Goal: Transaction & Acquisition: Purchase product/service

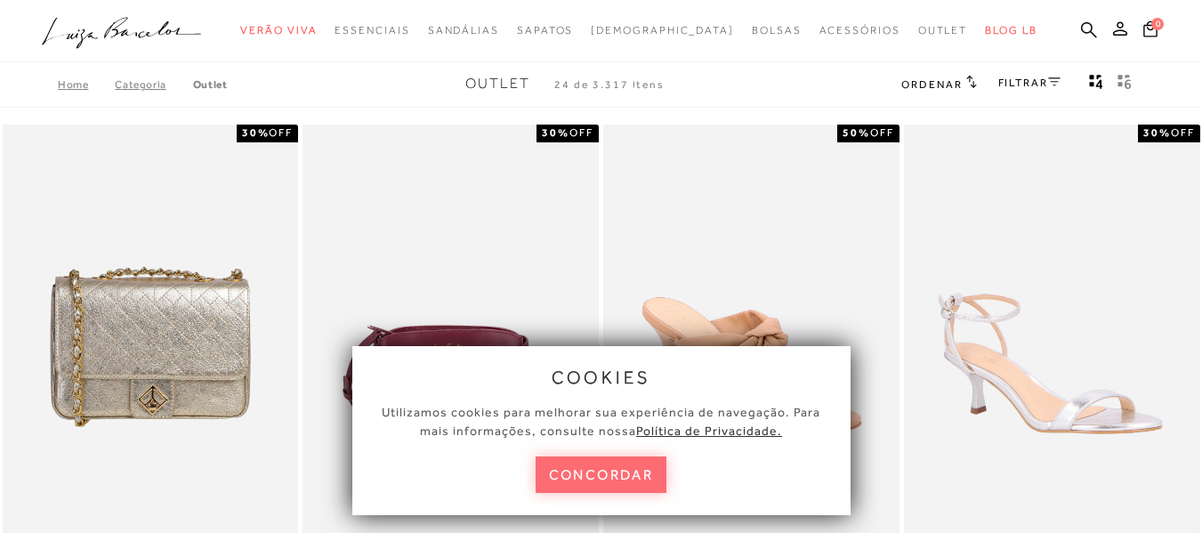
click at [625, 474] on button "concordar" at bounding box center [602, 474] width 132 height 36
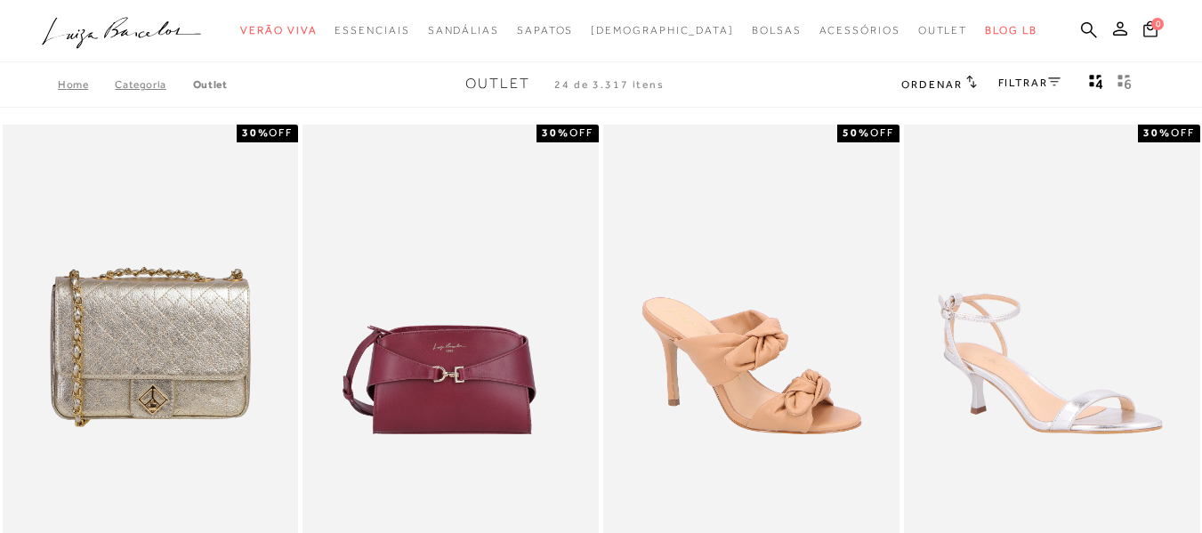
click at [1020, 77] on link "FILTRAR" at bounding box center [1029, 83] width 62 height 12
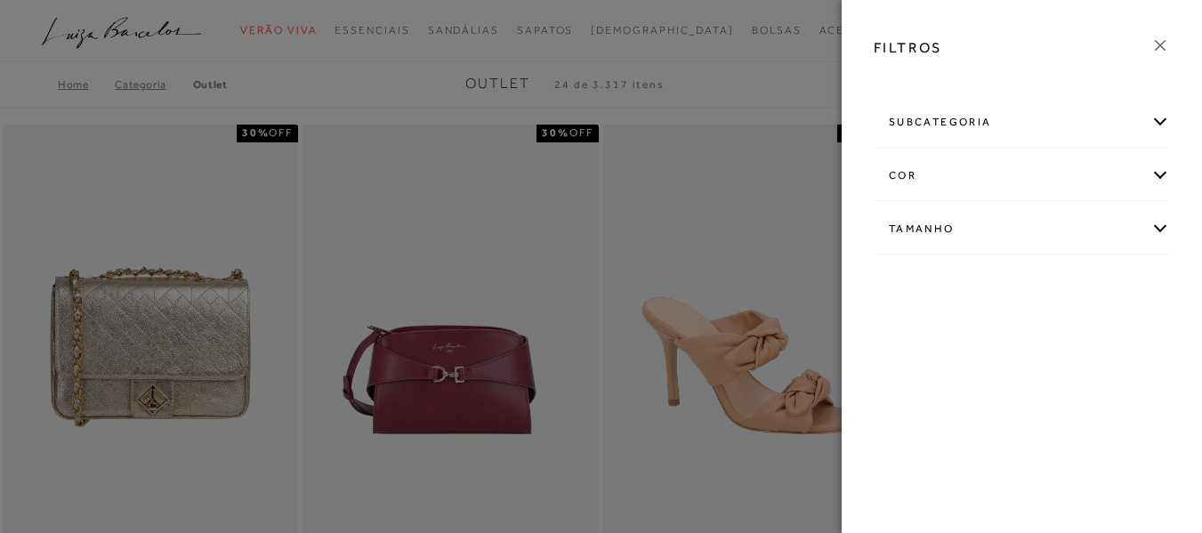
click at [1164, 110] on div "subcategoria" at bounding box center [1021, 122] width 294 height 47
click at [1155, 279] on div "Tamanho" at bounding box center [1021, 277] width 294 height 47
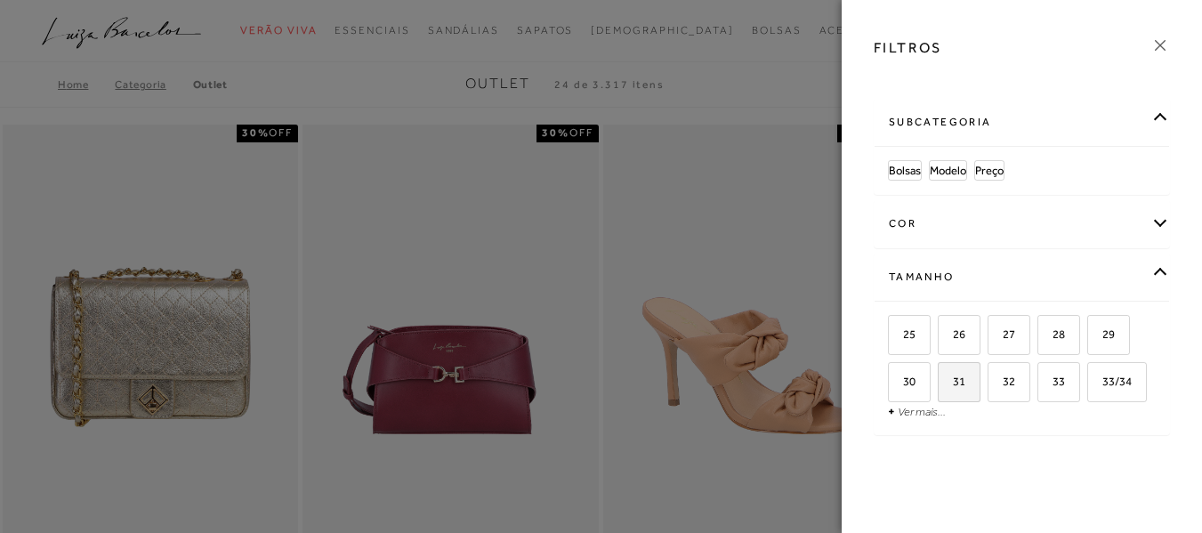
scroll to position [65, 0]
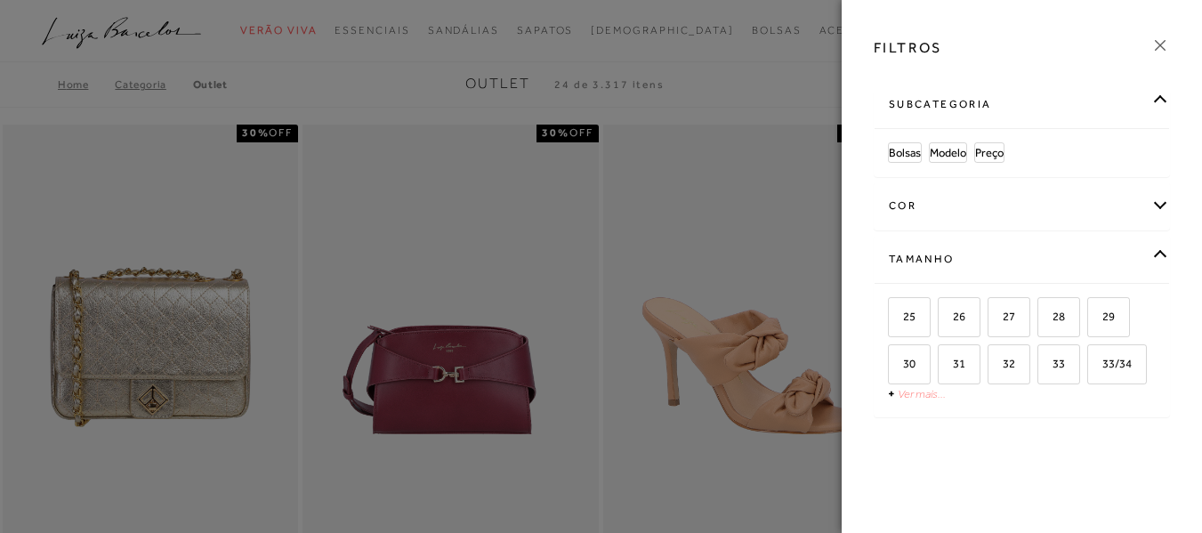
click at [924, 391] on link "Ver mais..." at bounding box center [922, 393] width 48 height 13
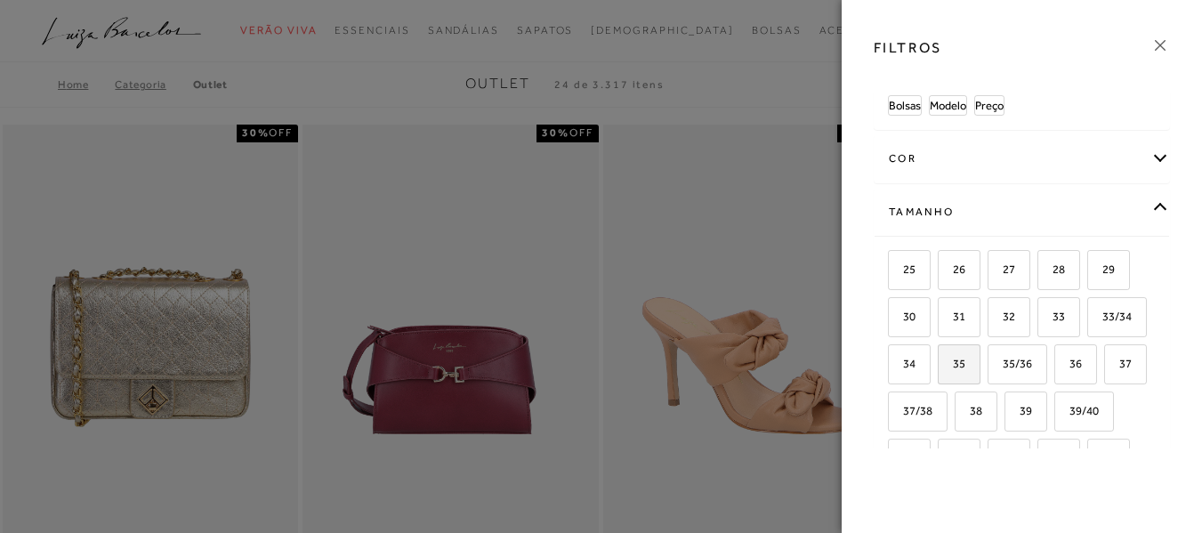
click at [979, 364] on label "35" at bounding box center [959, 364] width 41 height 38
click at [953, 364] on input "35" at bounding box center [944, 367] width 18 height 18
checkbox input "true"
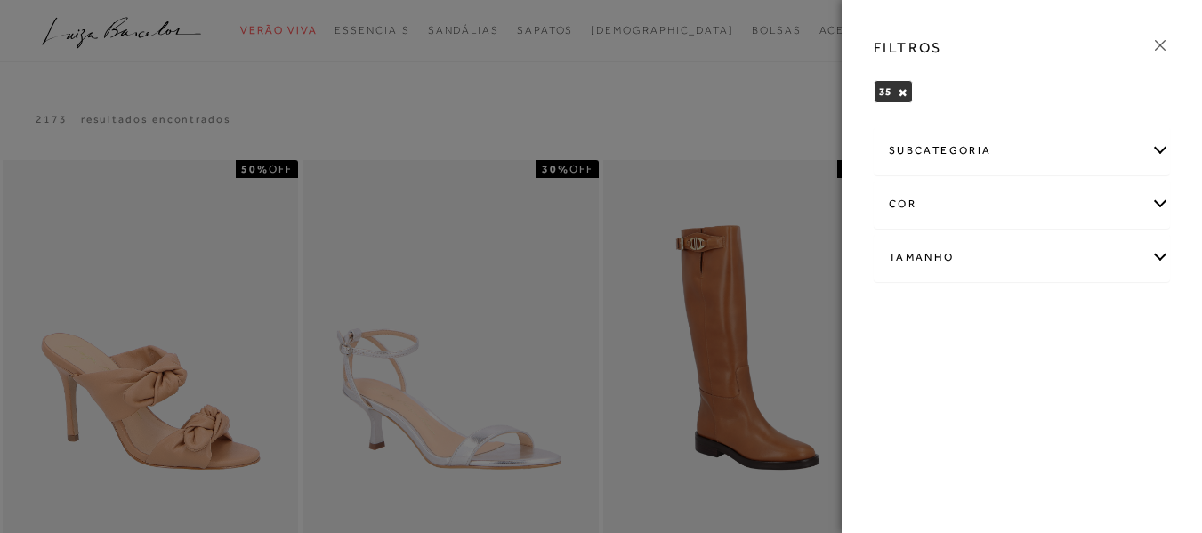
click at [1154, 46] on icon at bounding box center [1160, 46] width 20 height 20
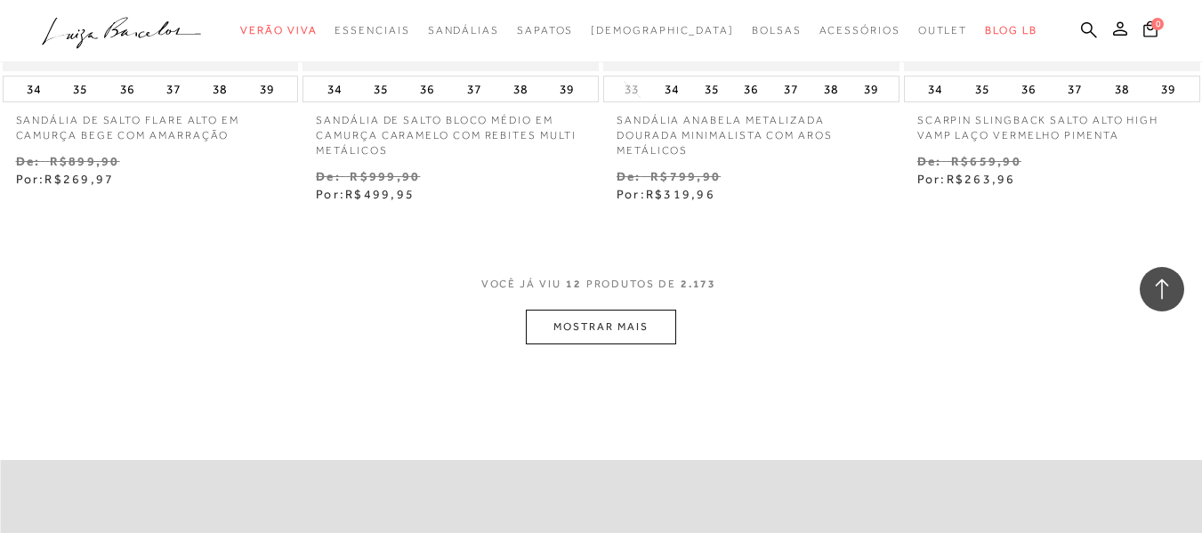
scroll to position [1690, 0]
click at [628, 321] on button "MOSTRAR MAIS" at bounding box center [600, 326] width 149 height 35
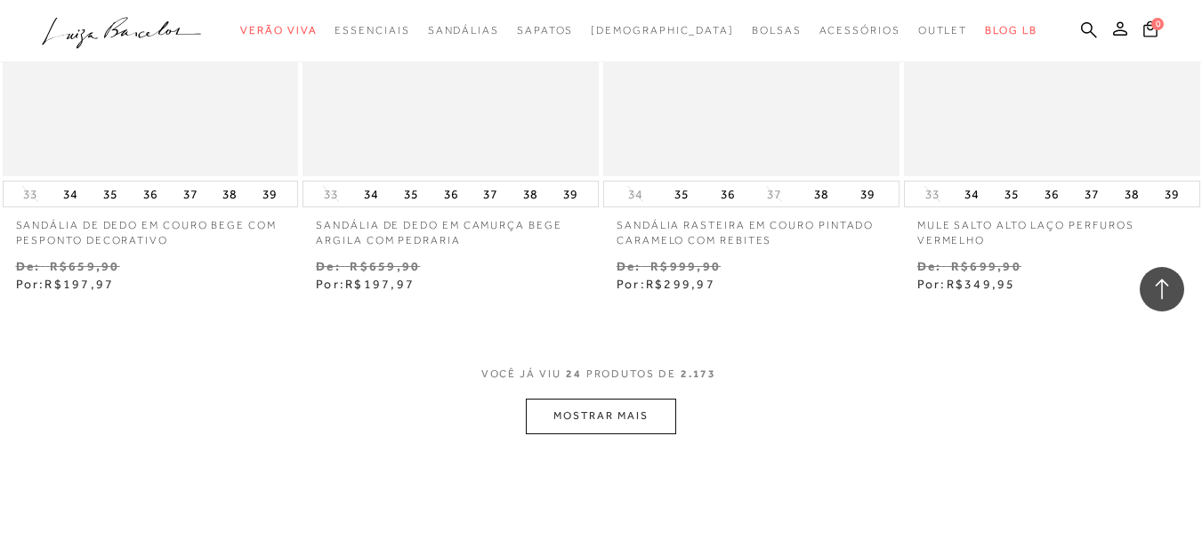
scroll to position [3381, 0]
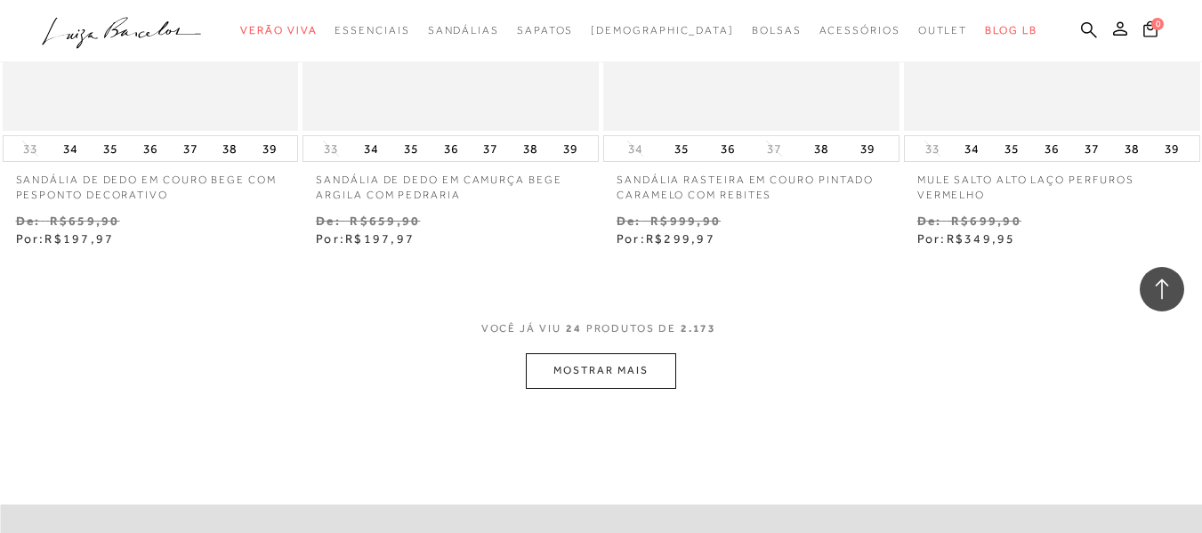
click at [649, 368] on button "MOSTRAR MAIS" at bounding box center [600, 370] width 149 height 35
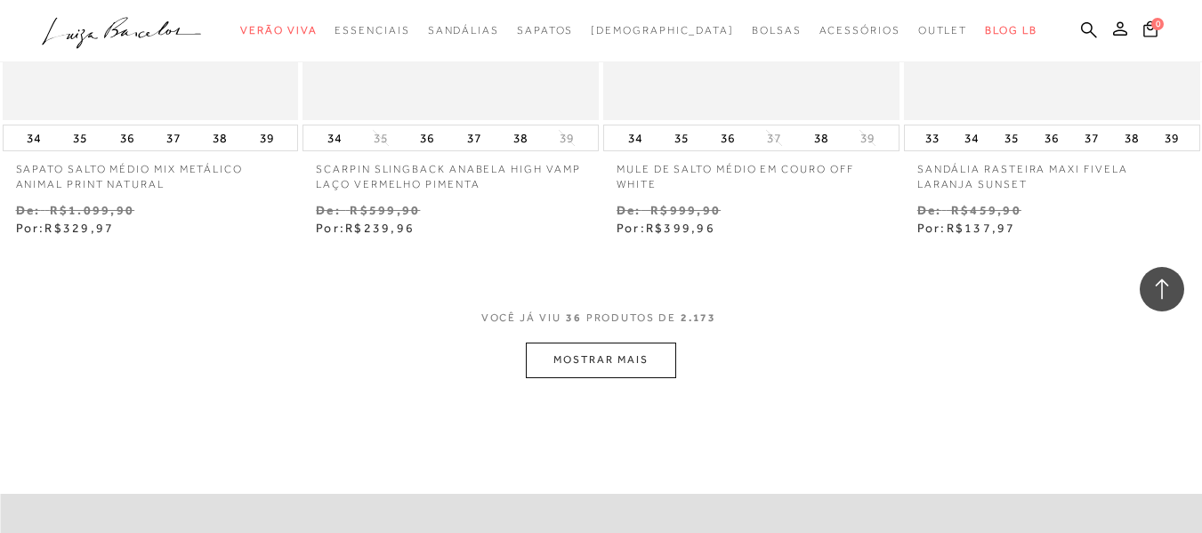
scroll to position [5160, 0]
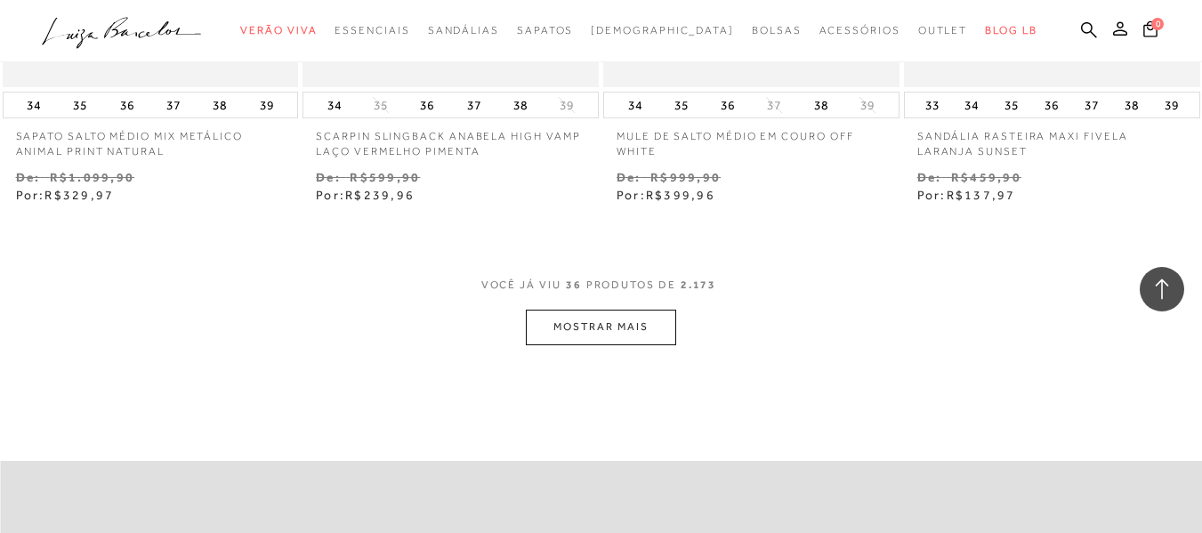
click at [629, 329] on button "MOSTRAR MAIS" at bounding box center [600, 327] width 149 height 35
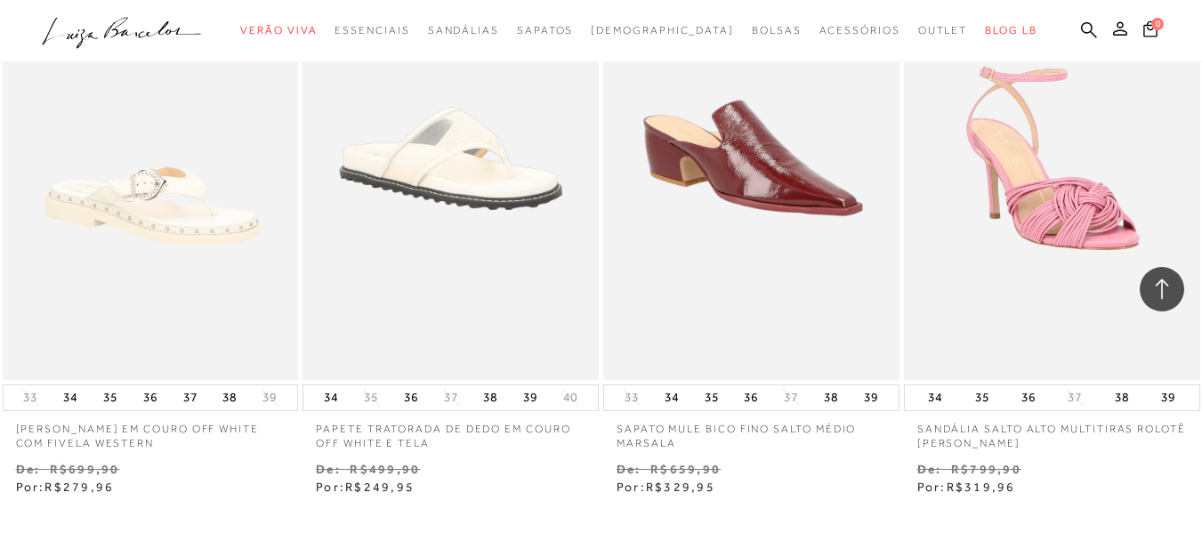
scroll to position [6850, 0]
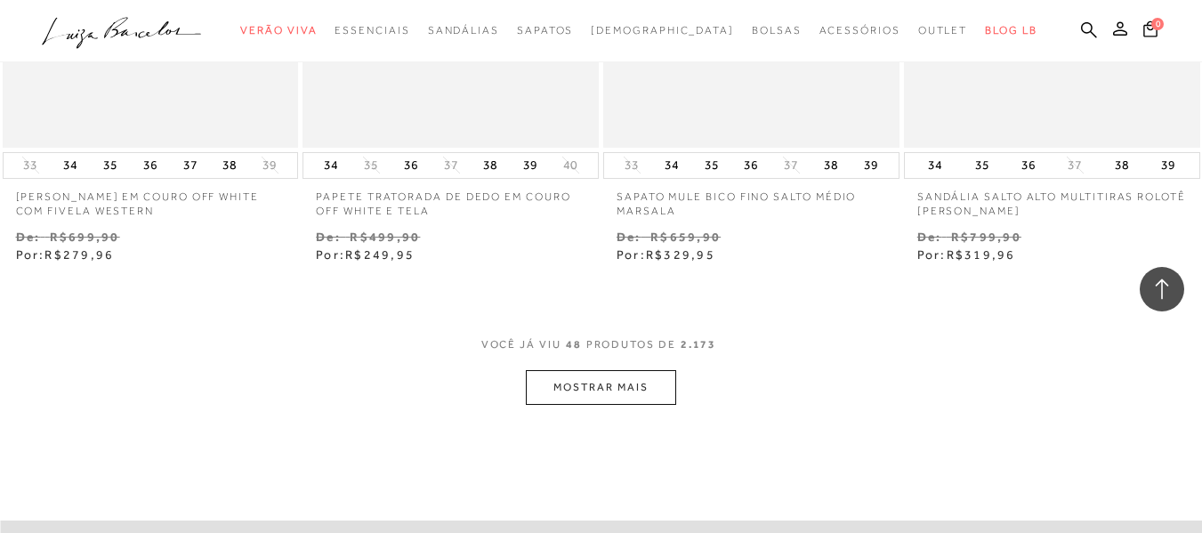
click at [633, 379] on button "MOSTRAR MAIS" at bounding box center [600, 387] width 149 height 35
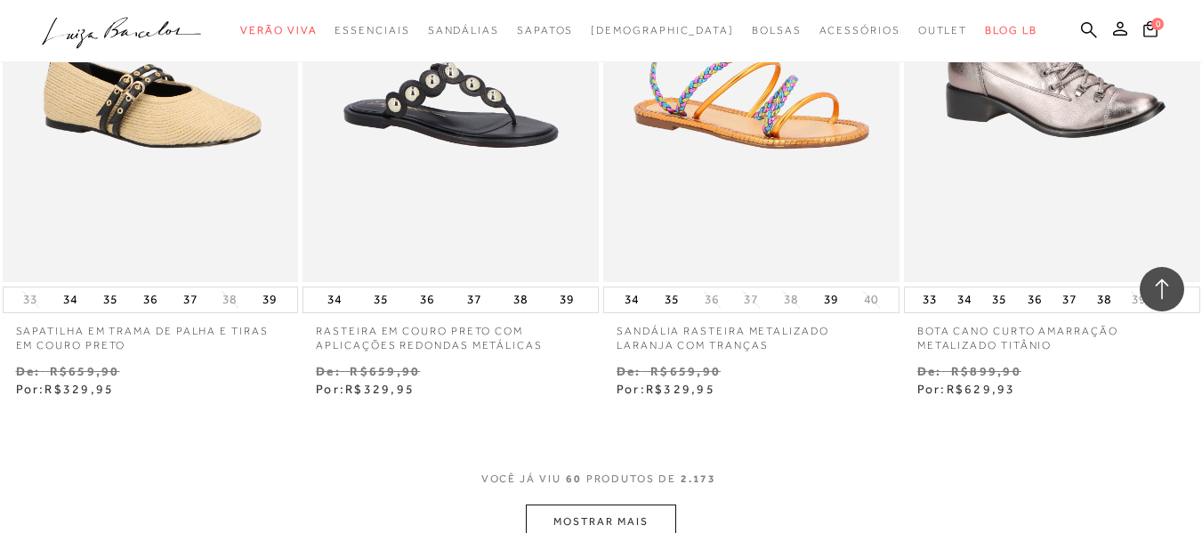
scroll to position [8540, 0]
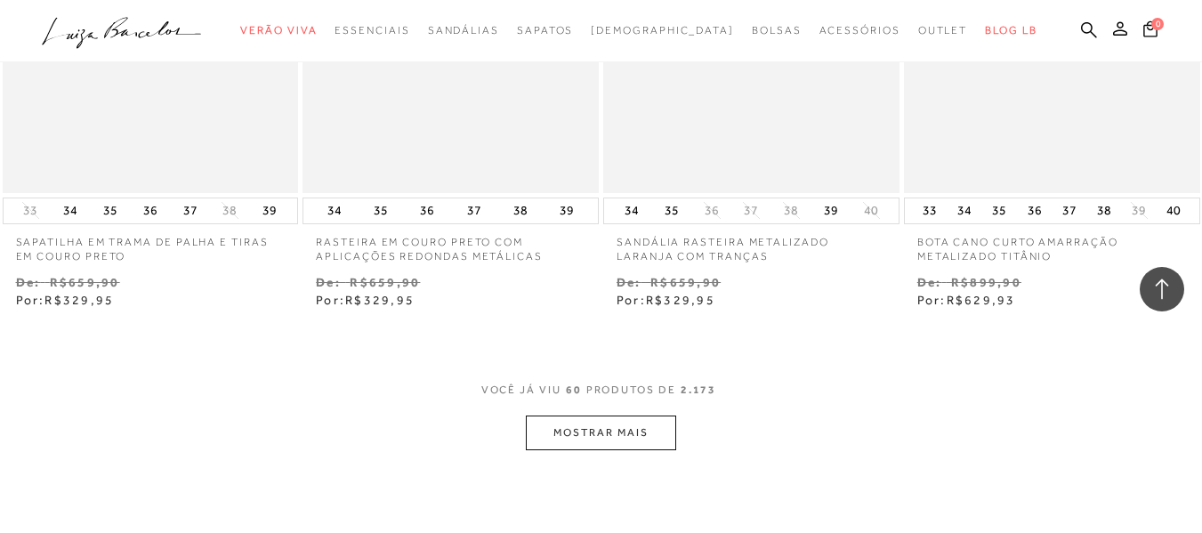
click at [589, 432] on button "MOSTRAR MAIS" at bounding box center [600, 432] width 149 height 35
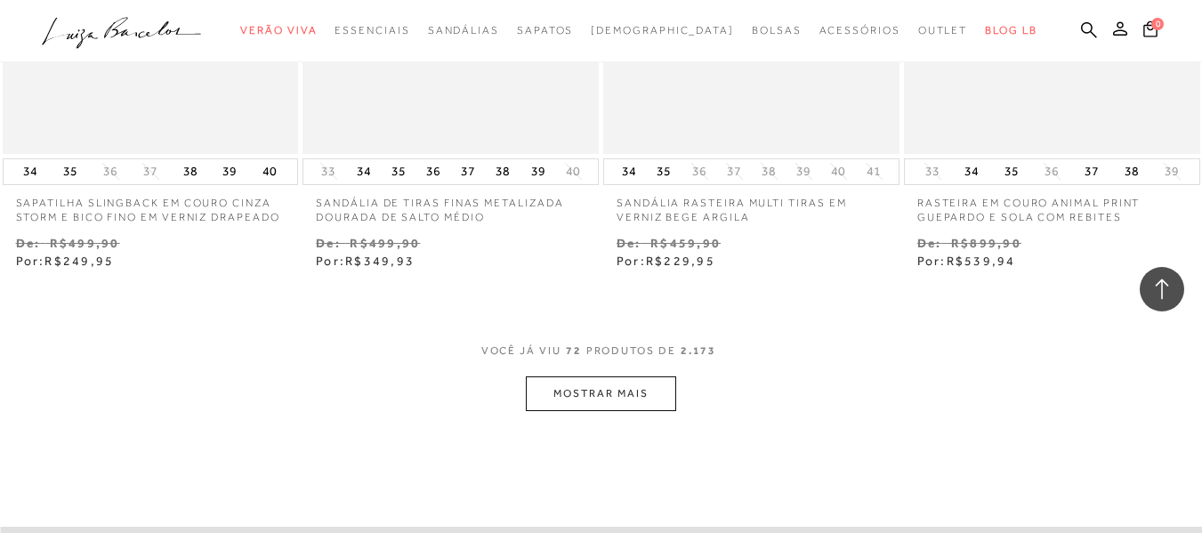
scroll to position [10319, 0]
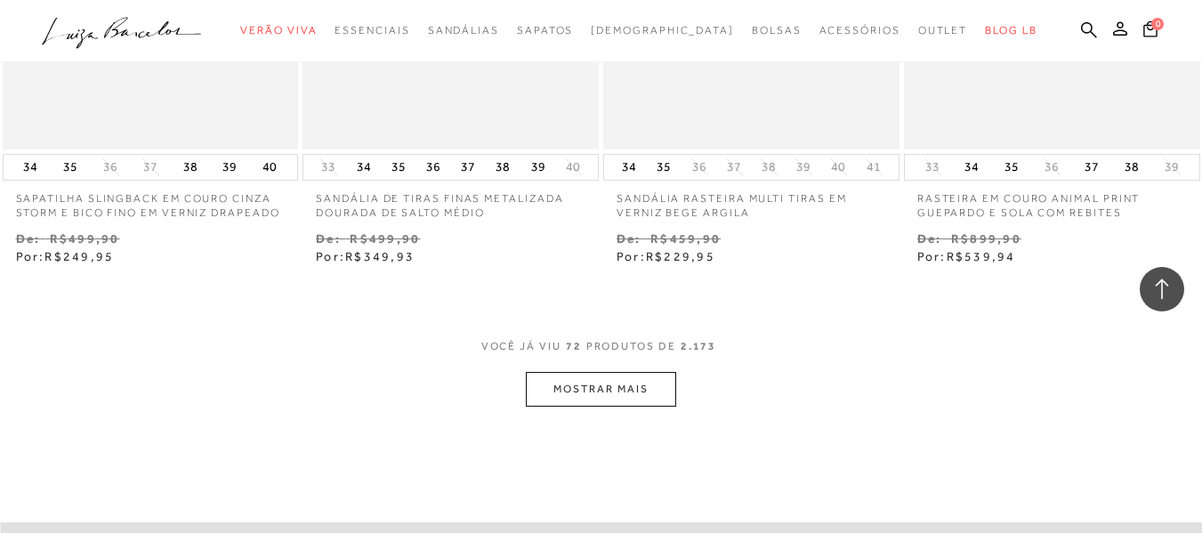
click at [627, 392] on button "MOSTRAR MAIS" at bounding box center [600, 389] width 149 height 35
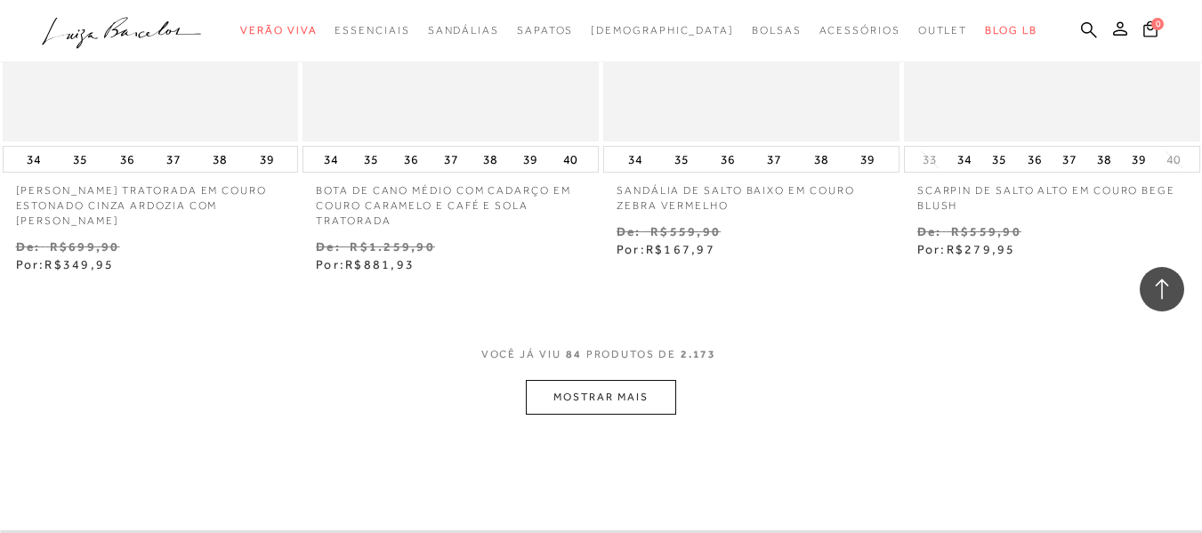
scroll to position [12277, 0]
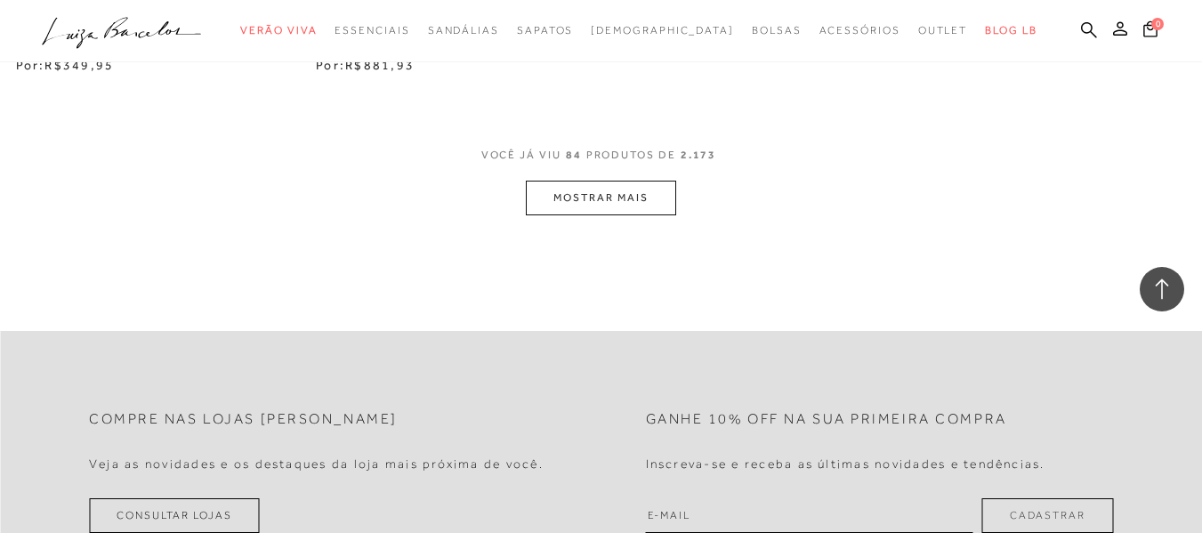
click at [597, 194] on button "MOSTRAR MAIS" at bounding box center [600, 198] width 149 height 35
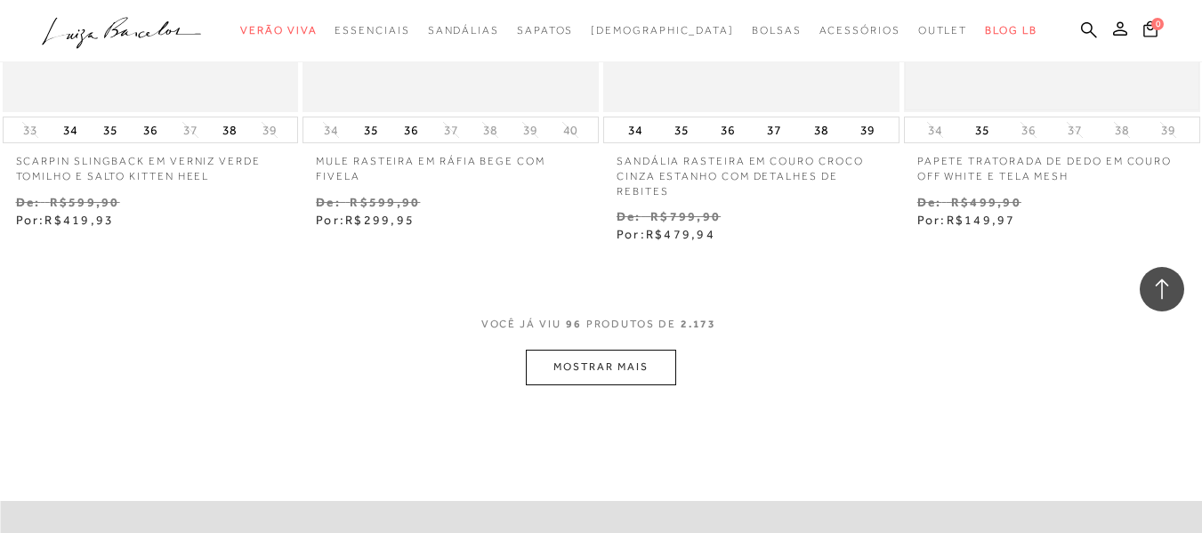
scroll to position [14056, 0]
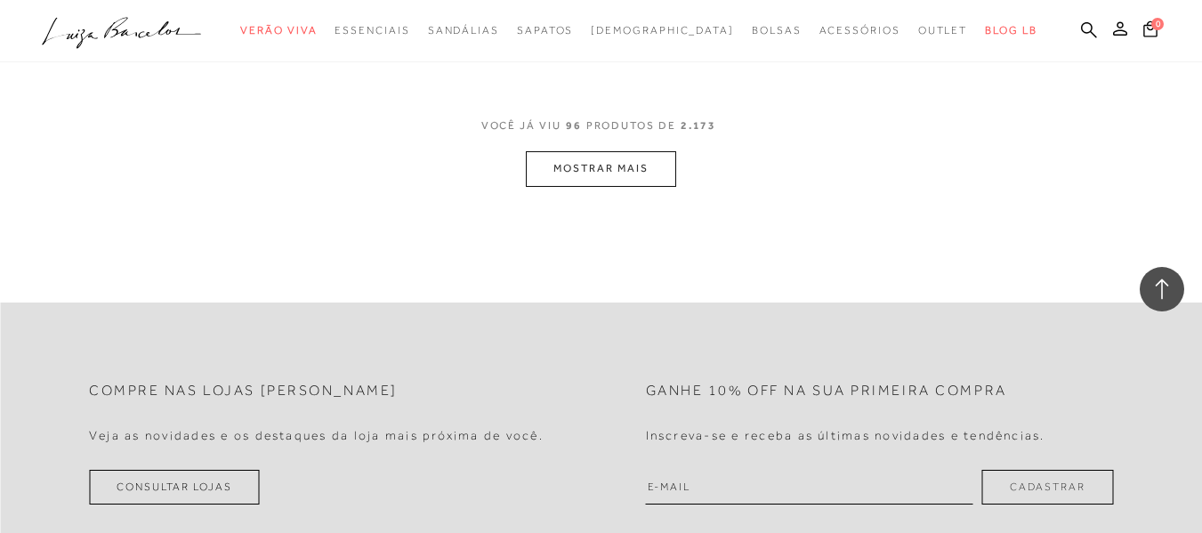
click at [582, 174] on button "MOSTRAR MAIS" at bounding box center [600, 168] width 149 height 35
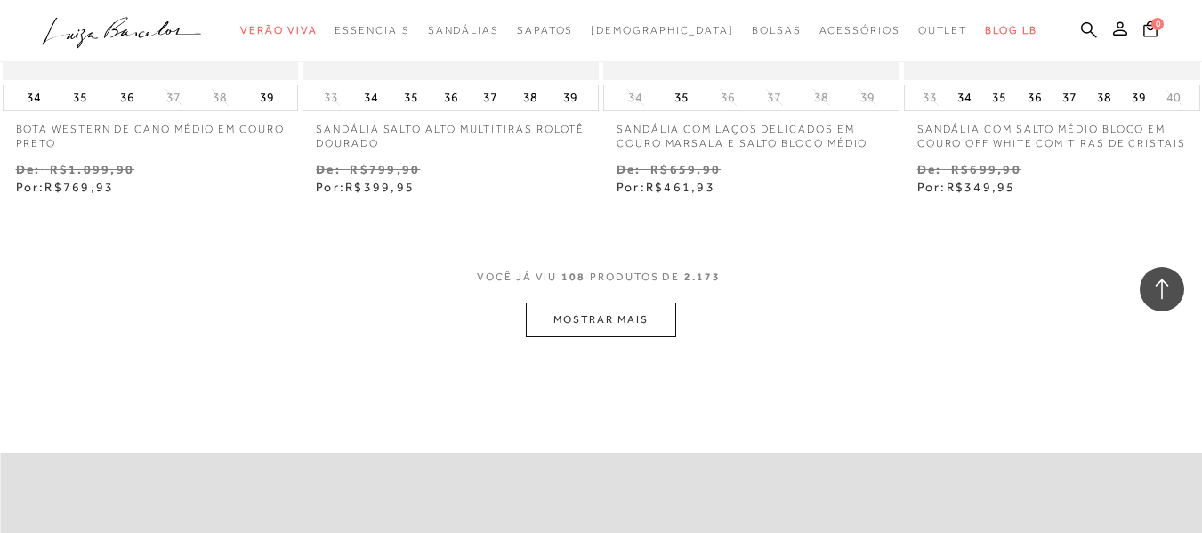
scroll to position [15657, 0]
click at [590, 329] on button "MOSTRAR MAIS" at bounding box center [600, 318] width 149 height 35
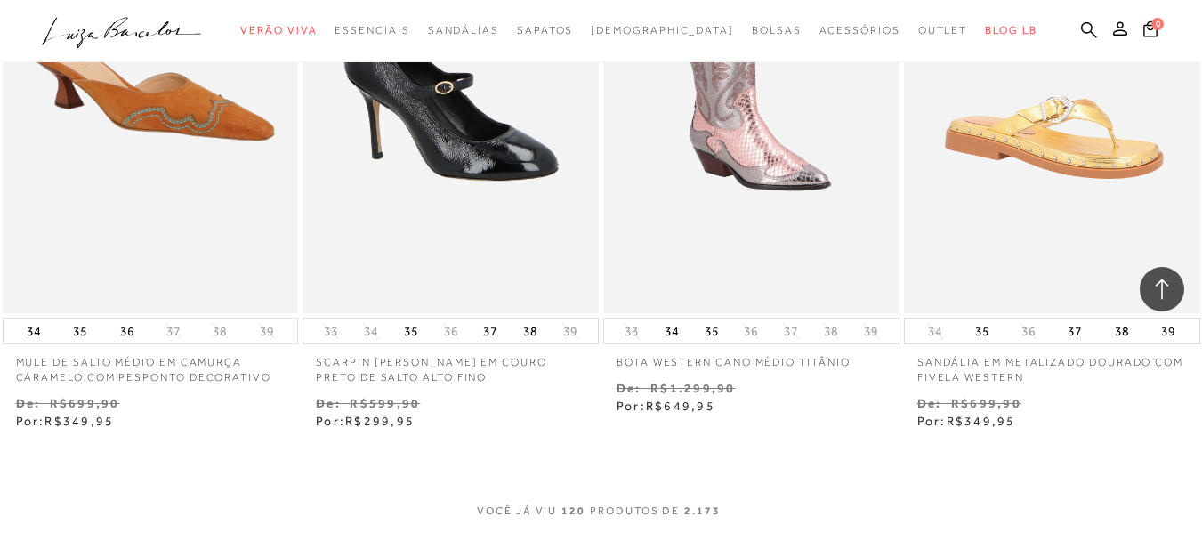
scroll to position [17258, 0]
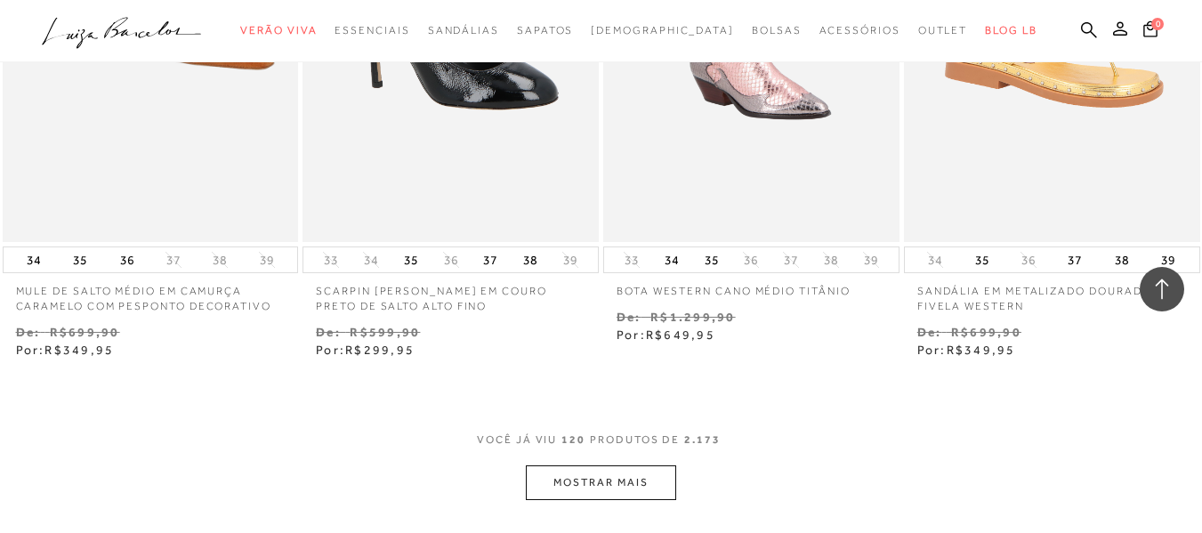
click at [600, 465] on button "MOSTRAR MAIS" at bounding box center [600, 482] width 149 height 35
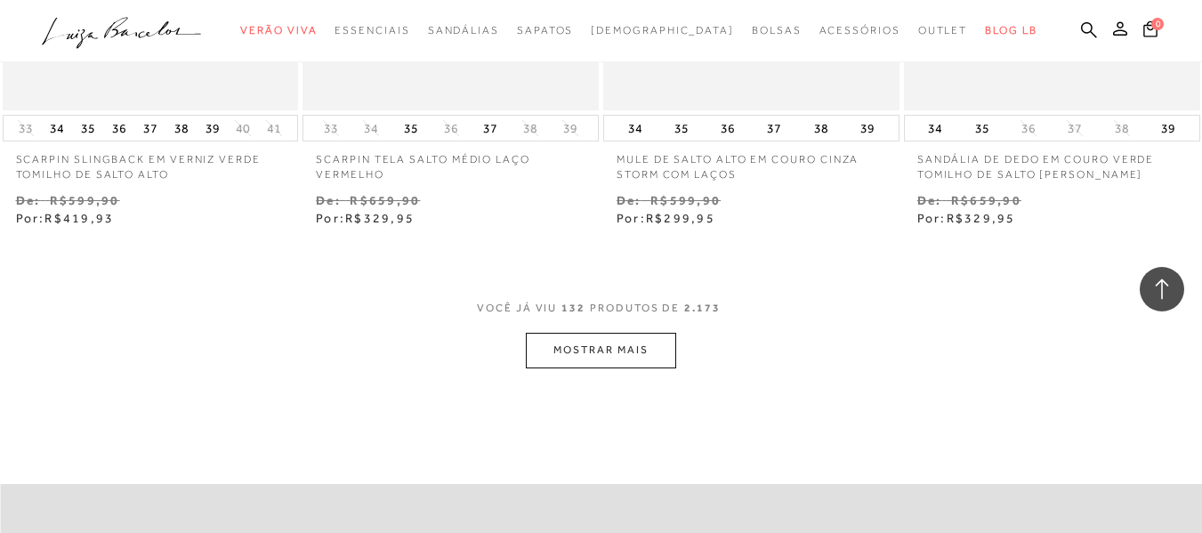
scroll to position [19127, 0]
click at [571, 332] on button "MOSTRAR MAIS" at bounding box center [600, 349] width 149 height 35
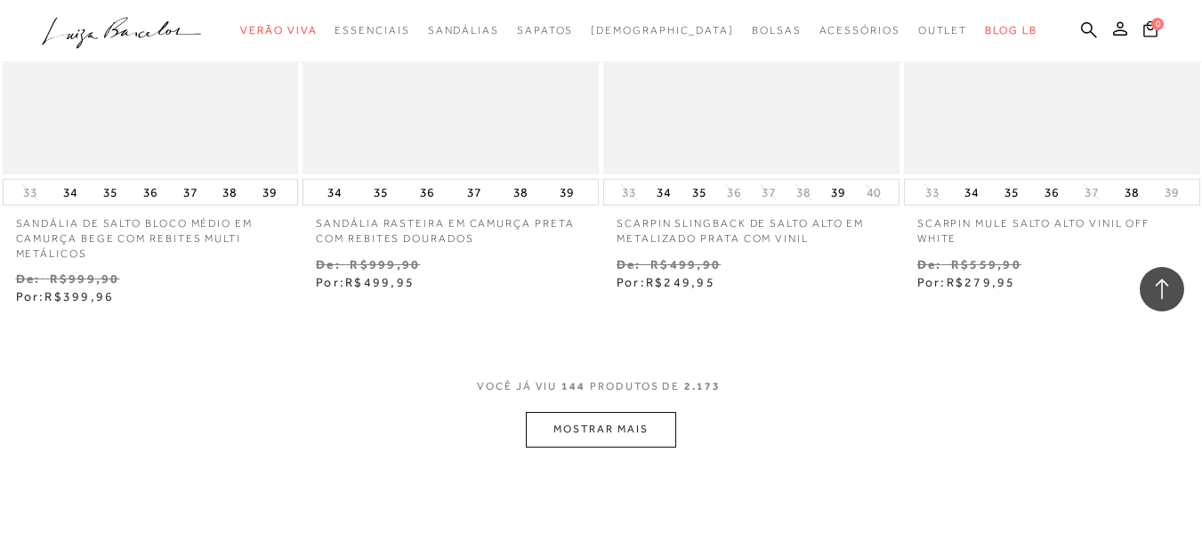
scroll to position [20906, 0]
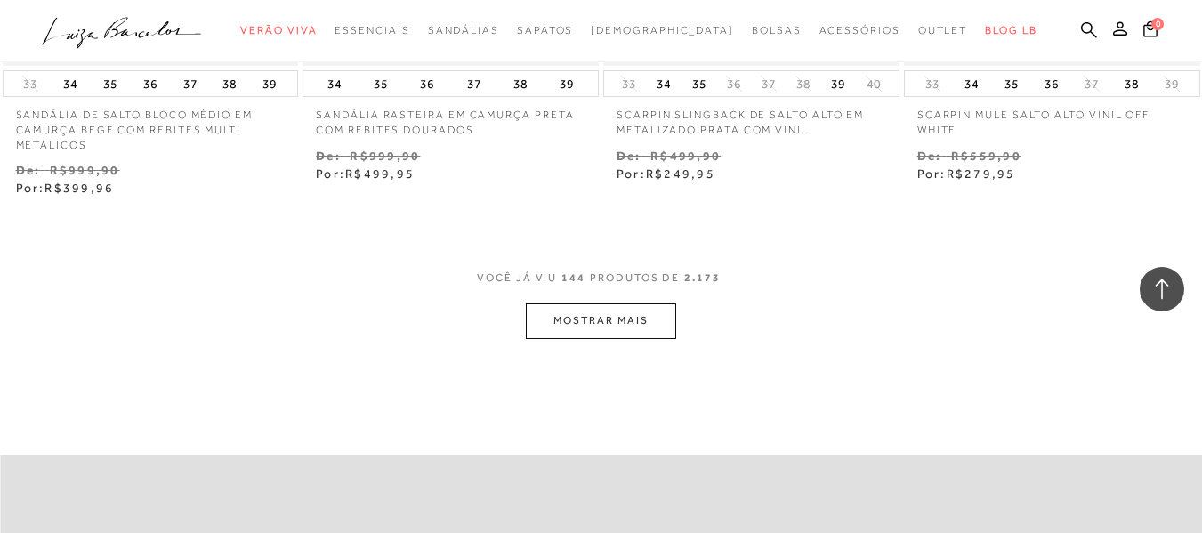
click at [639, 303] on button "MOSTRAR MAIS" at bounding box center [600, 320] width 149 height 35
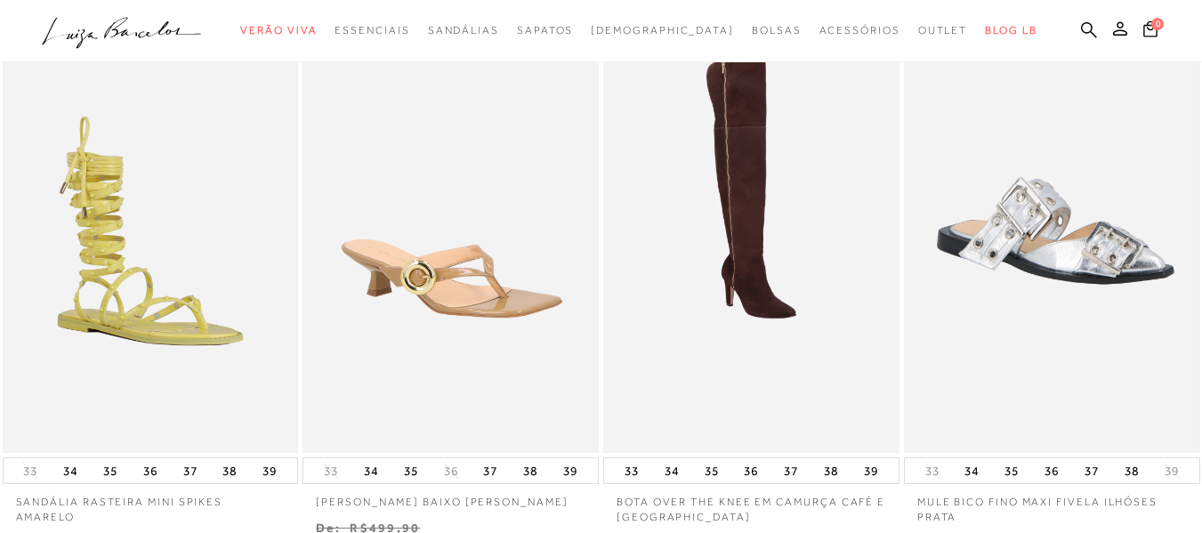
scroll to position [0, 0]
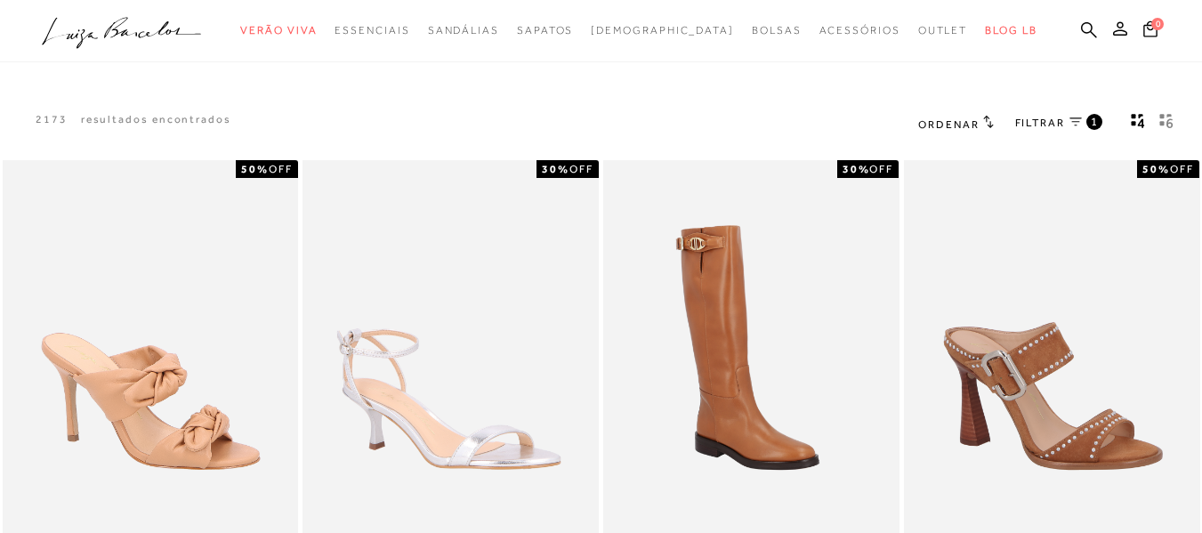
click at [1047, 118] on span "FILTRAR" at bounding box center [1040, 123] width 50 height 15
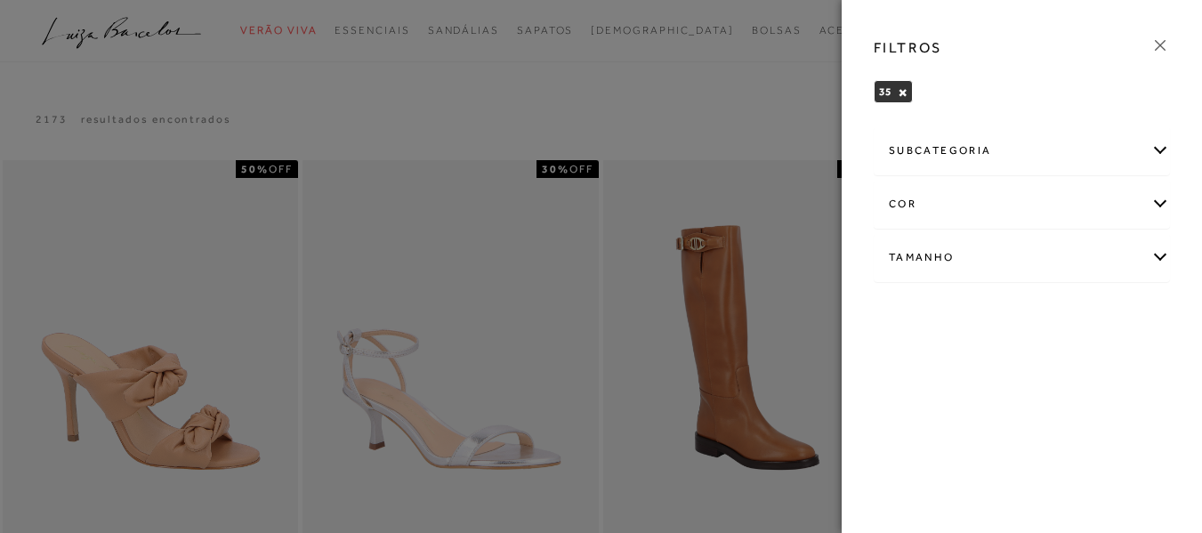
click at [1158, 153] on div "subcategoria" at bounding box center [1021, 150] width 294 height 47
click at [1156, 44] on icon at bounding box center [1160, 46] width 20 height 20
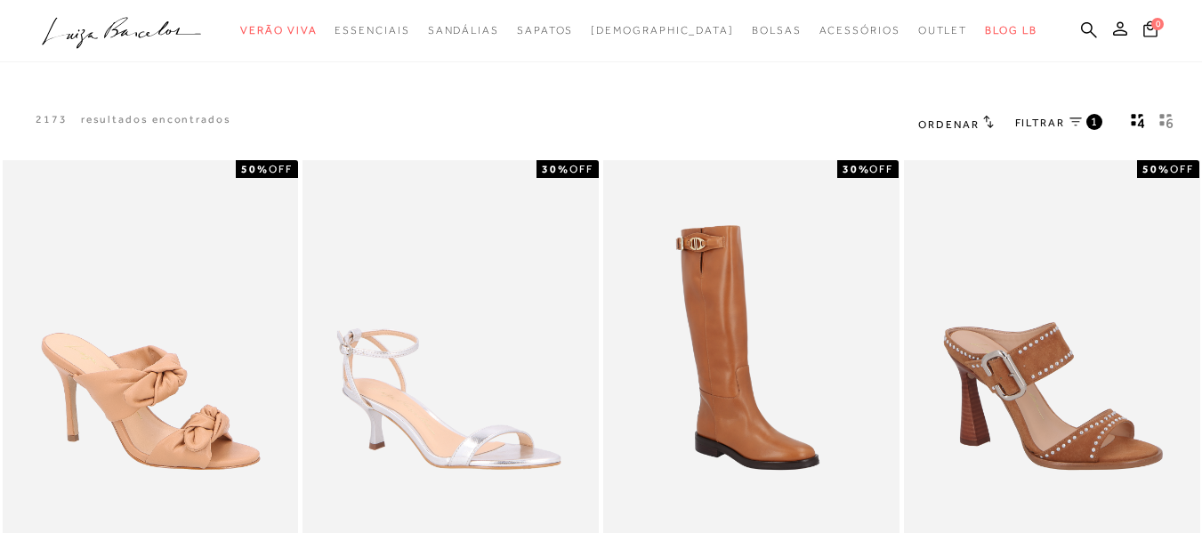
click at [1169, 124] on icon "gridText6Desc" at bounding box center [1169, 123] width 6 height 10
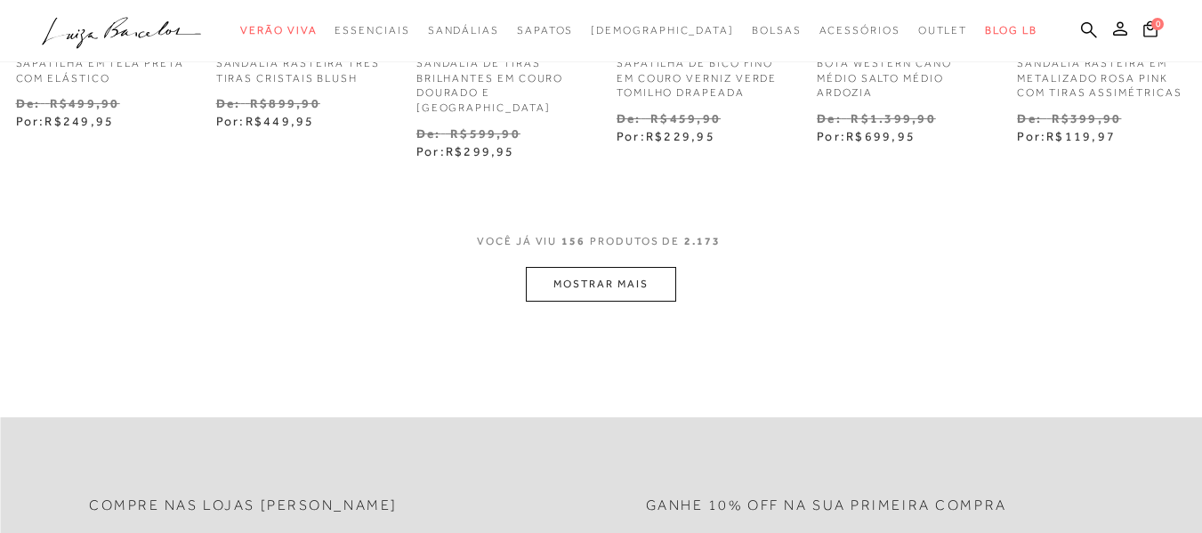
scroll to position [890, 0]
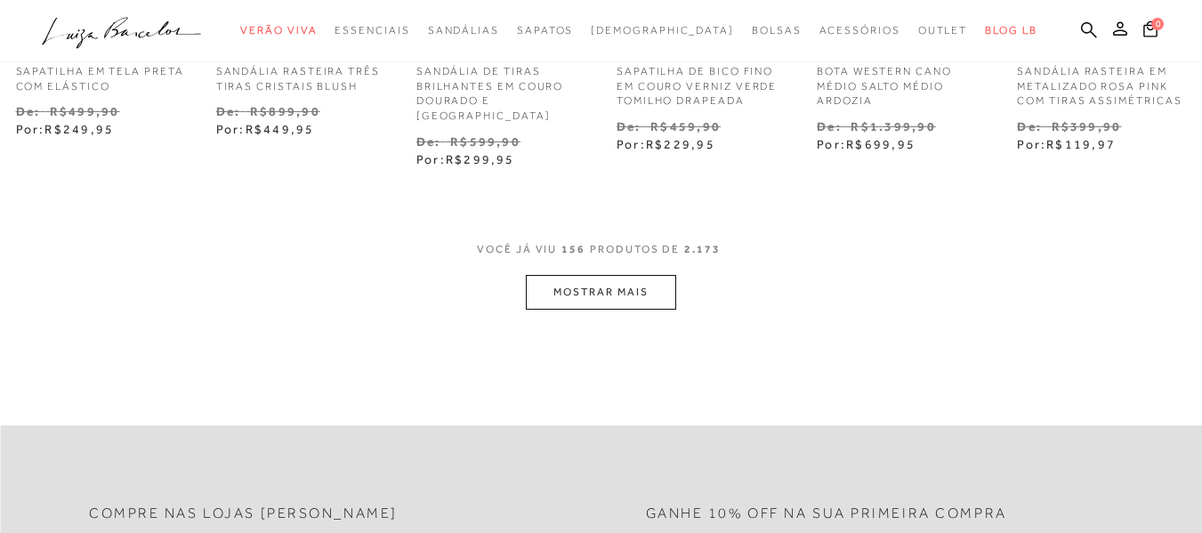
click at [600, 275] on button "MOSTRAR MAIS" at bounding box center [600, 292] width 149 height 35
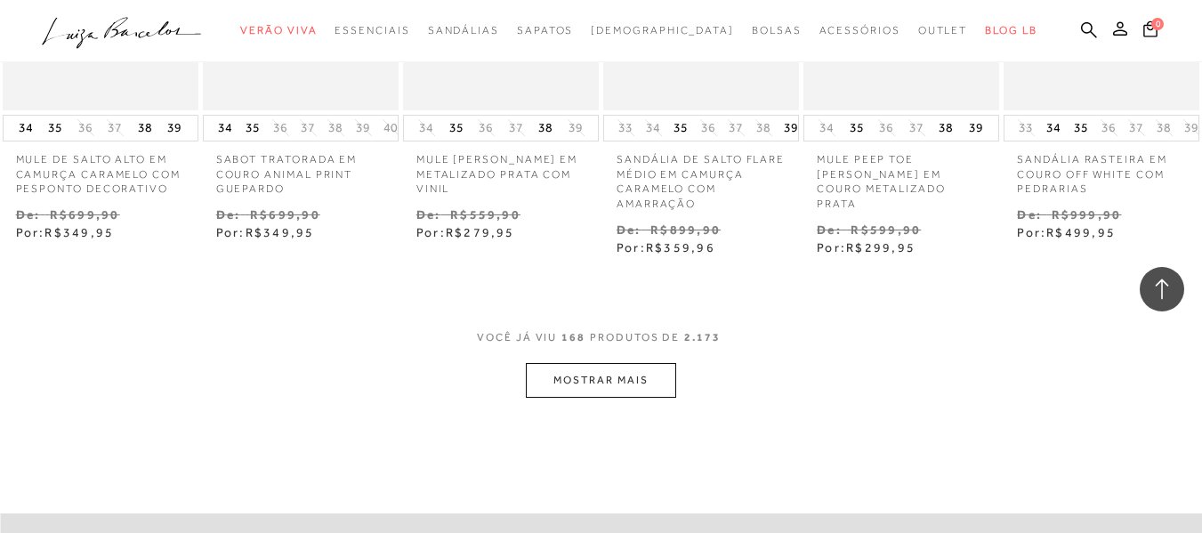
scroll to position [1779, 0]
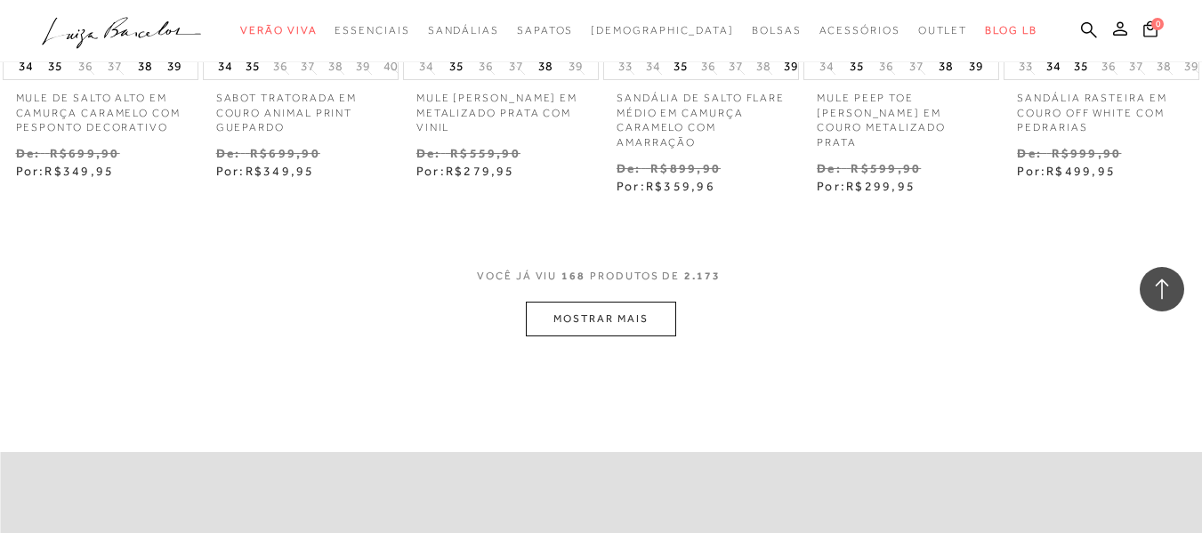
click at [639, 305] on button "MOSTRAR MAIS" at bounding box center [600, 319] width 149 height 35
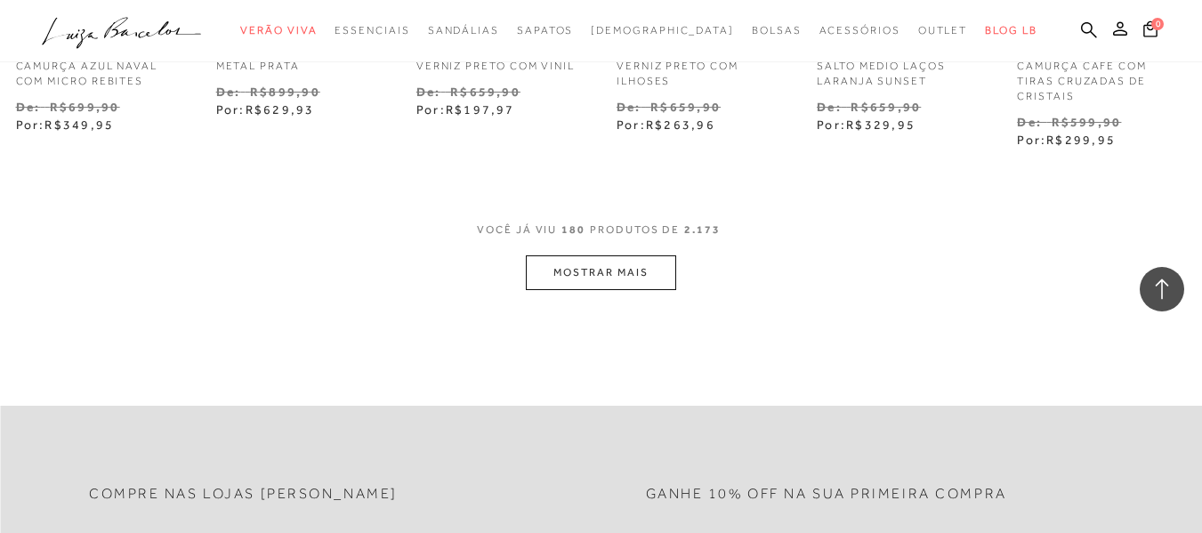
scroll to position [2758, 0]
click at [617, 254] on button "MOSTRAR MAIS" at bounding box center [600, 271] width 149 height 35
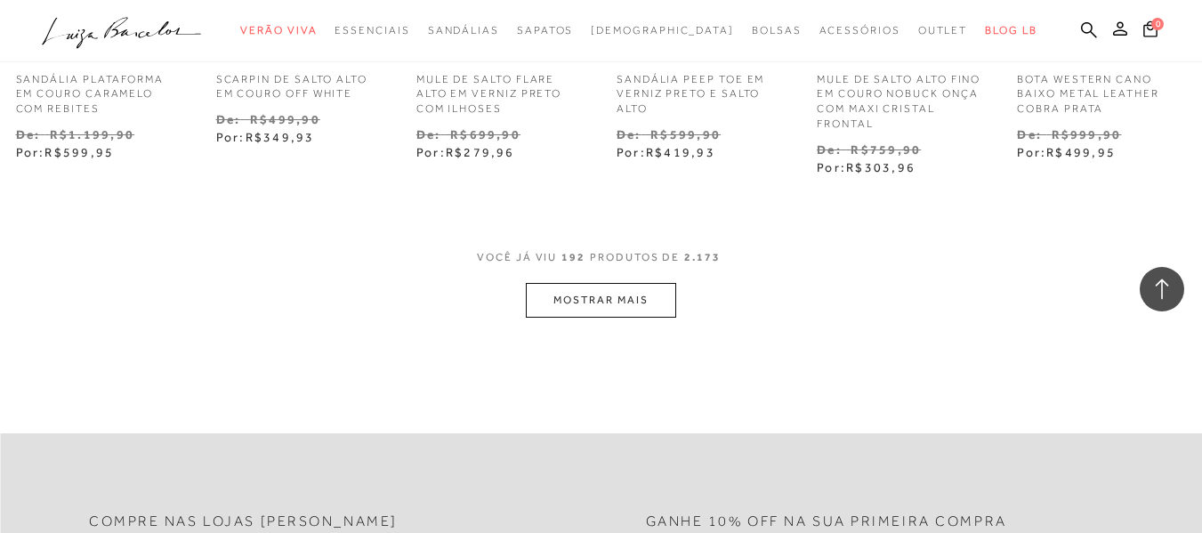
scroll to position [3647, 0]
click at [626, 281] on button "MOSTRAR MAIS" at bounding box center [600, 298] width 149 height 35
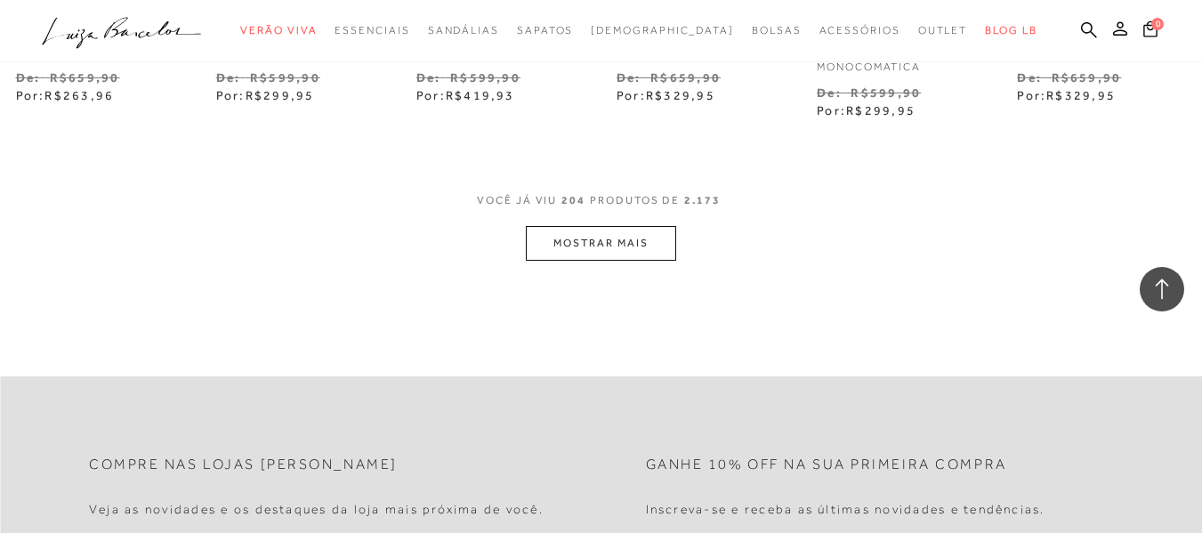
scroll to position [4626, 0]
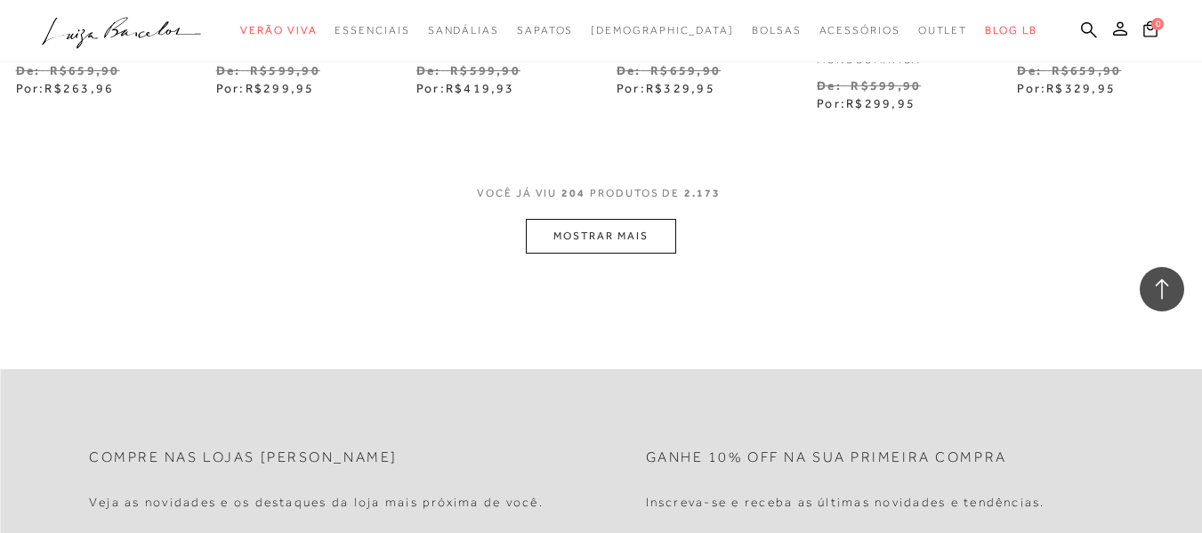
click at [599, 219] on button "MOSTRAR MAIS" at bounding box center [600, 236] width 149 height 35
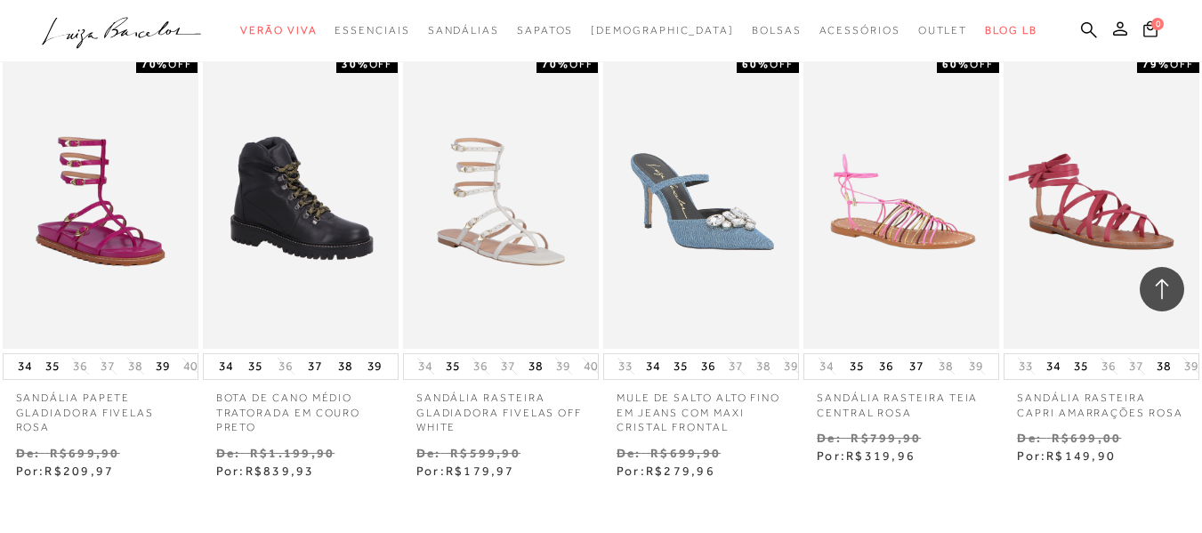
scroll to position [5427, 0]
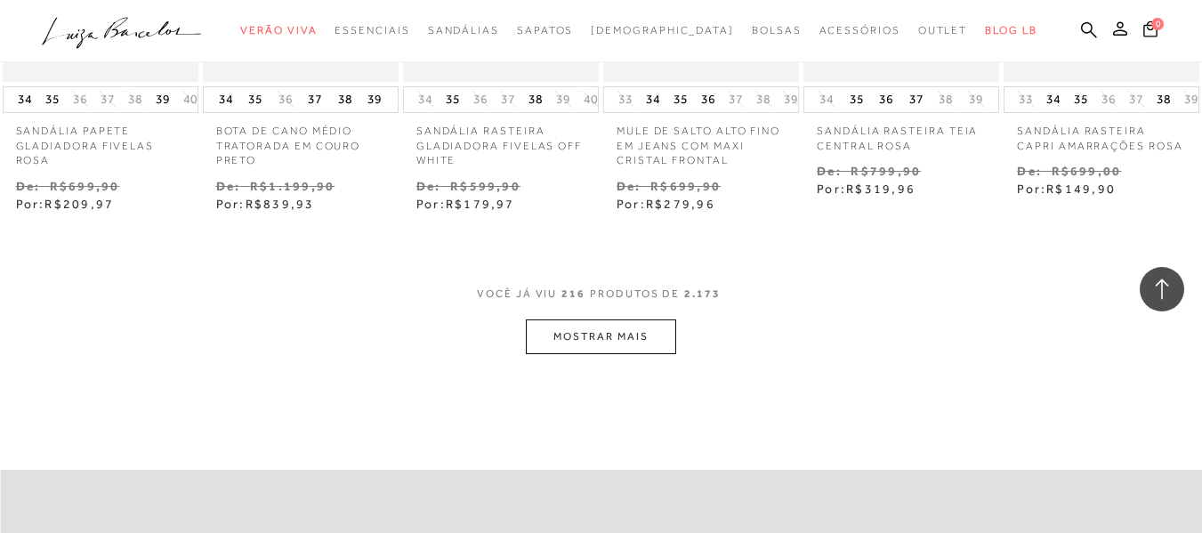
click at [605, 319] on button "MOSTRAR MAIS" at bounding box center [600, 336] width 149 height 35
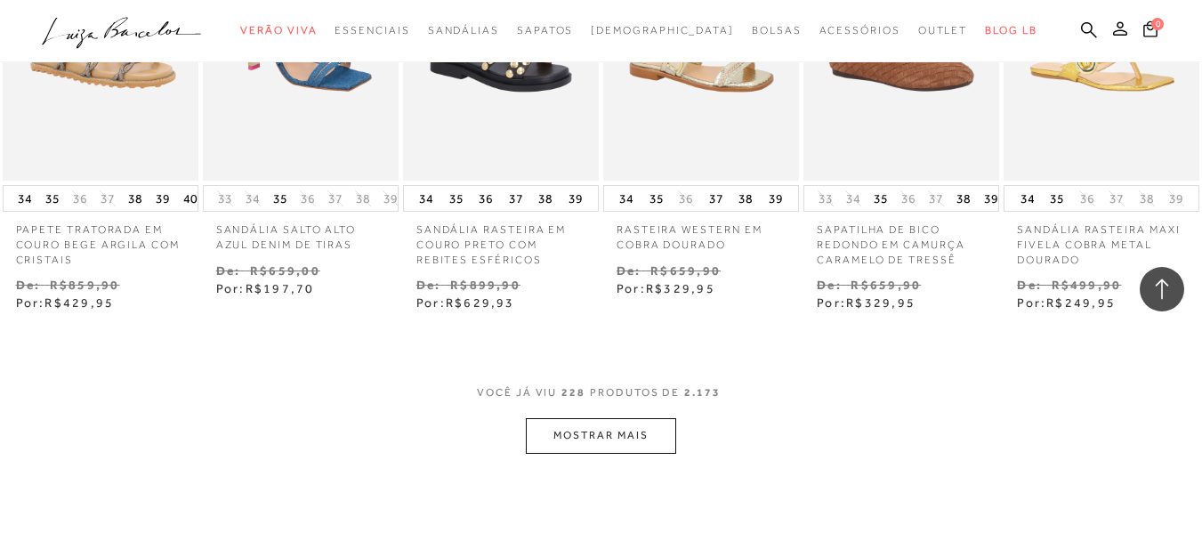
scroll to position [6316, 0]
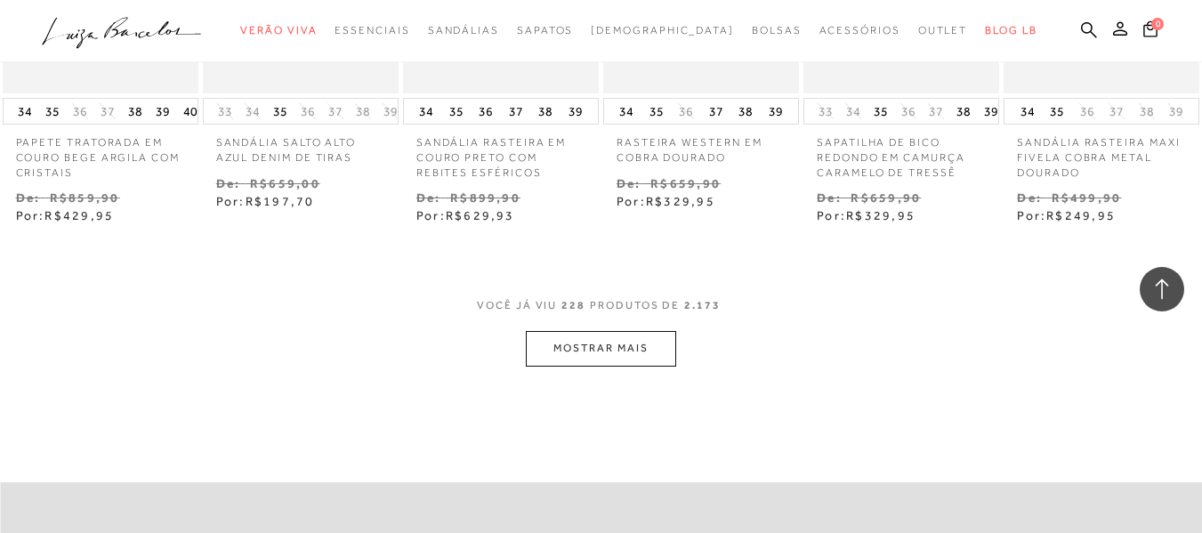
click at [650, 331] on button "MOSTRAR MAIS" at bounding box center [600, 348] width 149 height 35
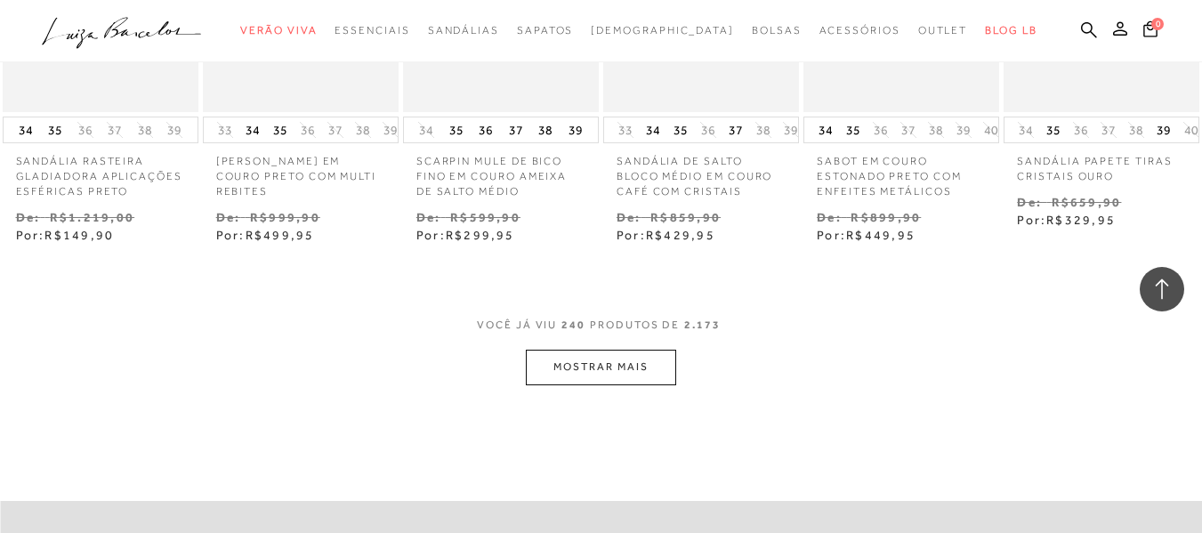
scroll to position [7206, 0]
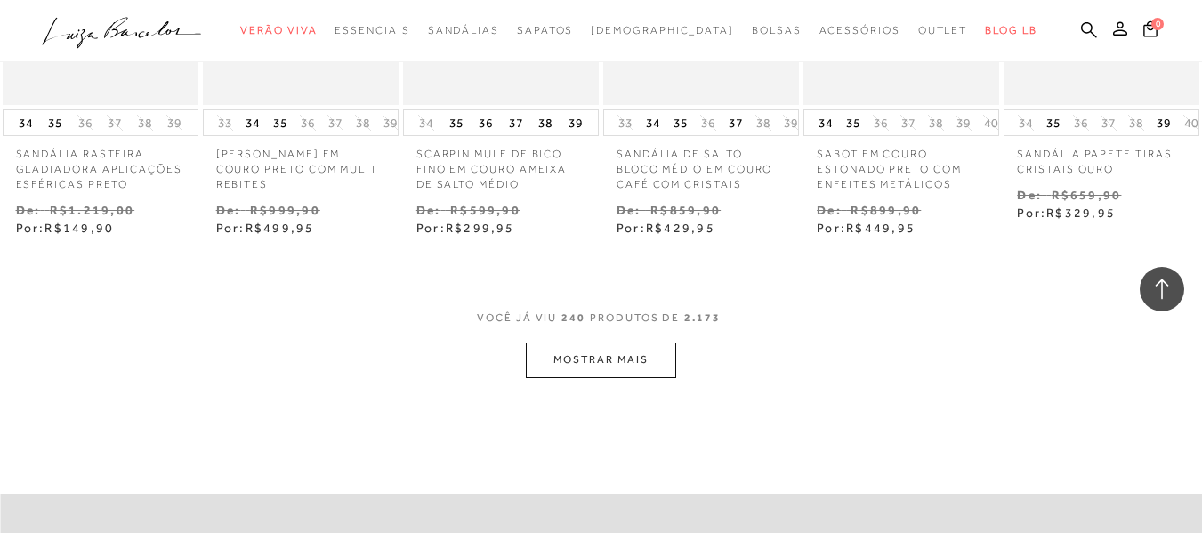
click at [652, 342] on button "MOSTRAR MAIS" at bounding box center [600, 359] width 149 height 35
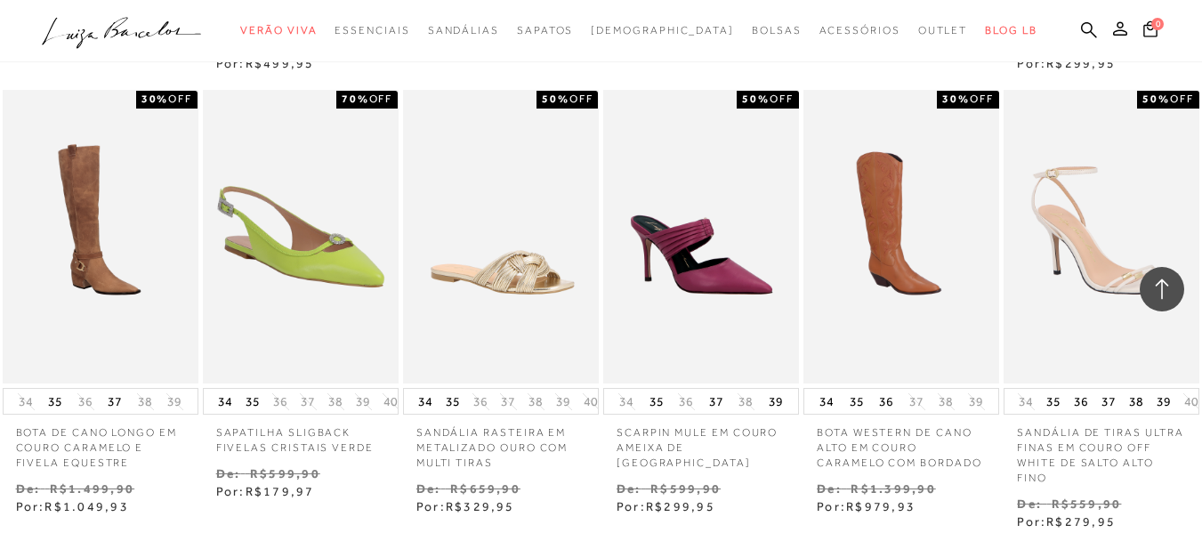
scroll to position [8095, 0]
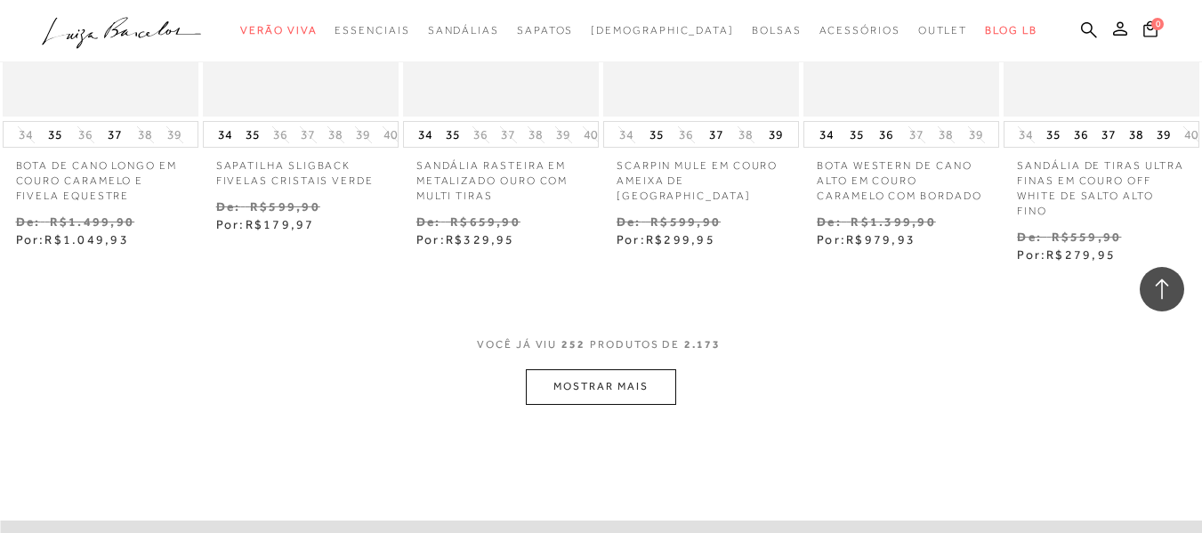
click at [673, 369] on button "MOSTRAR MAIS" at bounding box center [600, 386] width 149 height 35
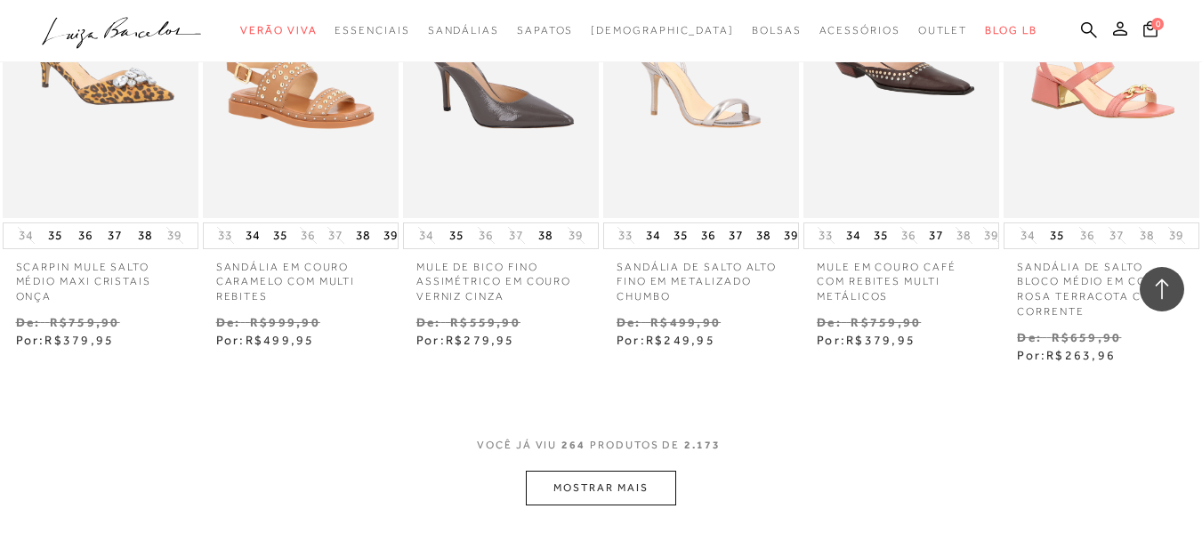
scroll to position [8985, 0]
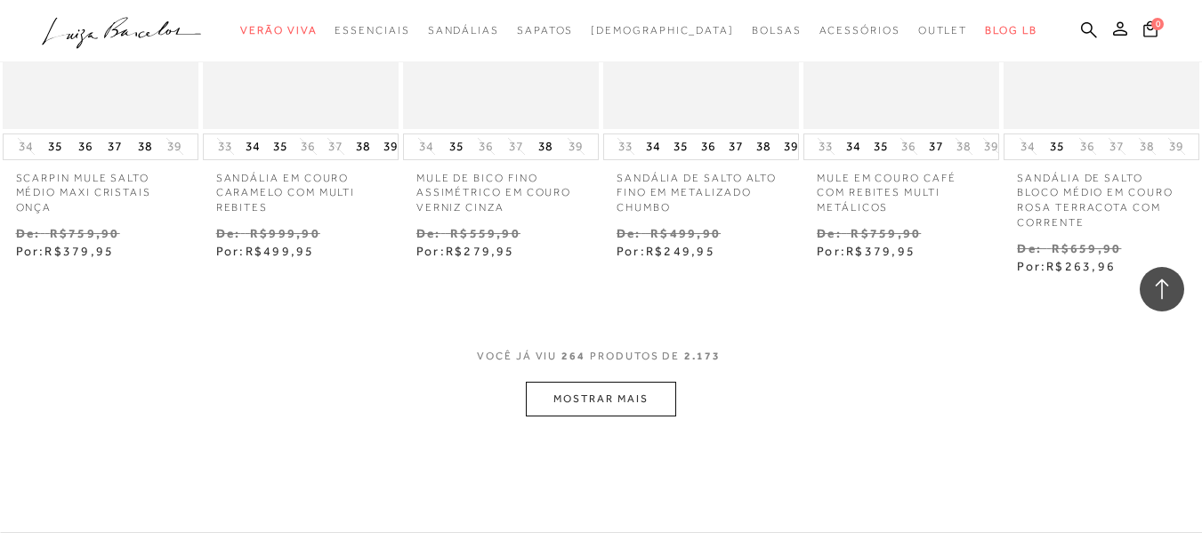
click at [629, 382] on button "MOSTRAR MAIS" at bounding box center [600, 399] width 149 height 35
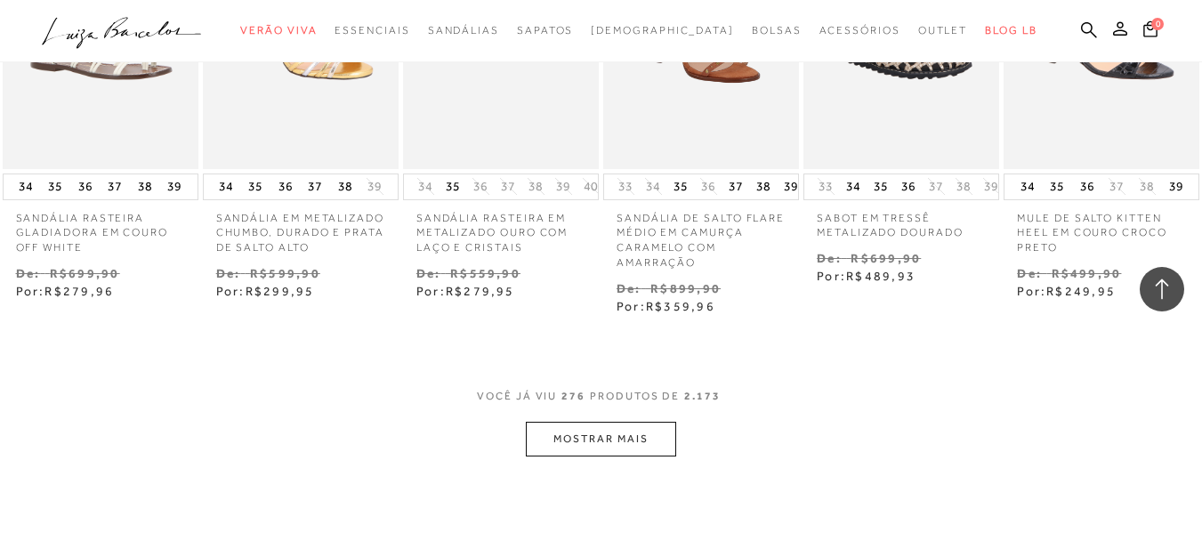
scroll to position [9875, 0]
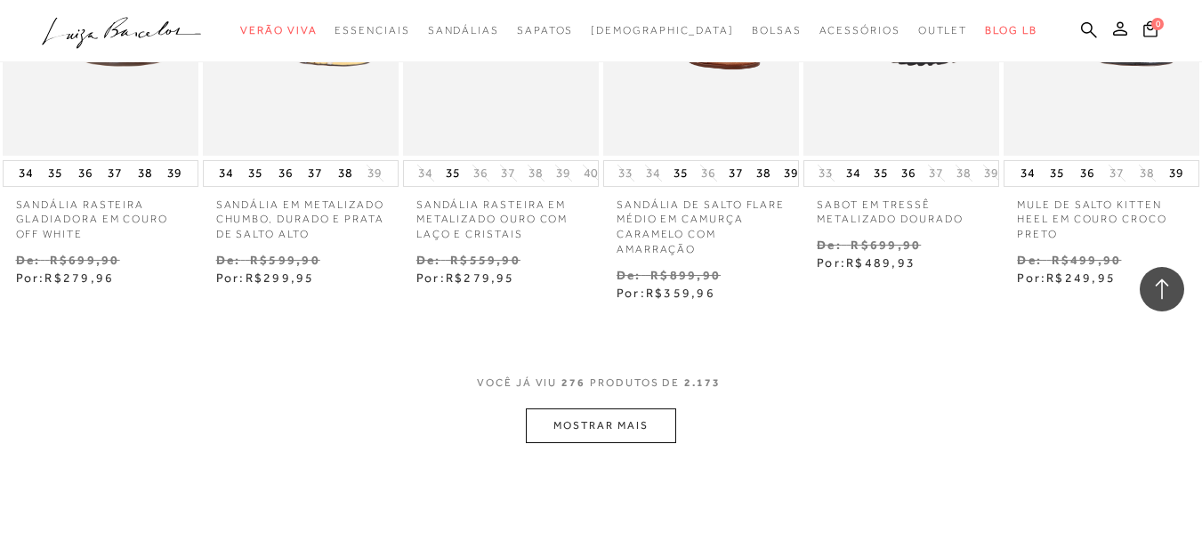
click at [638, 408] on button "MOSTRAR MAIS" at bounding box center [600, 425] width 149 height 35
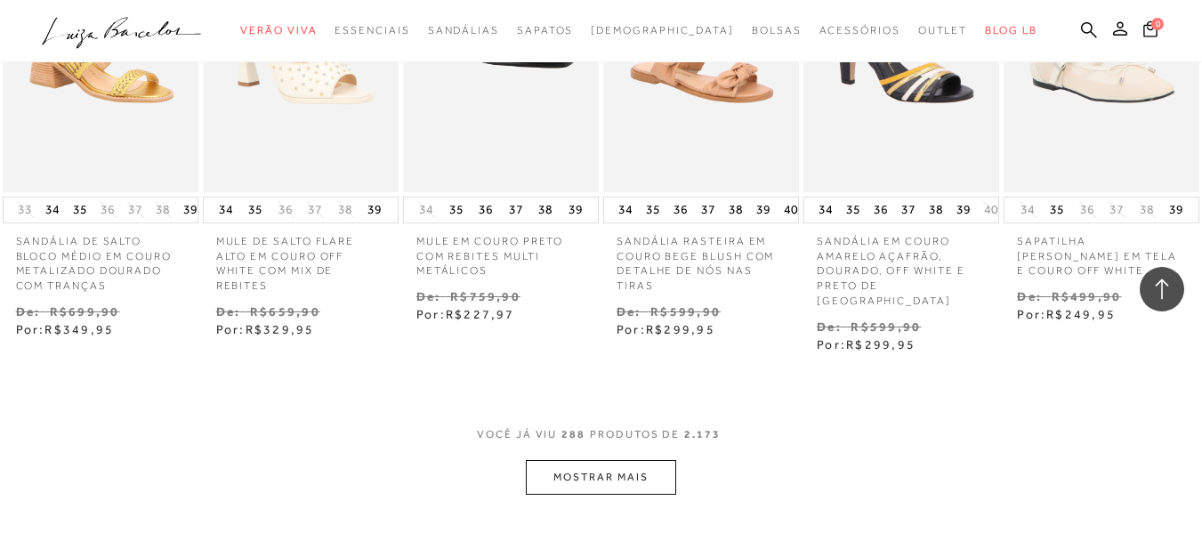
scroll to position [10764, 0]
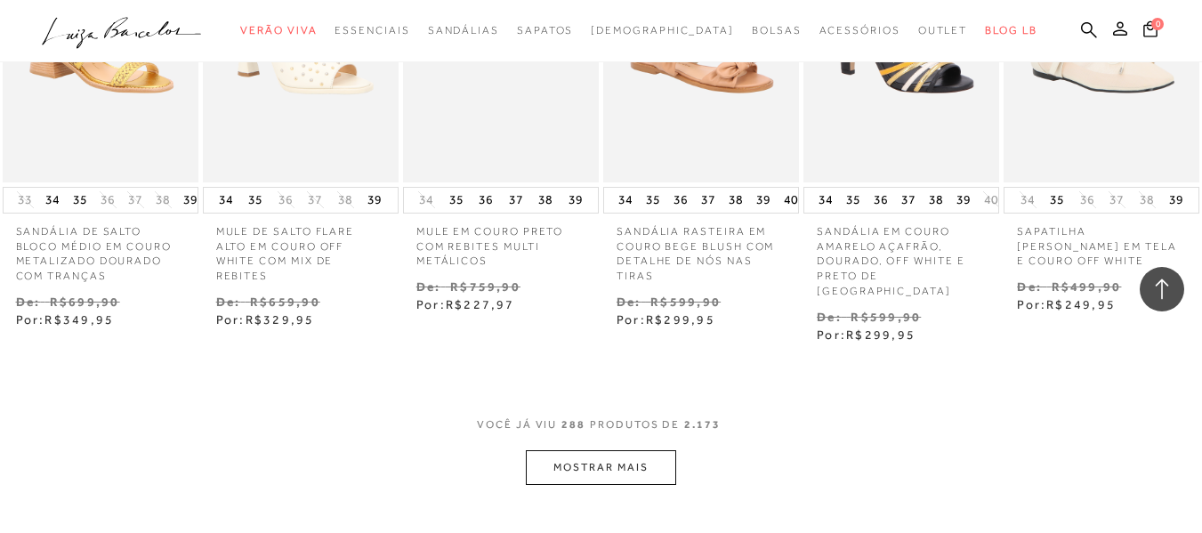
click at [605, 450] on button "MOSTRAR MAIS" at bounding box center [600, 467] width 149 height 35
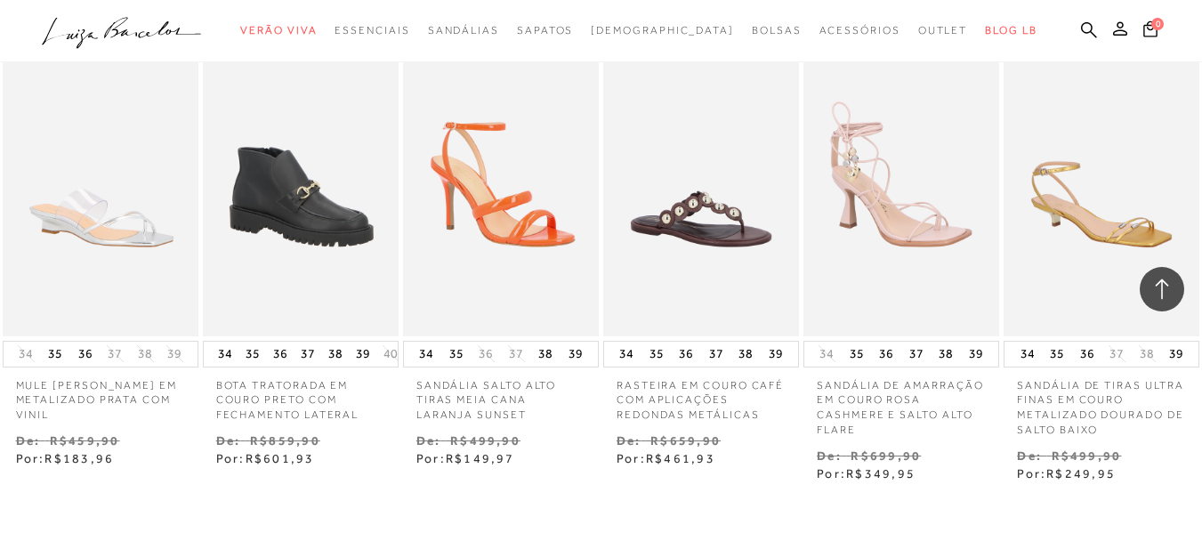
scroll to position [11654, 0]
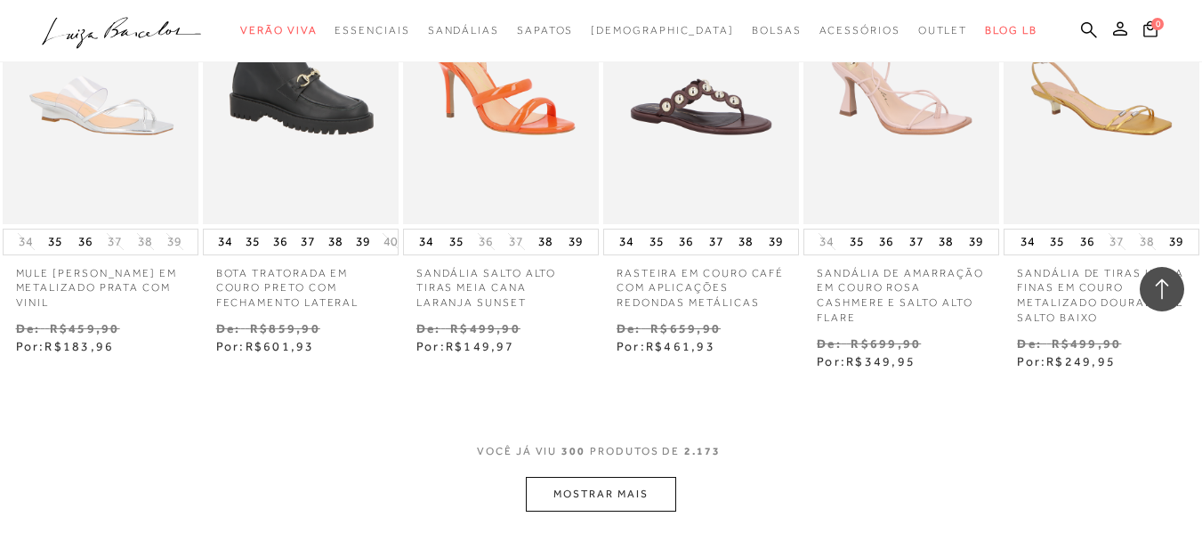
click at [621, 477] on button "MOSTRAR MAIS" at bounding box center [600, 494] width 149 height 35
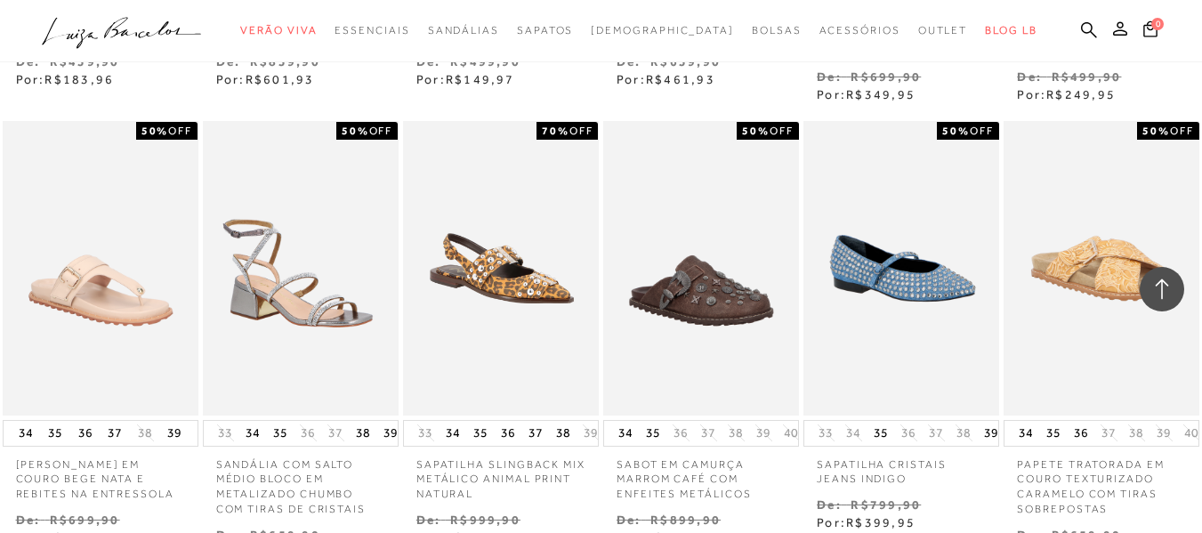
scroll to position [11832, 0]
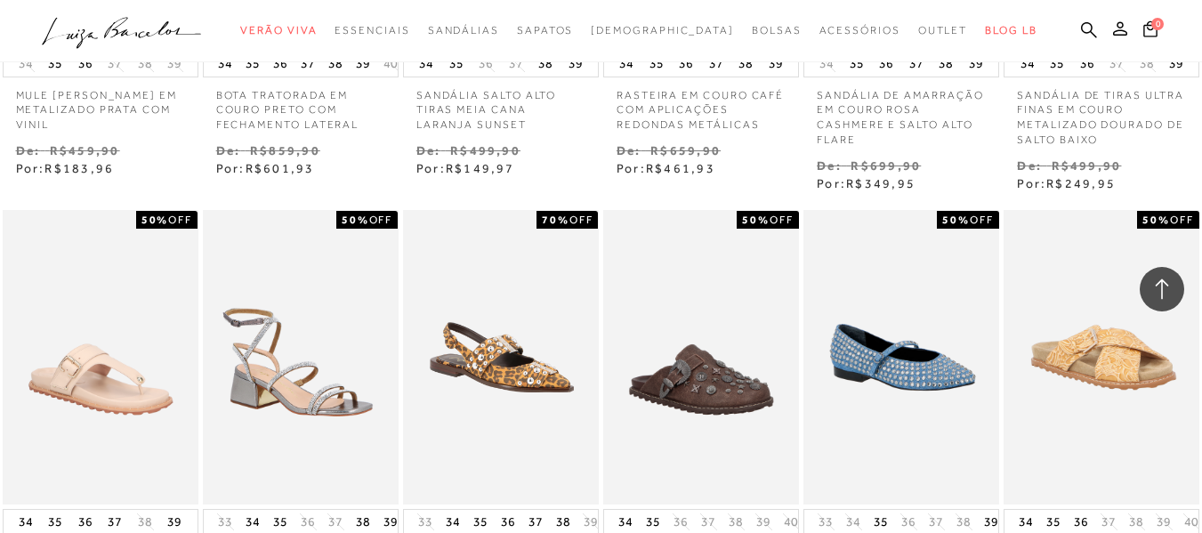
click at [300, 325] on img at bounding box center [301, 357] width 192 height 288
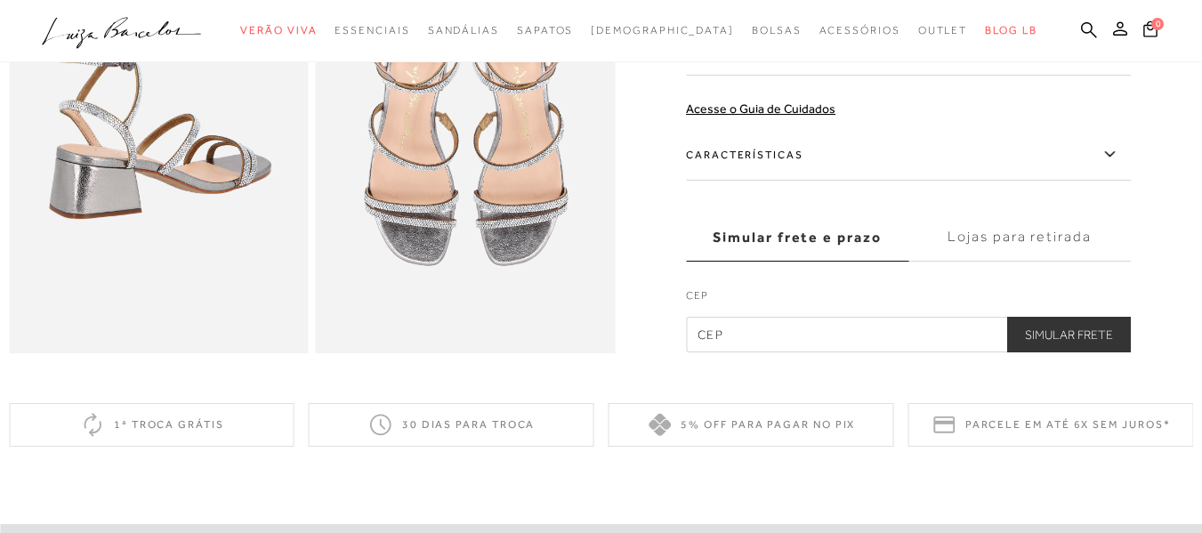
scroll to position [445, 0]
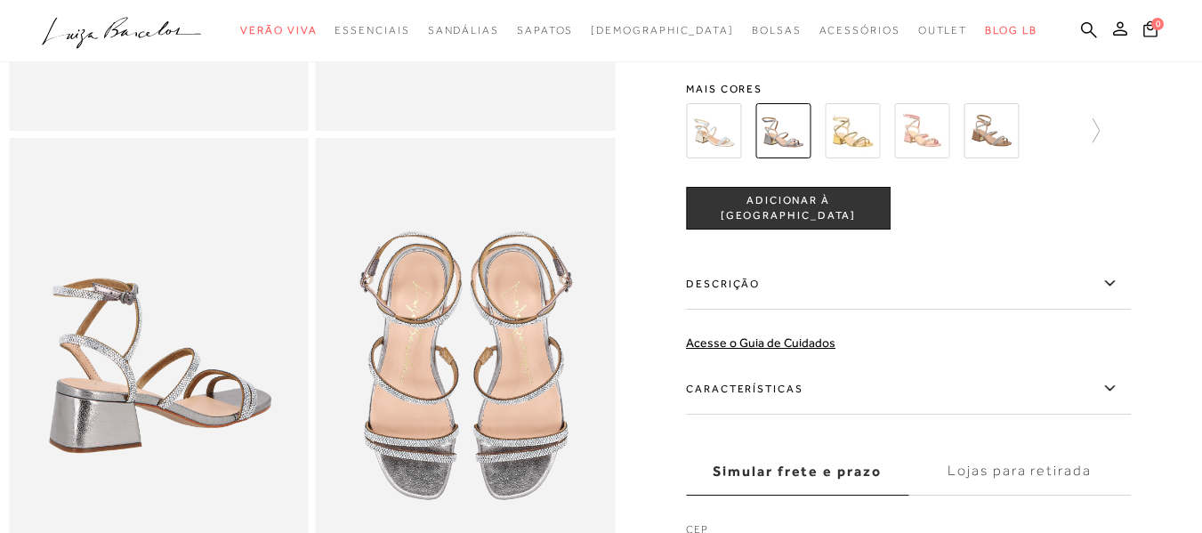
click at [876, 157] on img at bounding box center [852, 130] width 55 height 55
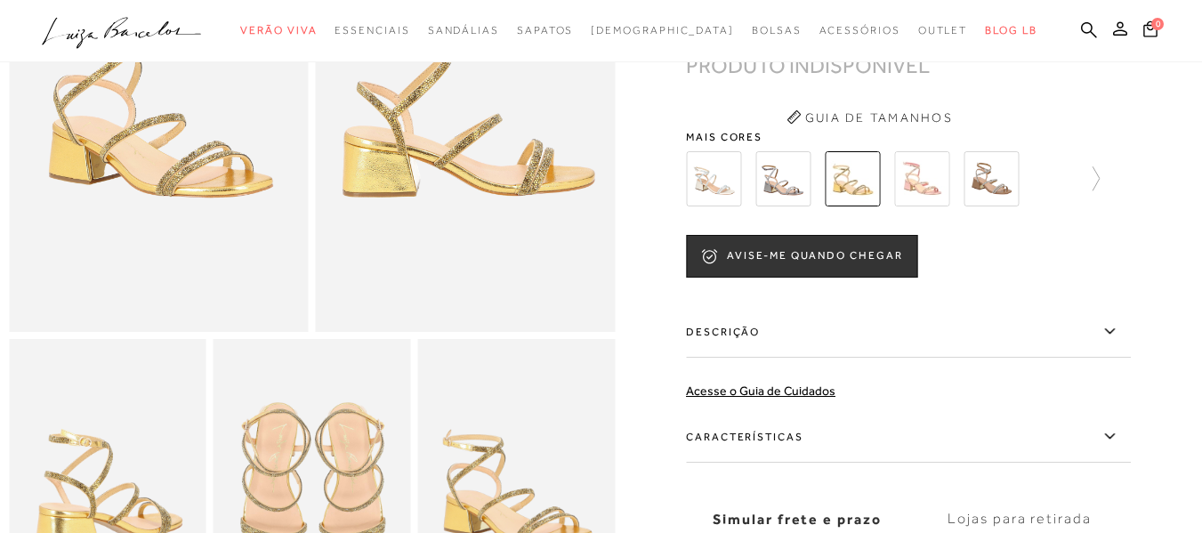
scroll to position [89, 0]
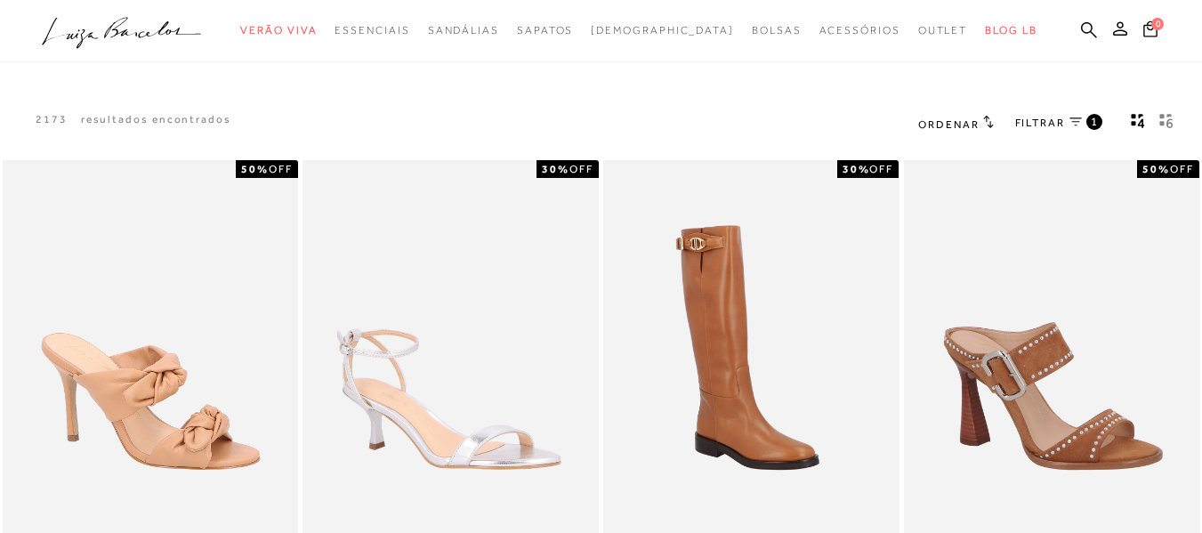
click at [1153, 111] on div "Ordenar Ordenar por Padrão" at bounding box center [1049, 124] width 305 height 68
click at [1171, 117] on icon "gridText6Desc" at bounding box center [1166, 121] width 14 height 16
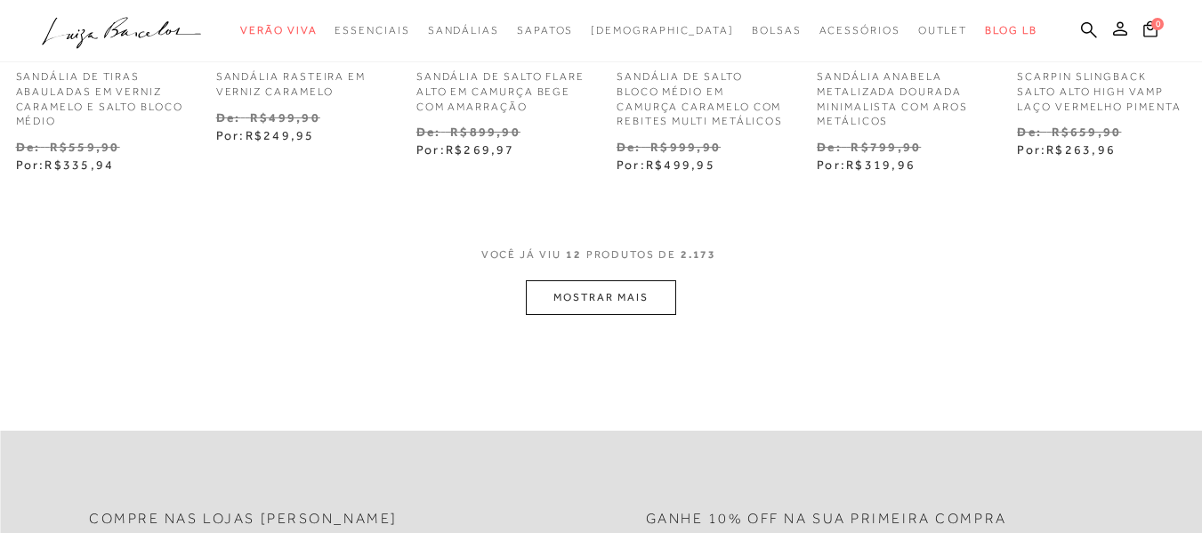
scroll to position [868, 0]
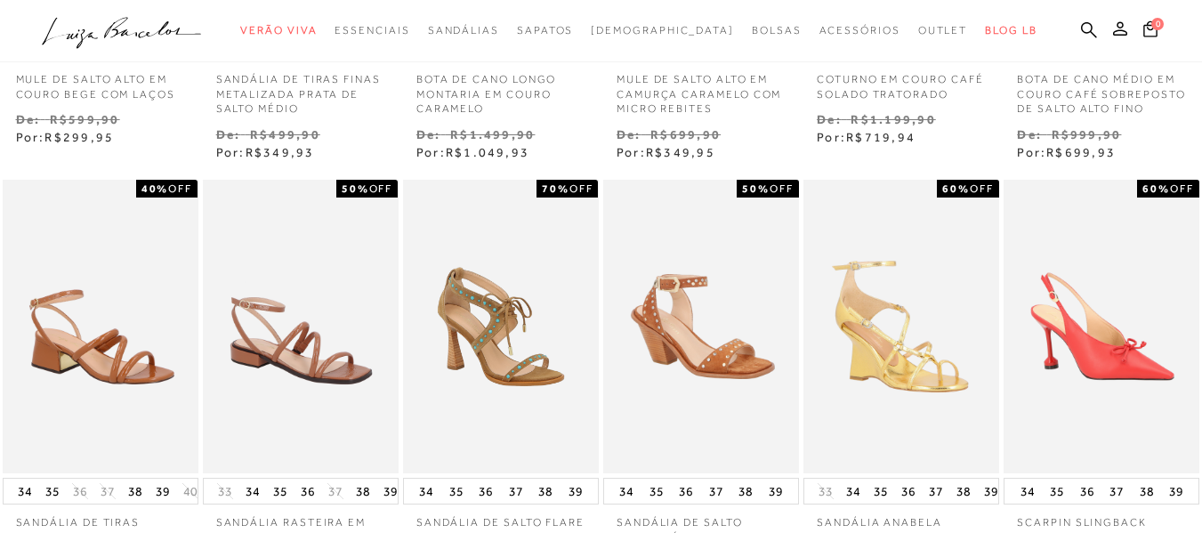
click at [108, 34] on icon ".a{fill-rule:evenodd;}" at bounding box center [122, 32] width 160 height 37
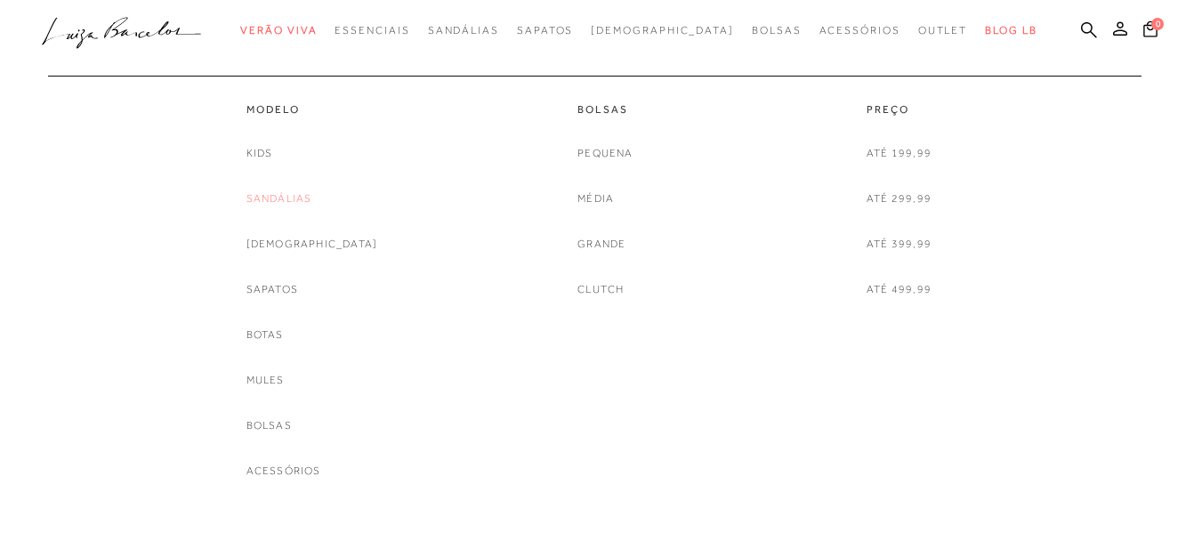
click at [301, 195] on link "Sandálias" at bounding box center [279, 198] width 66 height 19
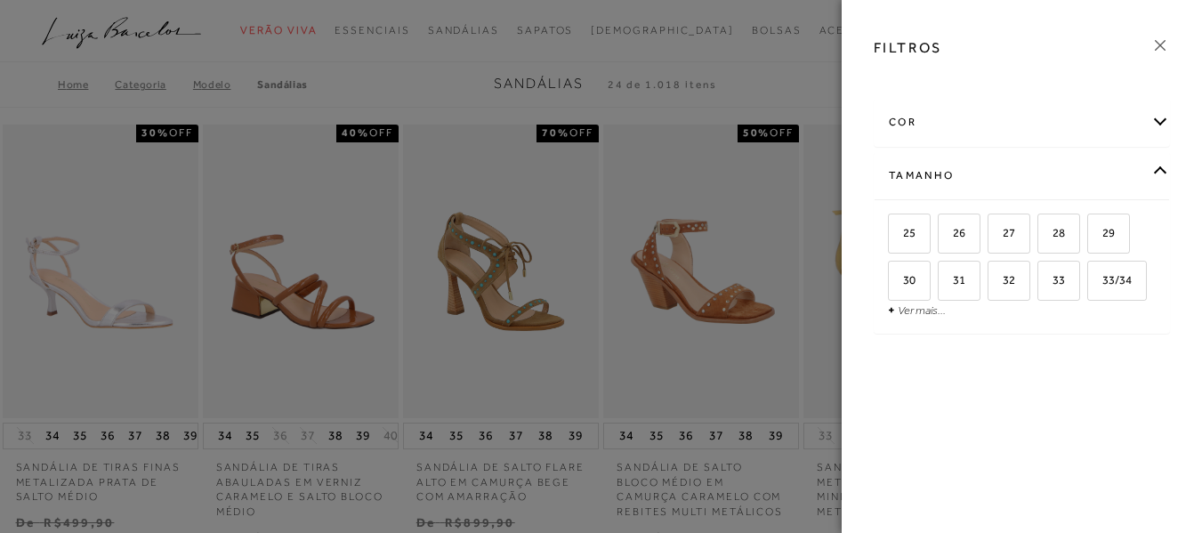
click at [905, 318] on span "+ Ver mais..." at bounding box center [917, 310] width 58 height 20
click at [906, 311] on link "Ver mais..." at bounding box center [922, 309] width 48 height 13
click at [965, 324] on span "35" at bounding box center [952, 326] width 26 height 13
click at [953, 324] on input "35" at bounding box center [944, 330] width 18 height 18
checkbox input "true"
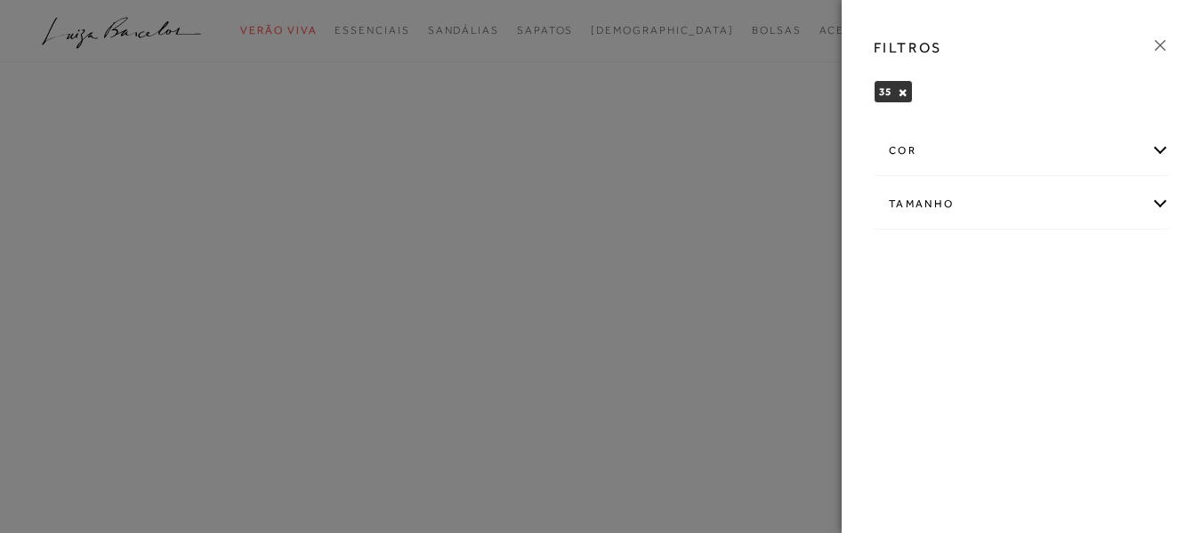
click at [1156, 38] on icon at bounding box center [1160, 46] width 20 height 20
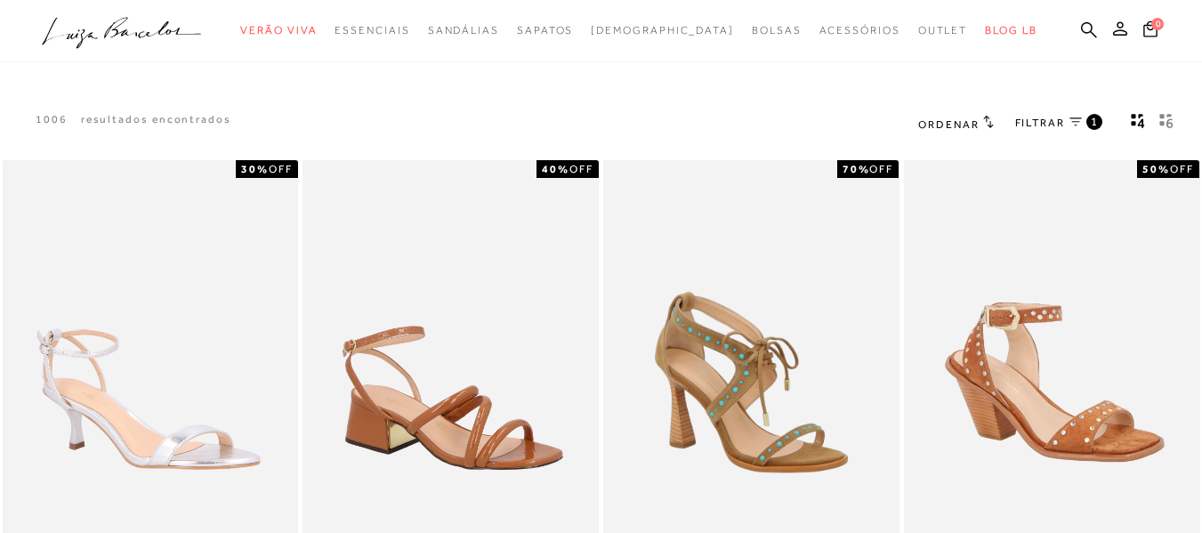
click at [1167, 117] on icon "gridText6Desc" at bounding box center [1166, 121] width 14 height 16
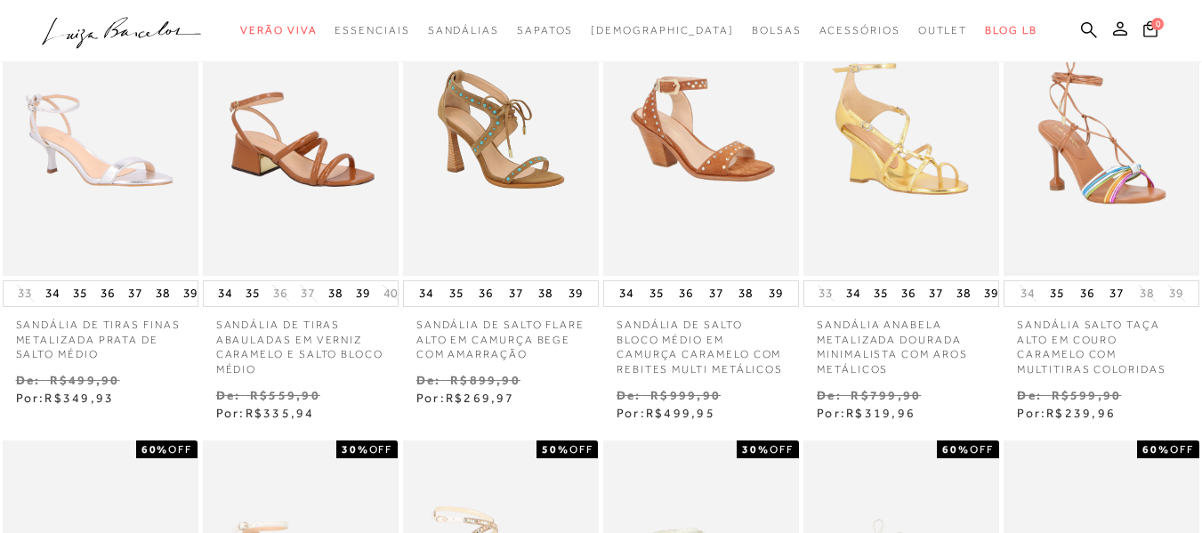
click at [1177, 135] on img at bounding box center [1101, 129] width 192 height 288
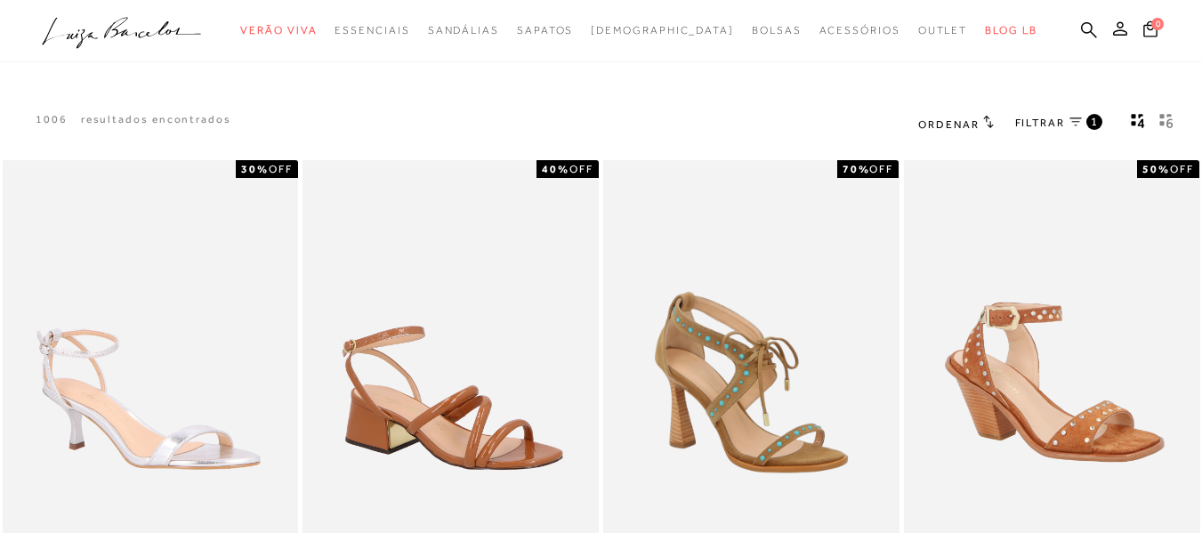
drag, startPoint x: 1166, startPoint y: 123, endPoint x: 1214, endPoint y: 260, distance: 145.2
click at [1166, 123] on icon "gridText6Desc" at bounding box center [1166, 121] width 14 height 16
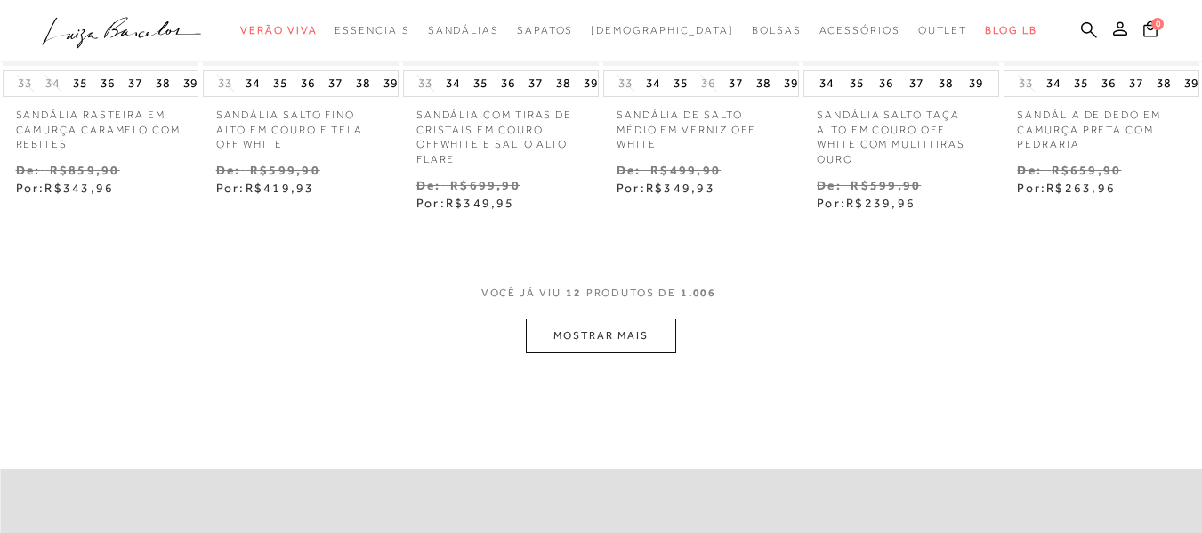
scroll to position [890, 0]
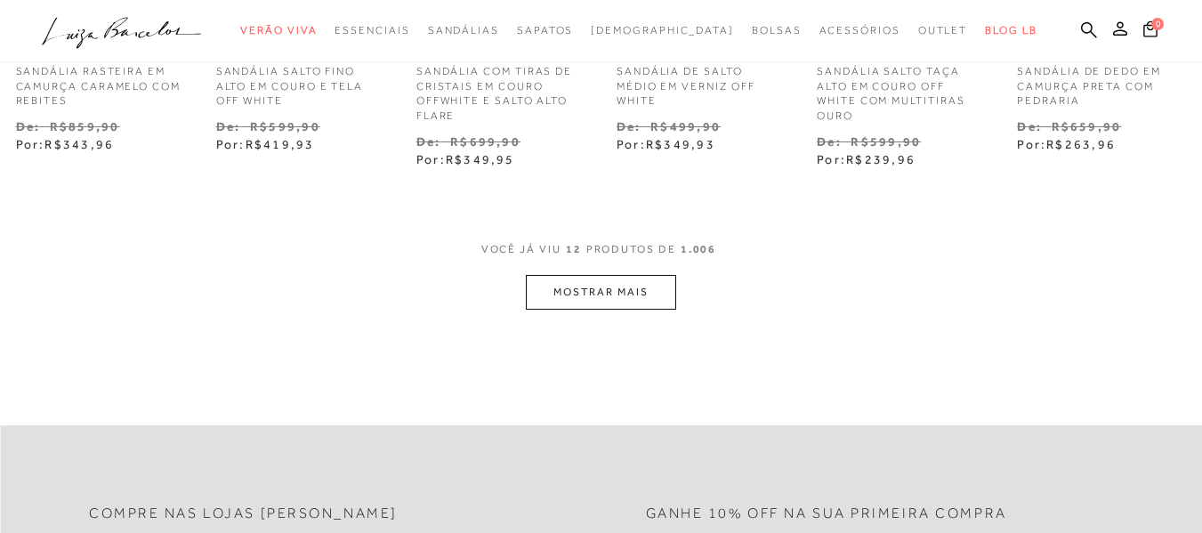
click at [648, 291] on button "MOSTRAR MAIS" at bounding box center [600, 292] width 149 height 35
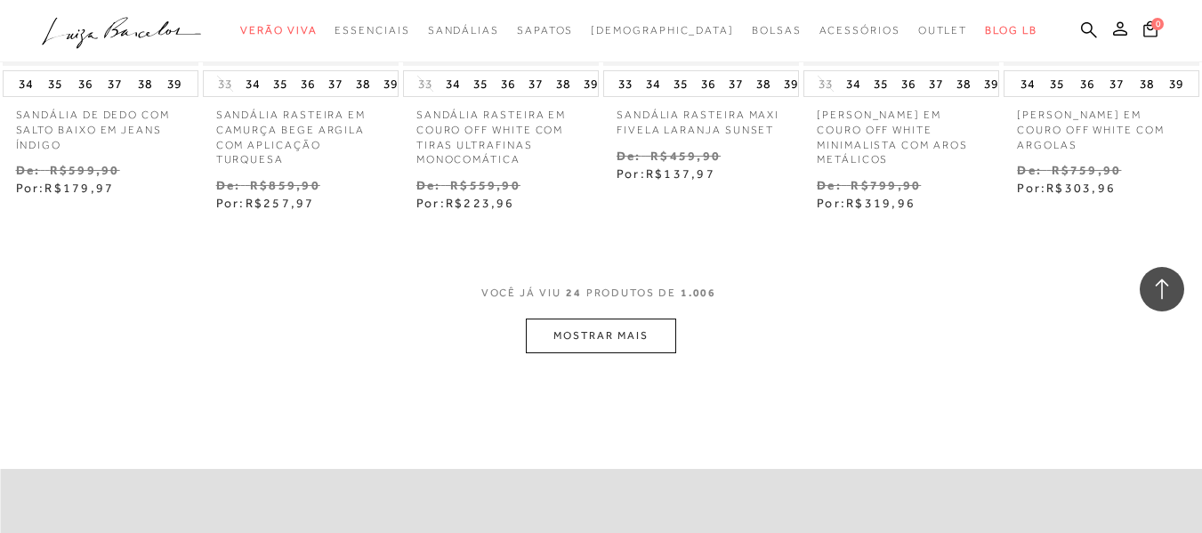
scroll to position [1779, 0]
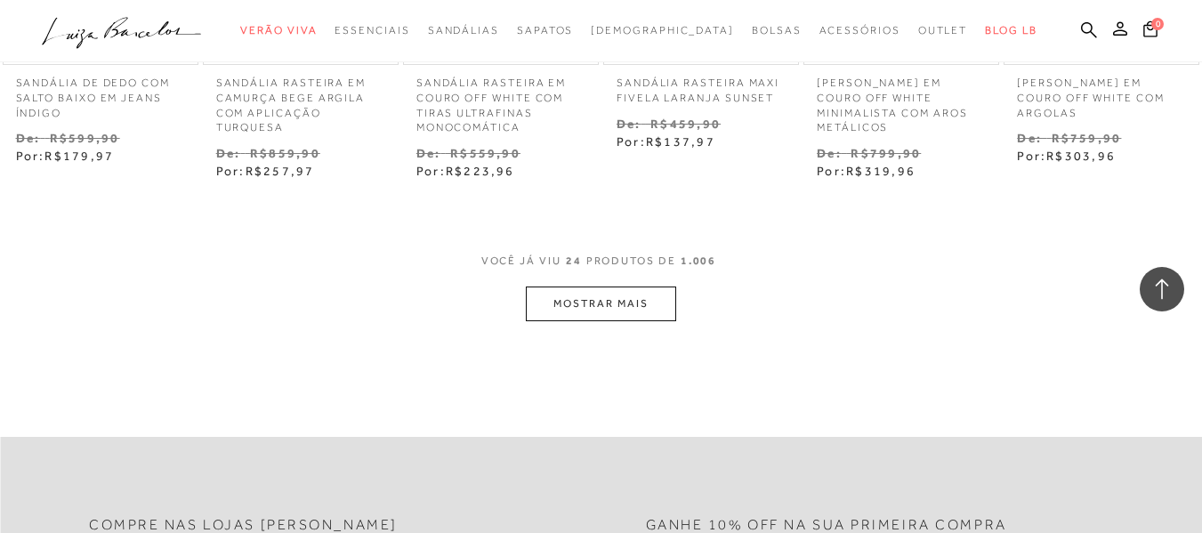
click at [632, 305] on button "MOSTRAR MAIS" at bounding box center [600, 303] width 149 height 35
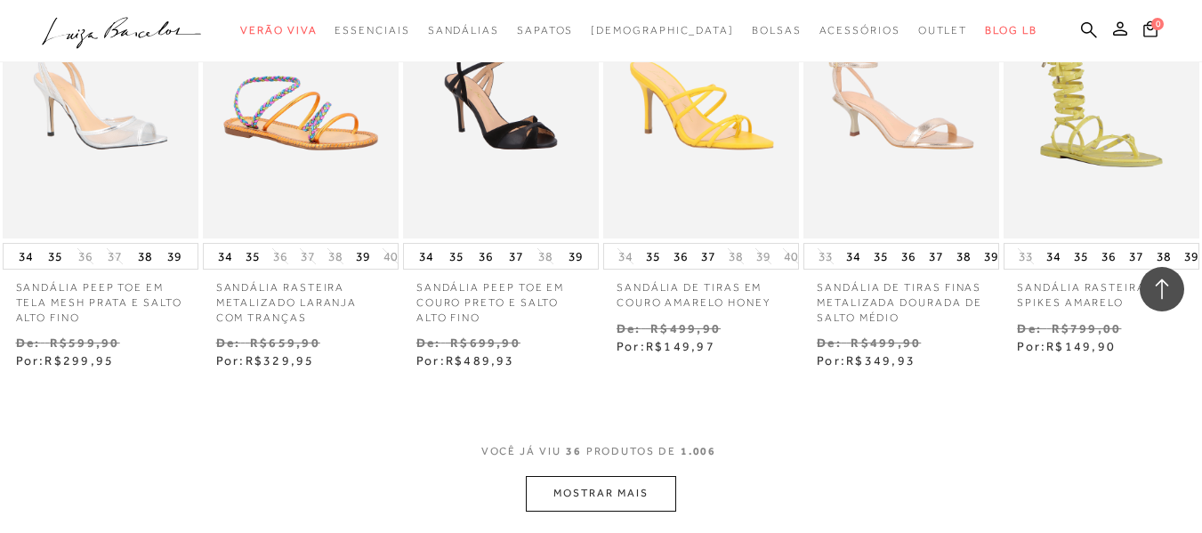
scroll to position [2580, 0]
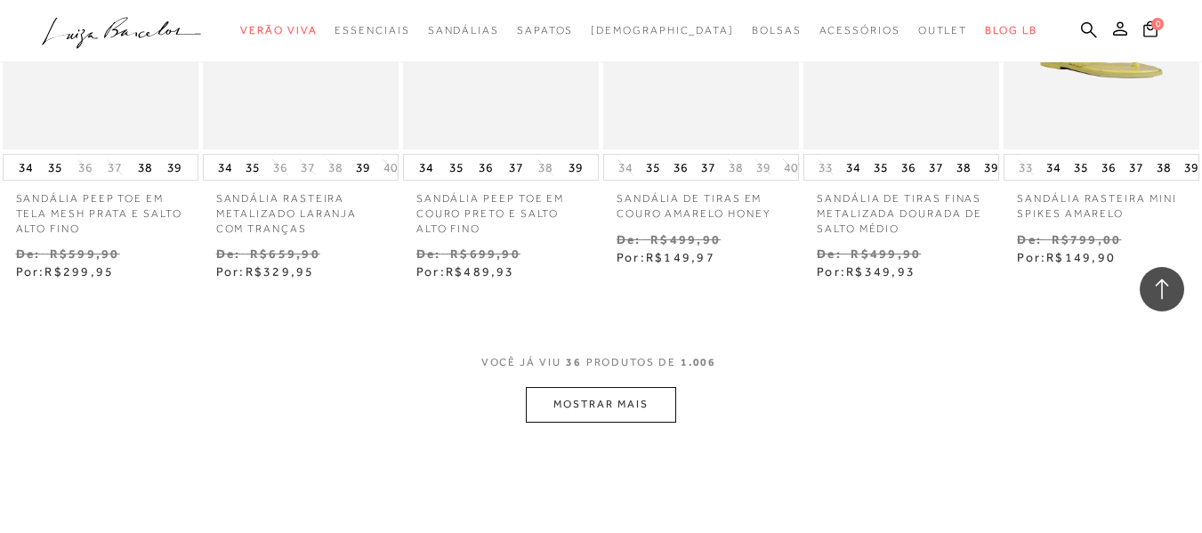
click at [616, 404] on button "MOSTRAR MAIS" at bounding box center [600, 404] width 149 height 35
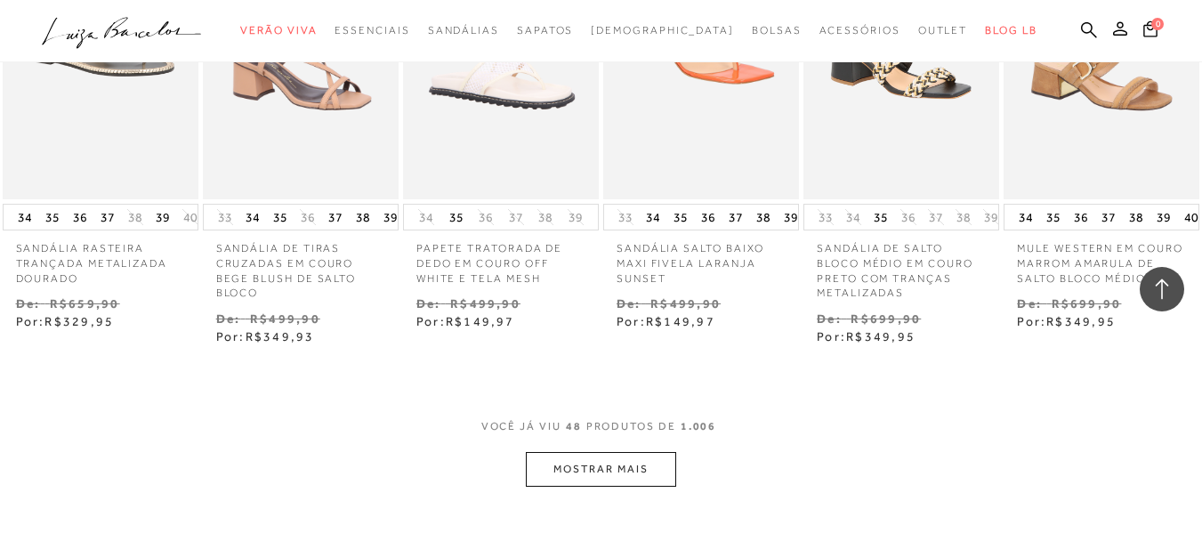
scroll to position [3558, 0]
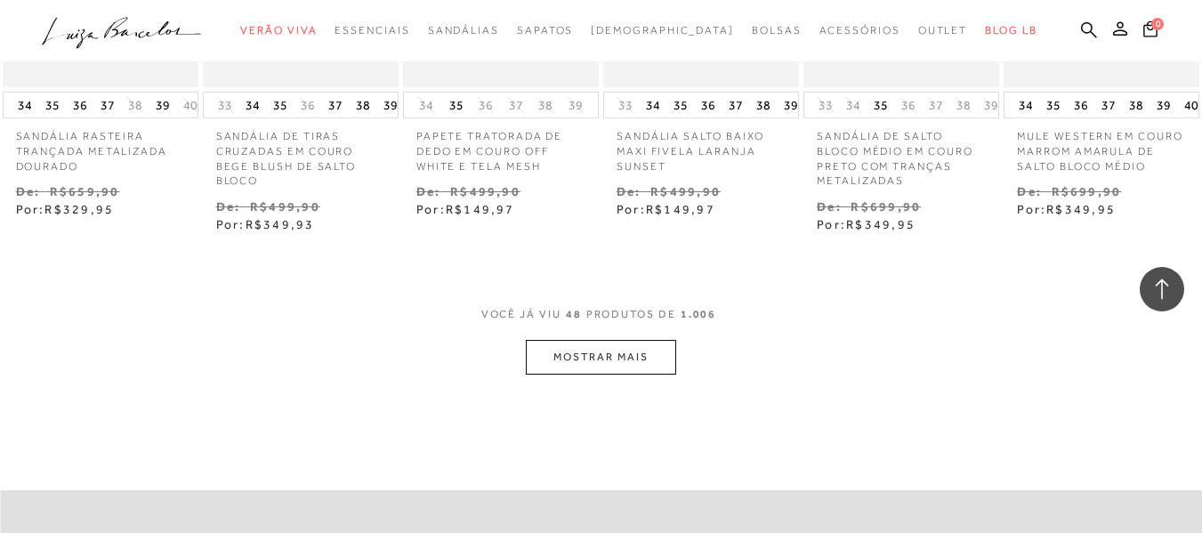
click at [565, 340] on button "MOSTRAR MAIS" at bounding box center [600, 357] width 149 height 35
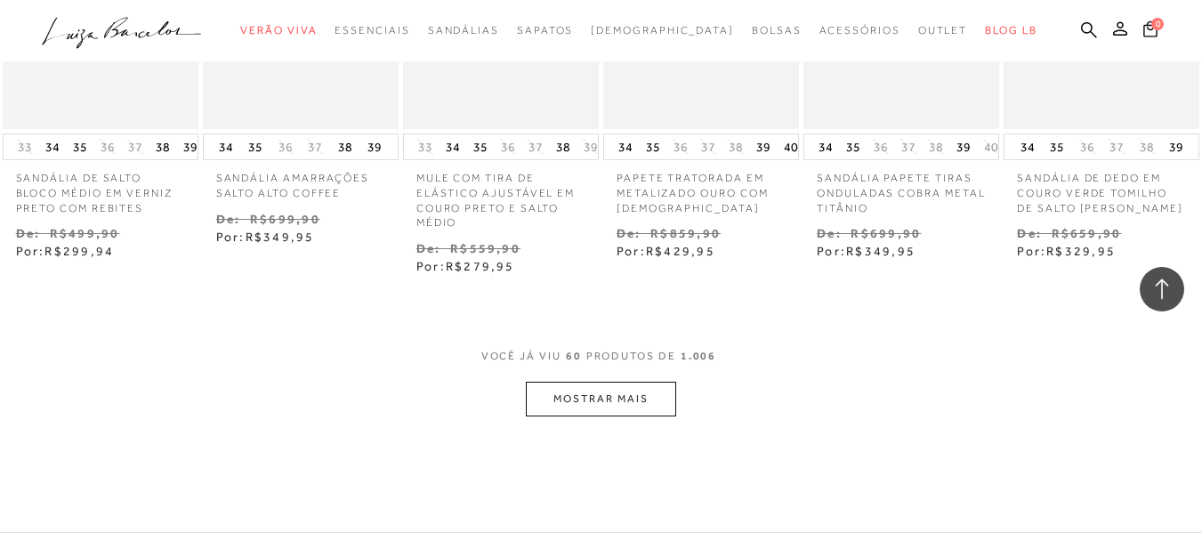
scroll to position [4448, 0]
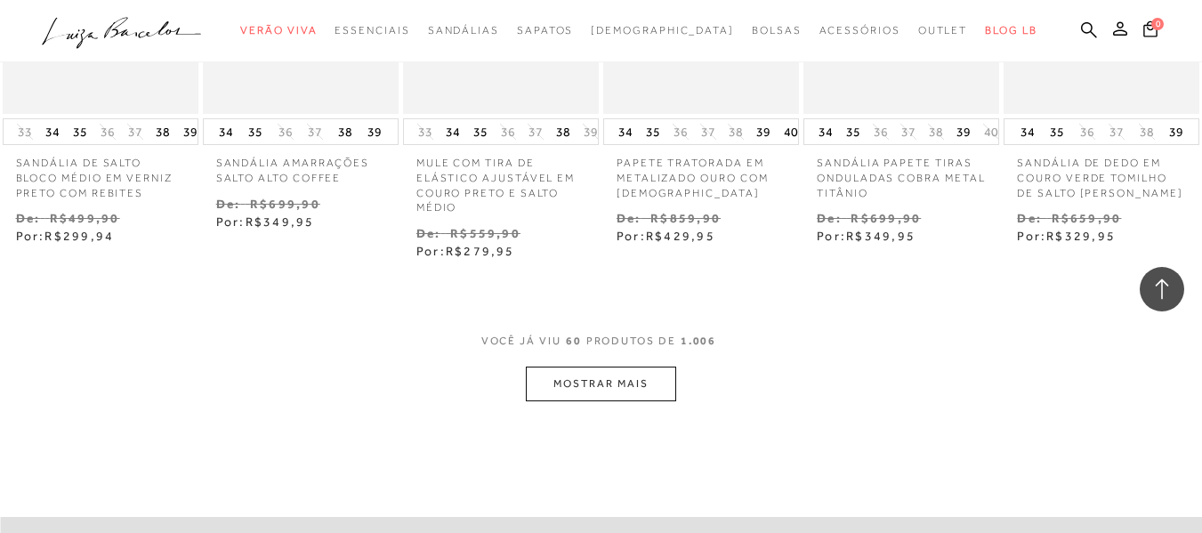
click at [603, 372] on button "MOSTRAR MAIS" at bounding box center [600, 384] width 149 height 35
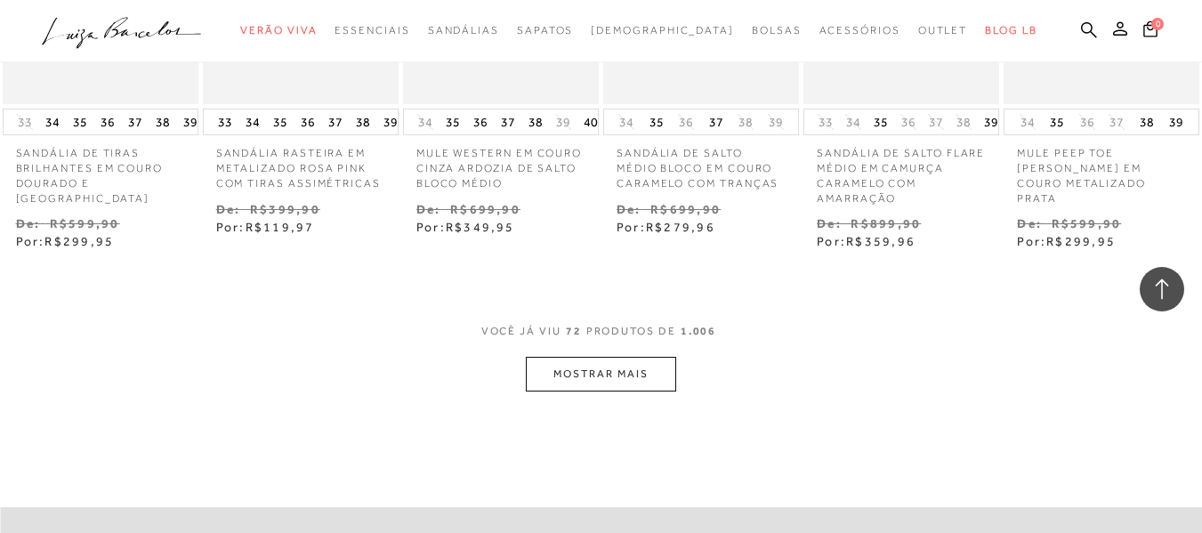
scroll to position [5427, 0]
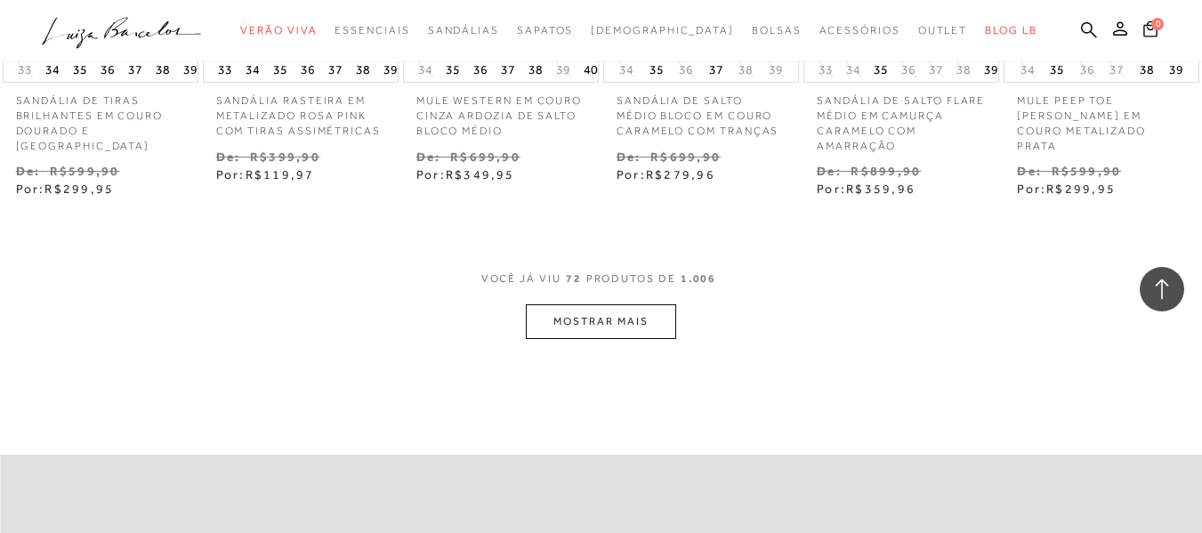
click at [615, 304] on button "MOSTRAR MAIS" at bounding box center [600, 321] width 149 height 35
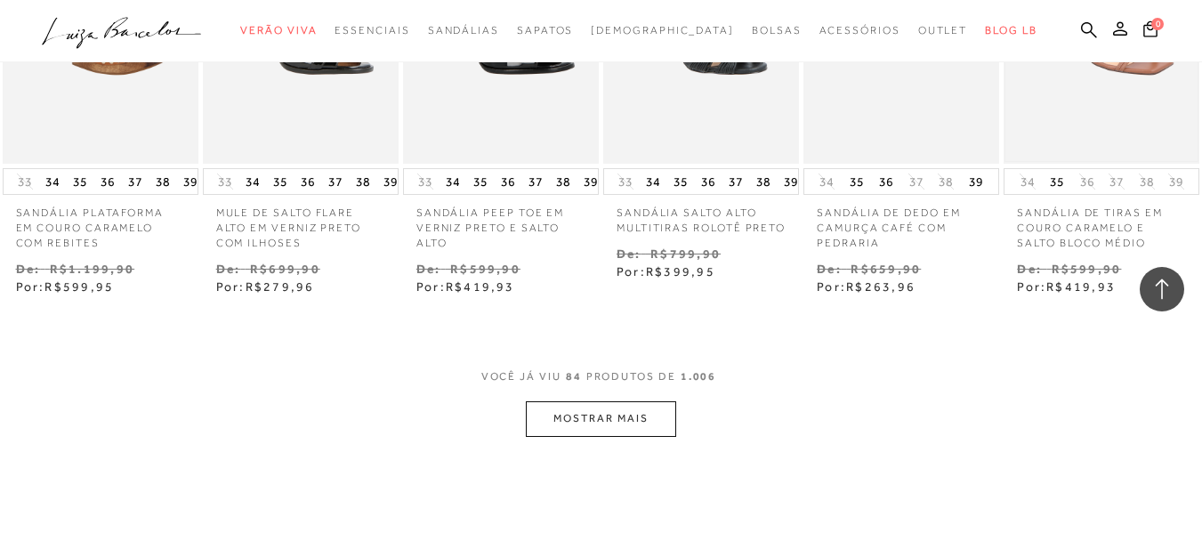
scroll to position [6316, 0]
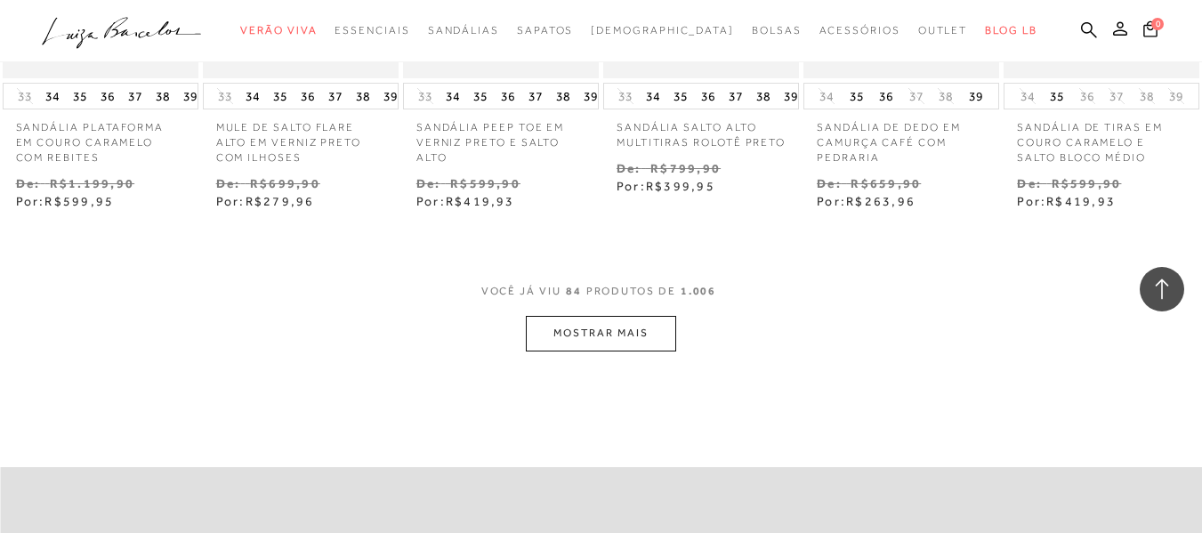
click at [591, 325] on button "MOSTRAR MAIS" at bounding box center [600, 333] width 149 height 35
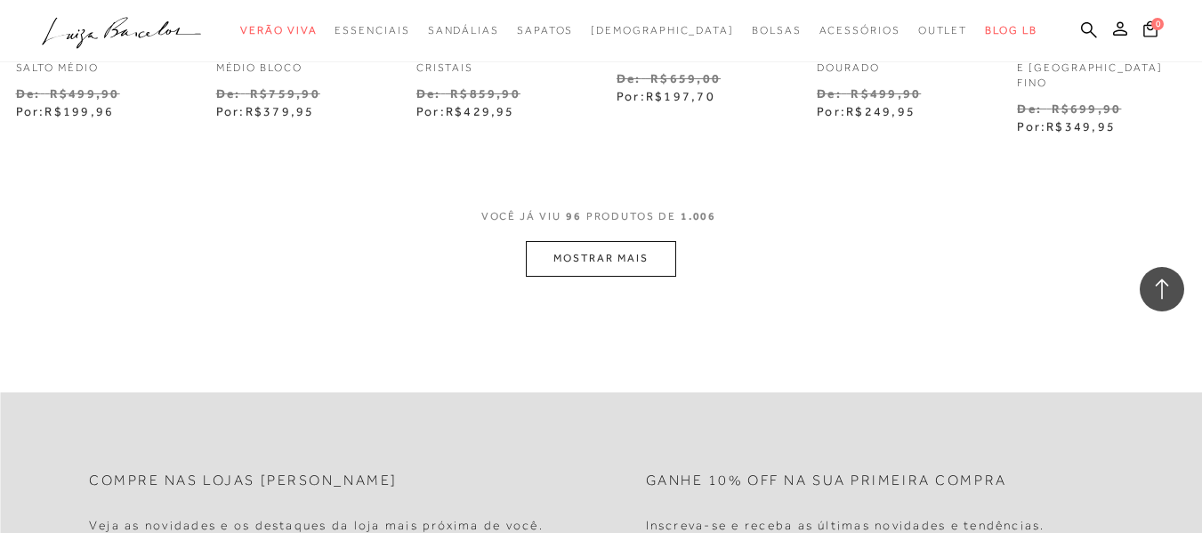
scroll to position [7384, 0]
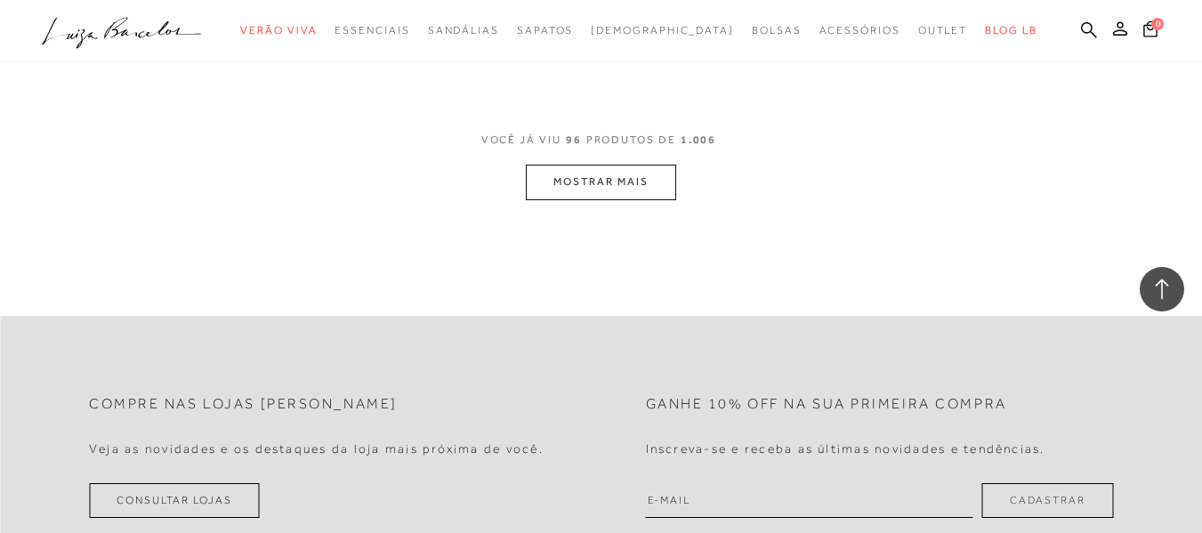
click at [601, 165] on button "MOSTRAR MAIS" at bounding box center [600, 182] width 149 height 35
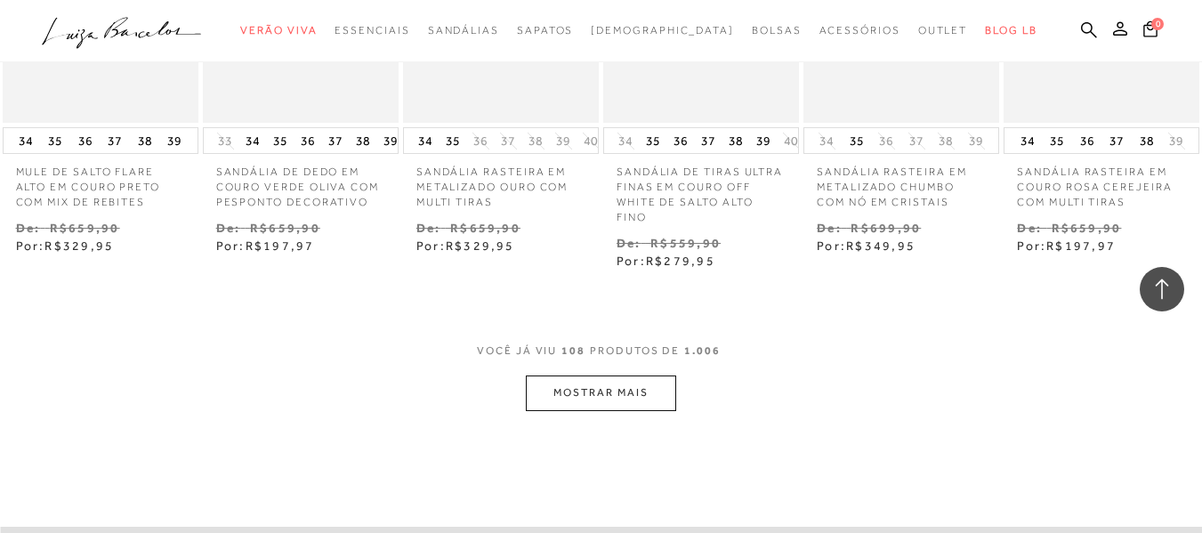
scroll to position [8095, 0]
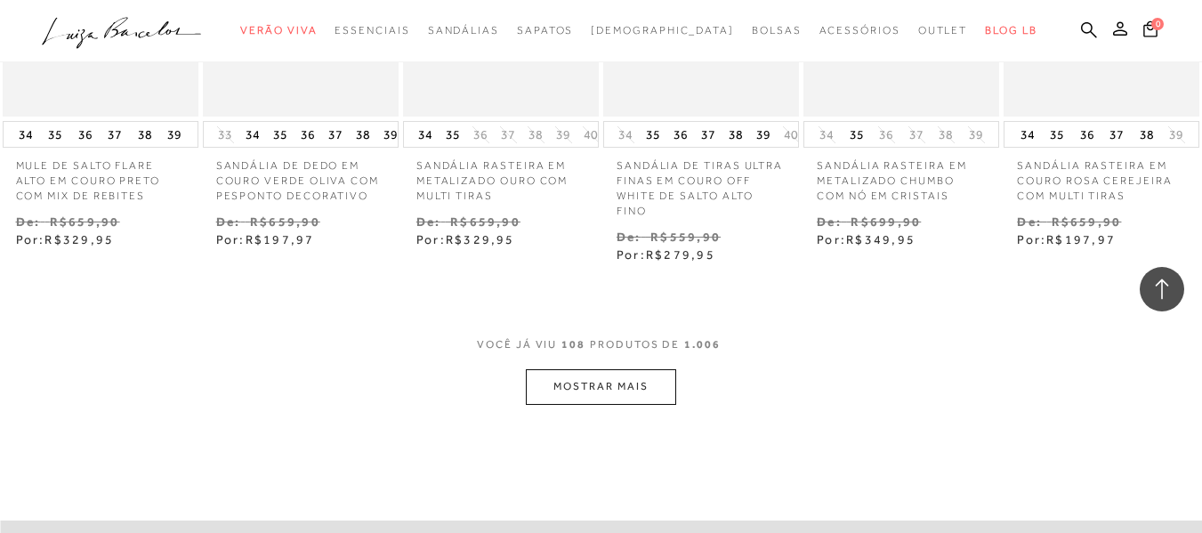
click at [641, 371] on button "MOSTRAR MAIS" at bounding box center [600, 386] width 149 height 35
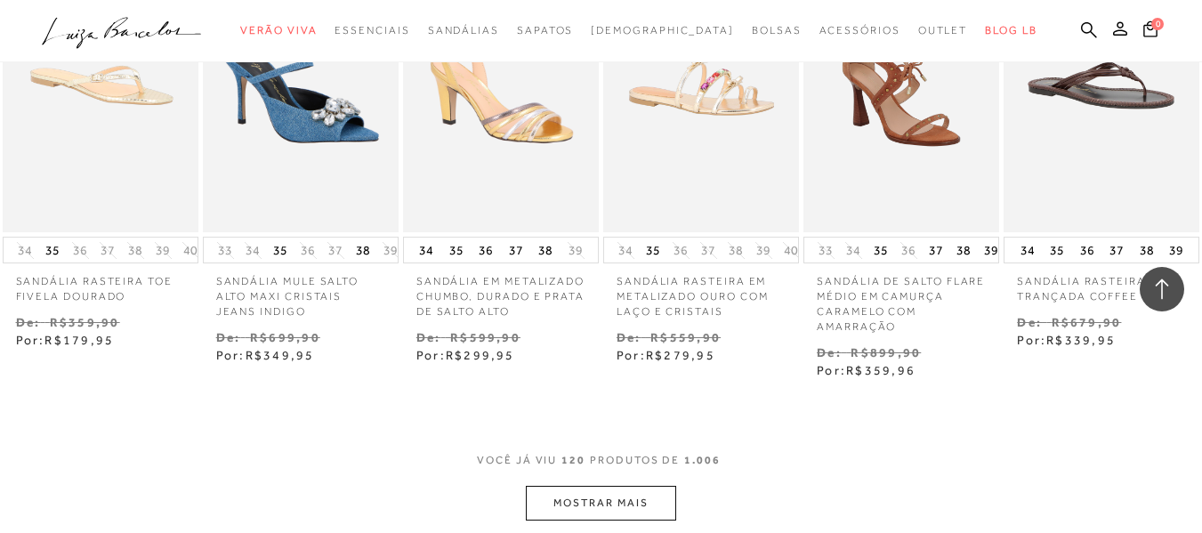
scroll to position [9163, 0]
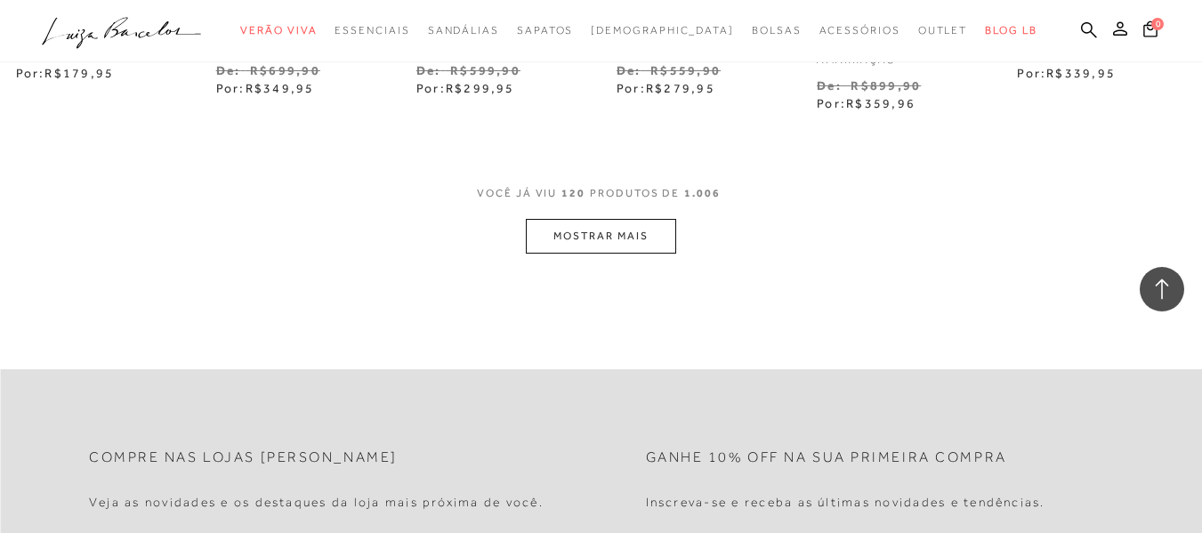
click at [625, 219] on button "MOSTRAR MAIS" at bounding box center [600, 236] width 149 height 35
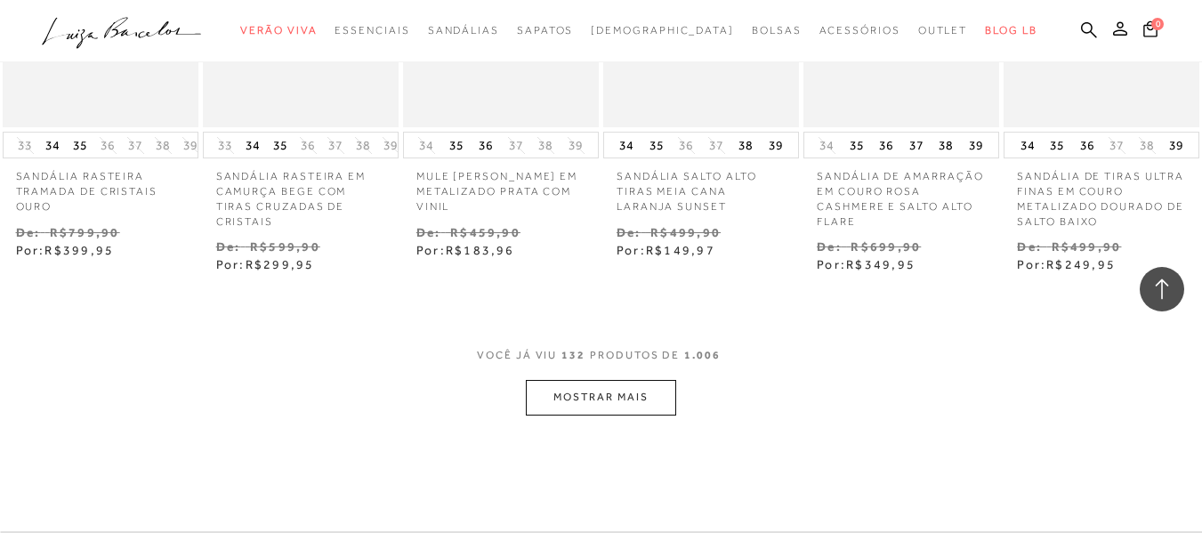
scroll to position [9964, 0]
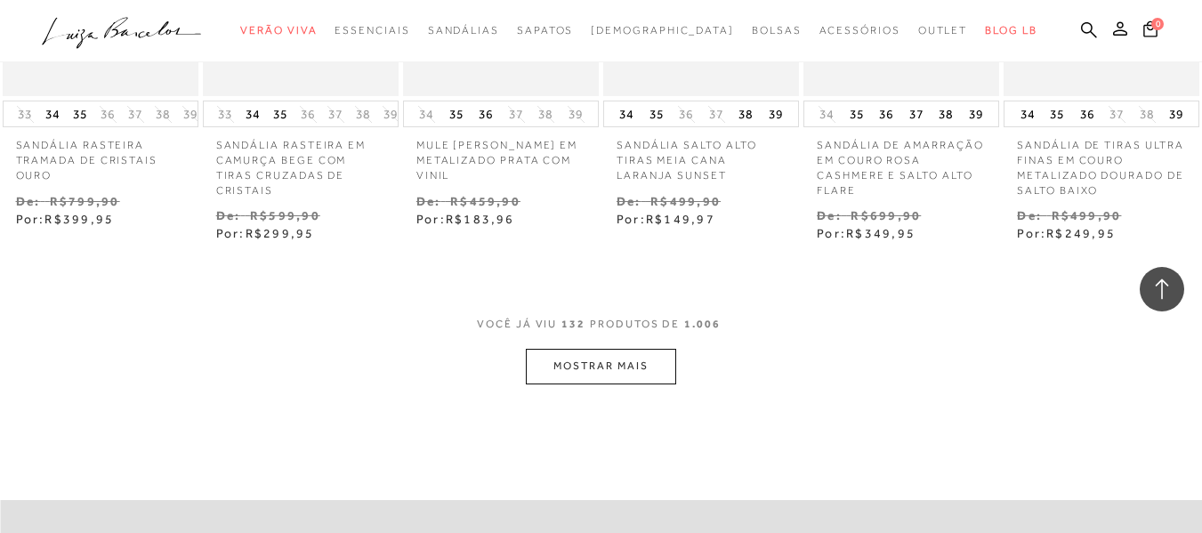
click at [619, 349] on button "MOSTRAR MAIS" at bounding box center [600, 366] width 149 height 35
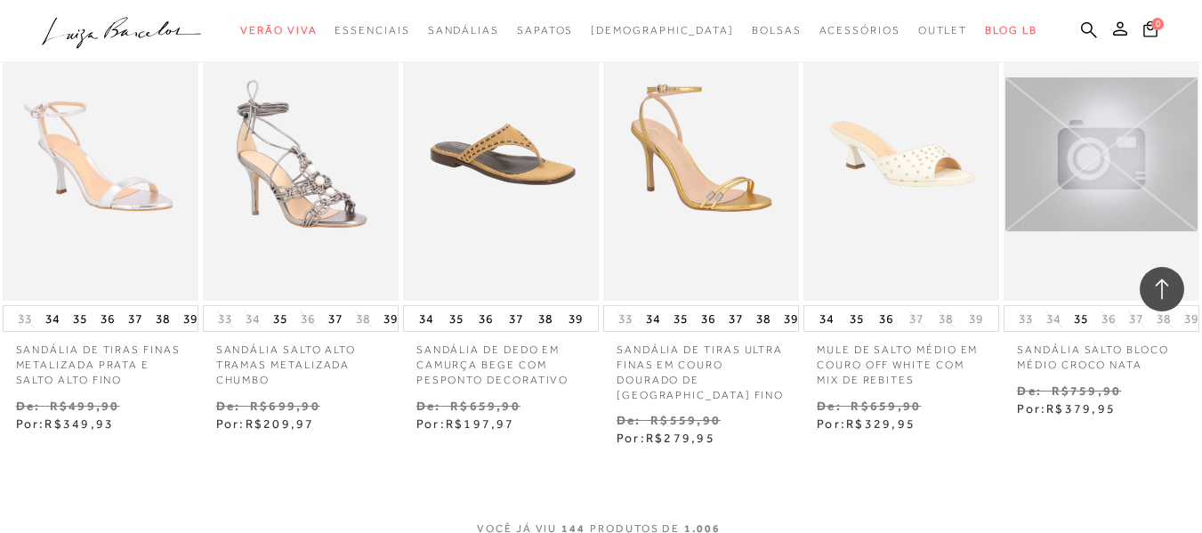
scroll to position [10853, 0]
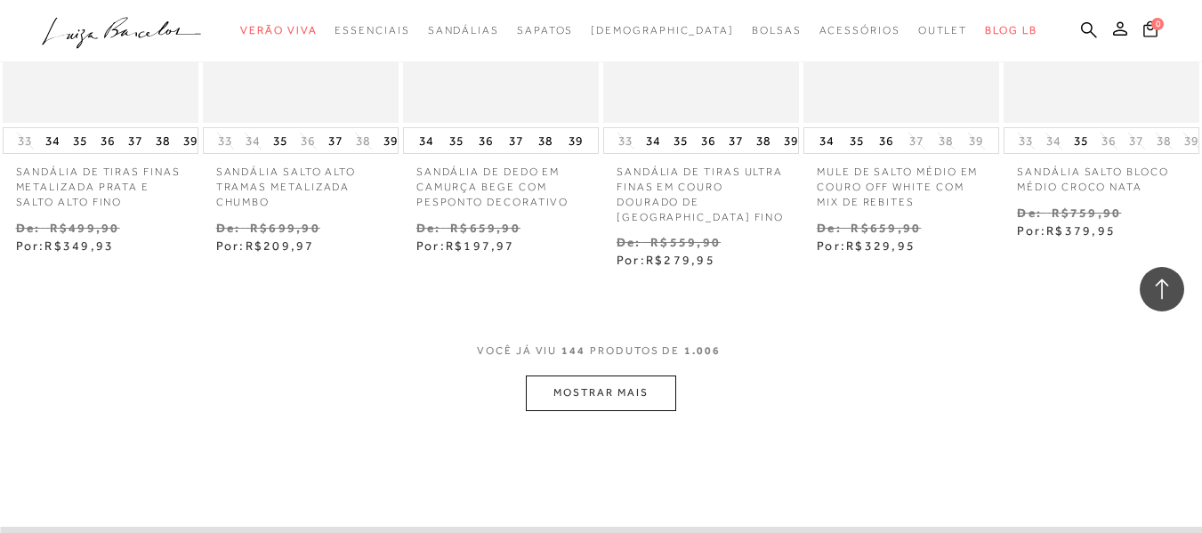
click at [653, 375] on button "MOSTRAR MAIS" at bounding box center [600, 392] width 149 height 35
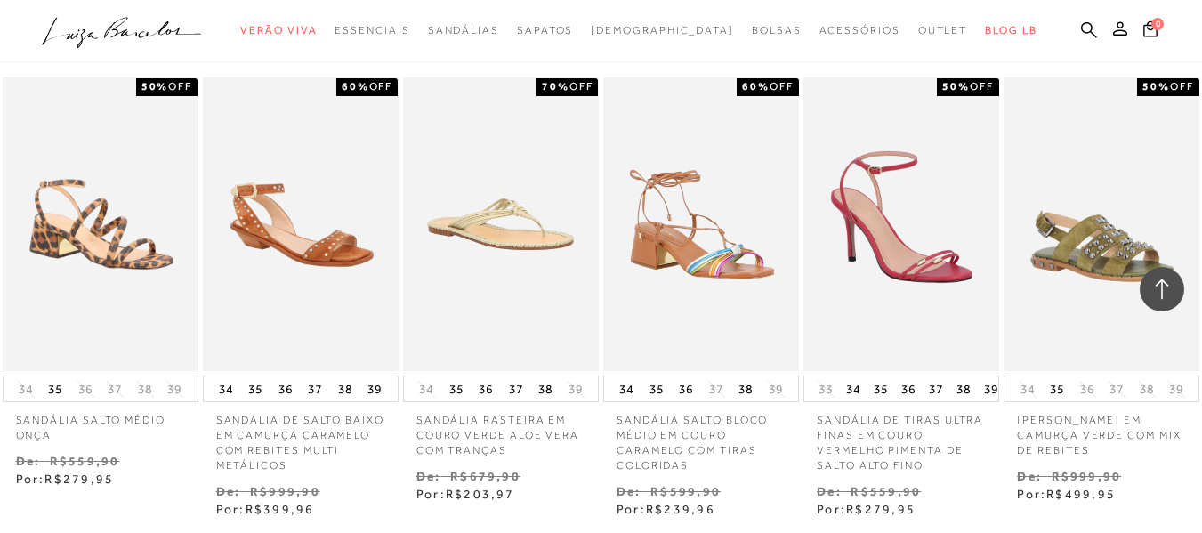
scroll to position [11031, 0]
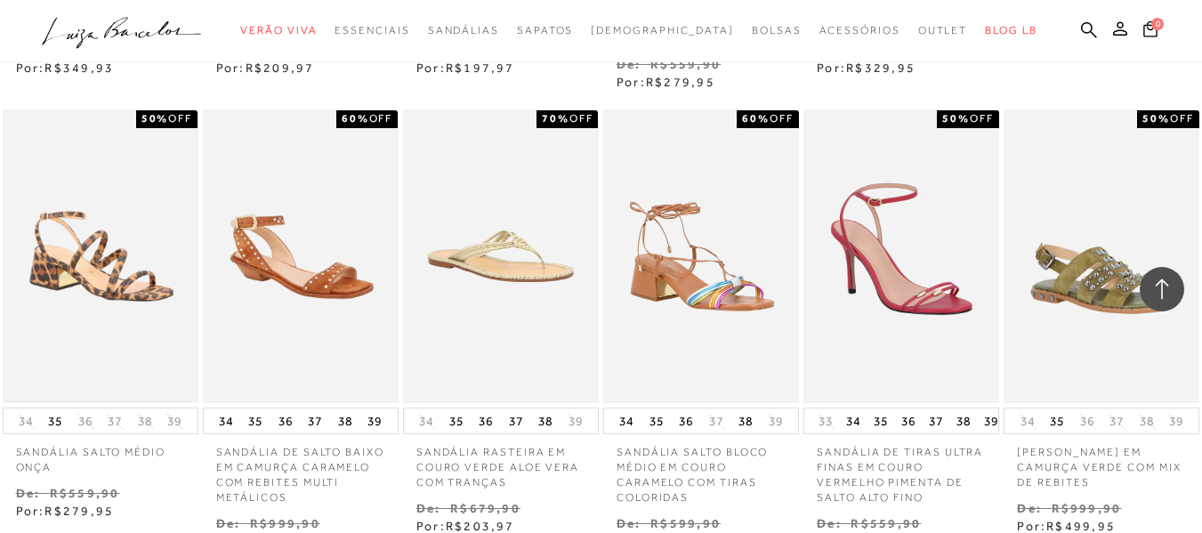
click at [129, 263] on img at bounding box center [100, 256] width 192 height 288
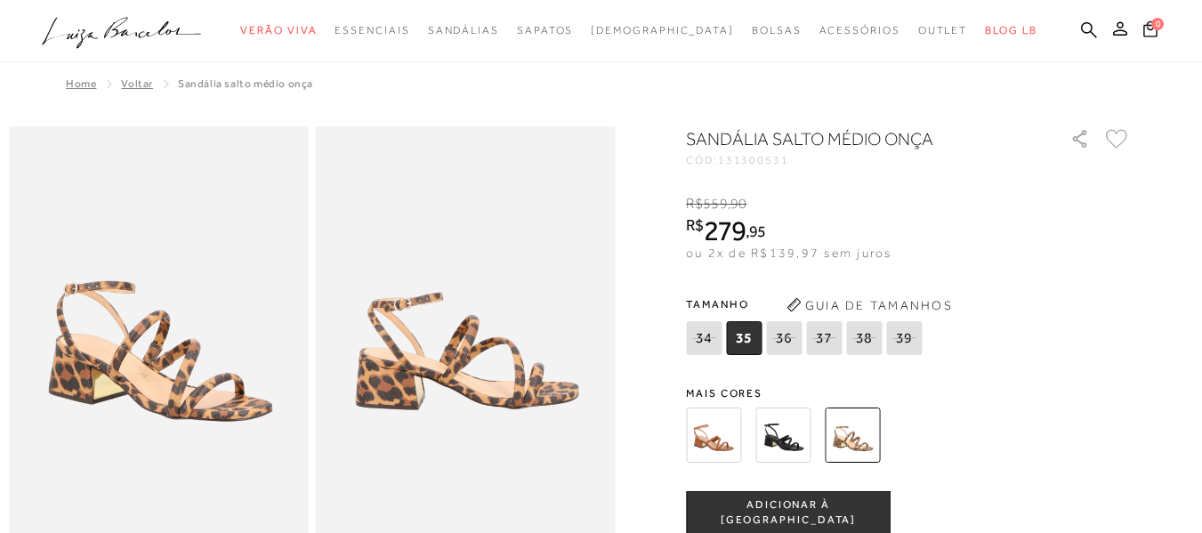
click at [123, 79] on span "Voltar" at bounding box center [137, 83] width 32 height 12
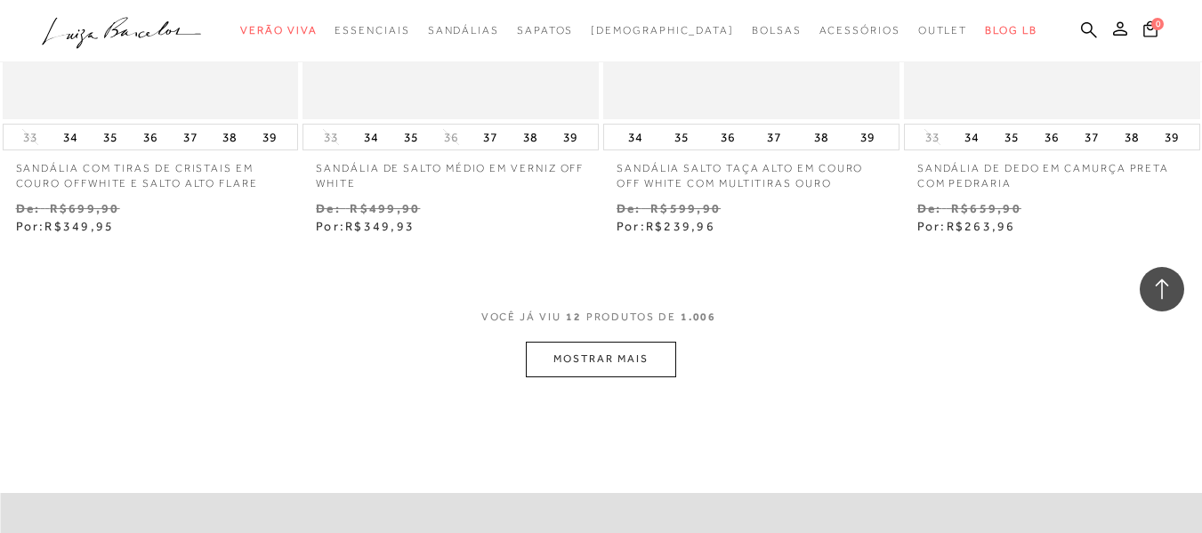
scroll to position [1779, 0]
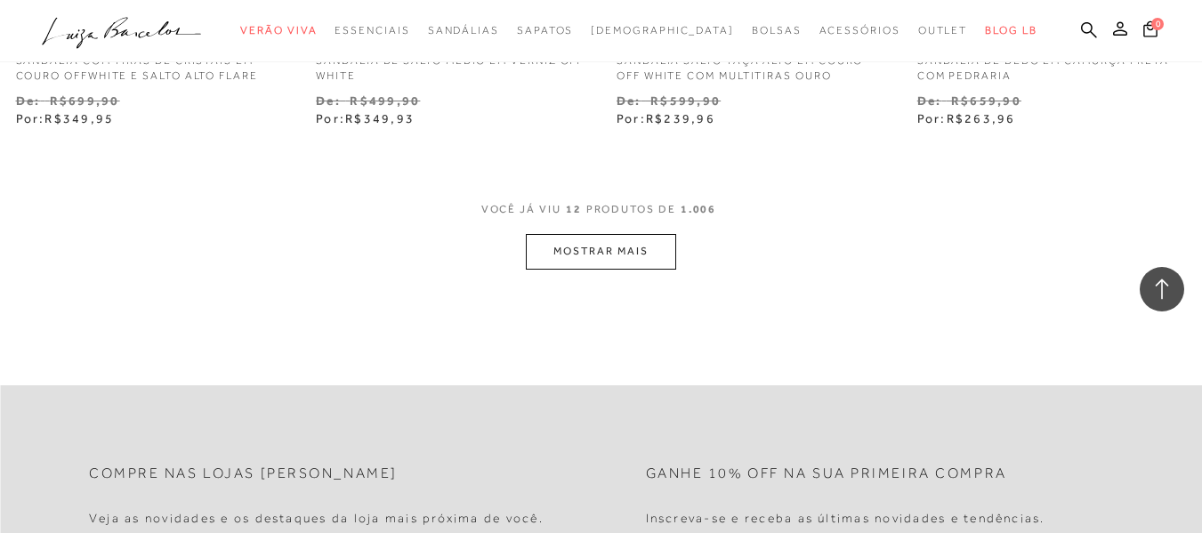
click at [618, 256] on button "MOSTRAR MAIS" at bounding box center [600, 251] width 149 height 35
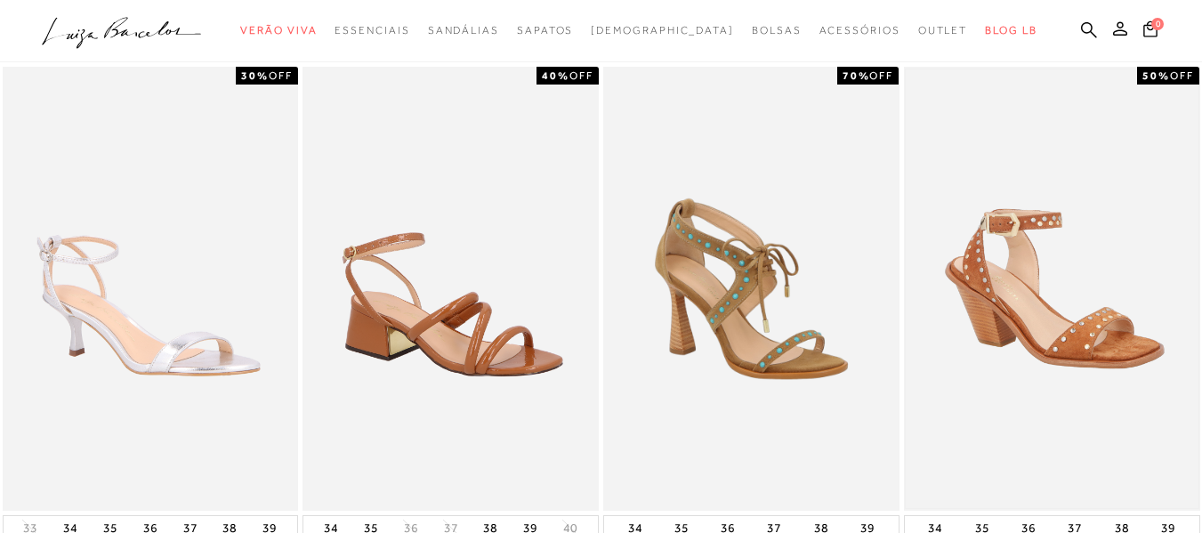
scroll to position [0, 0]
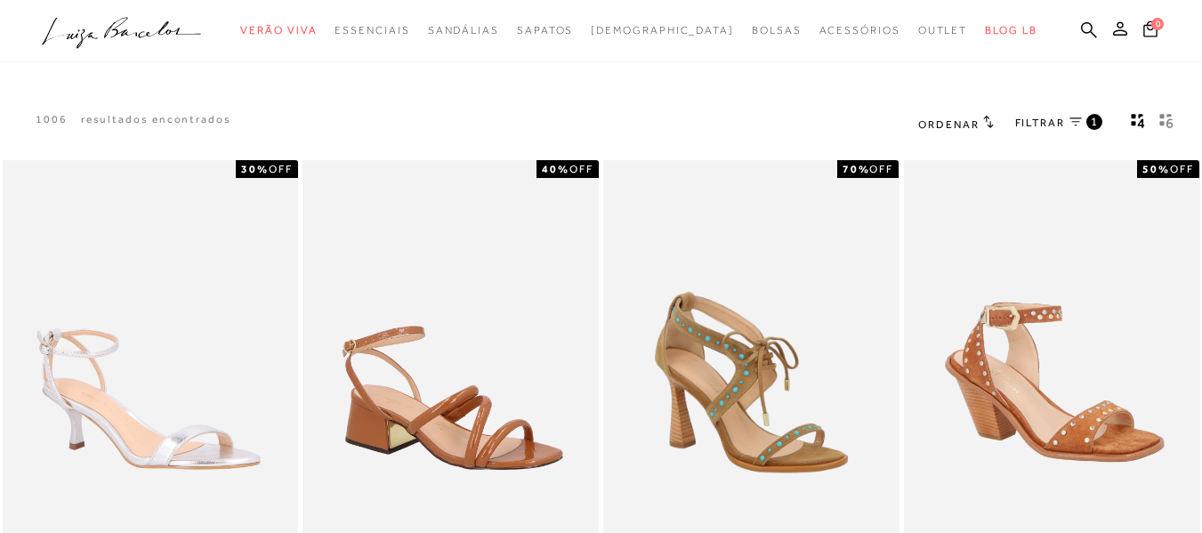
click at [1044, 117] on span "FILTRAR" at bounding box center [1040, 123] width 50 height 15
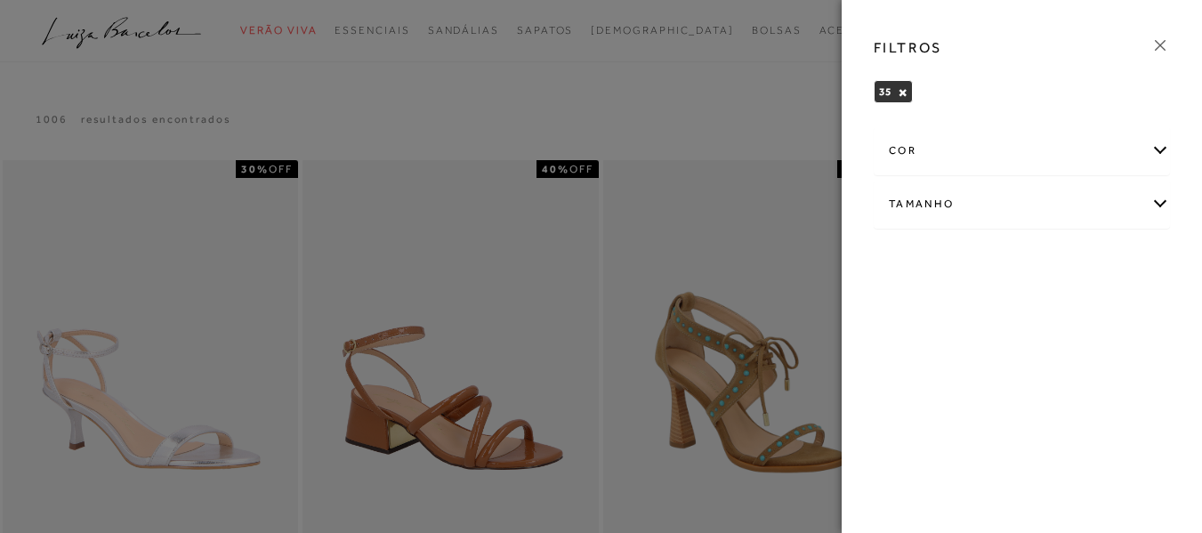
click at [1160, 44] on icon at bounding box center [1160, 46] width 20 height 20
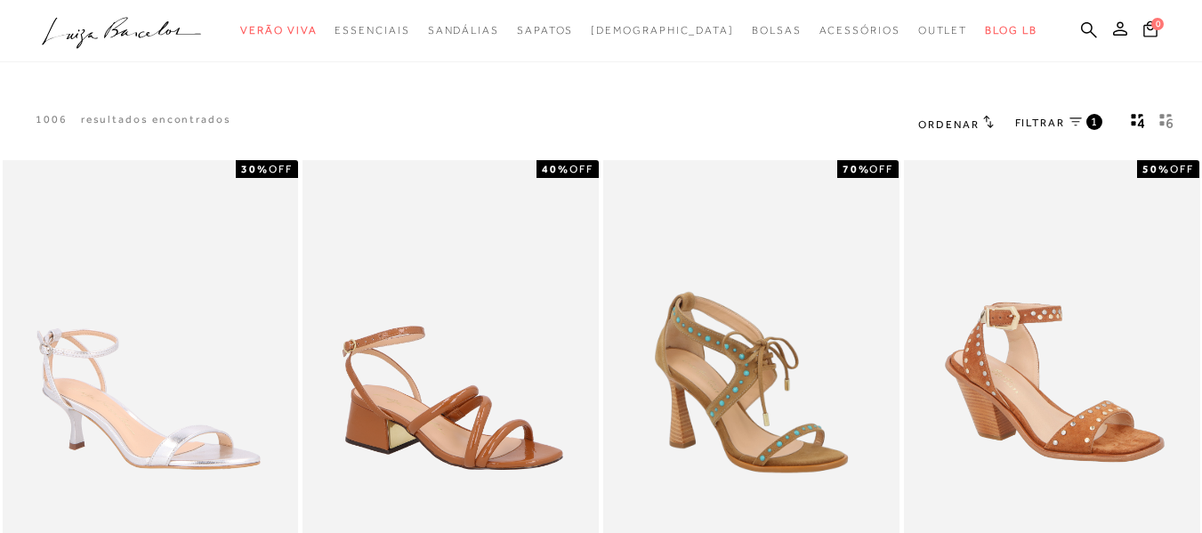
click at [1165, 117] on icon "gridText6Desc" at bounding box center [1166, 121] width 14 height 16
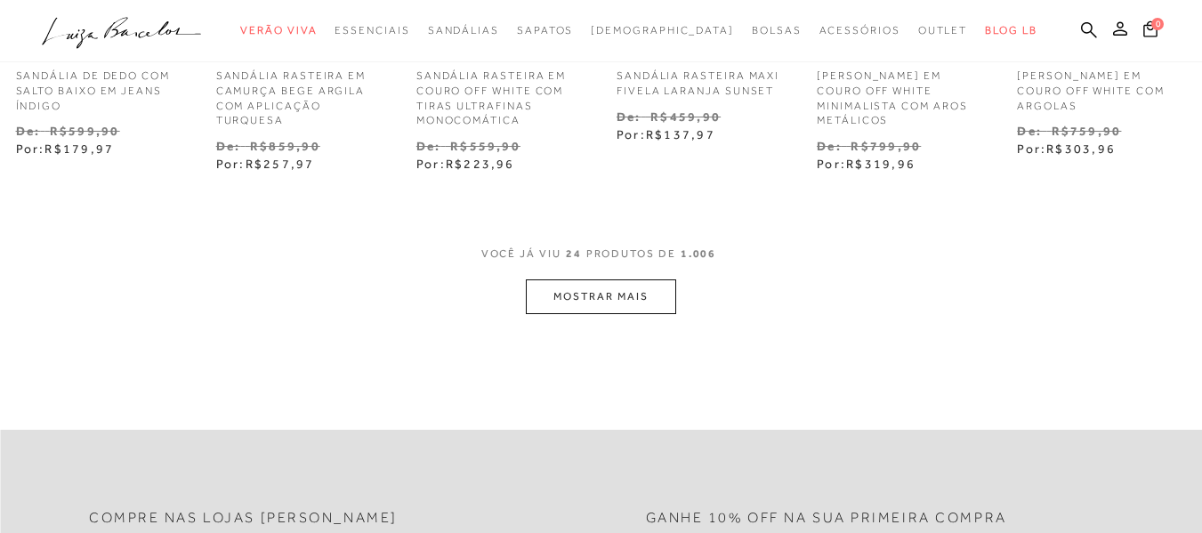
scroll to position [868, 0]
click at [608, 306] on button "MOSTRAR MAIS" at bounding box center [600, 298] width 149 height 35
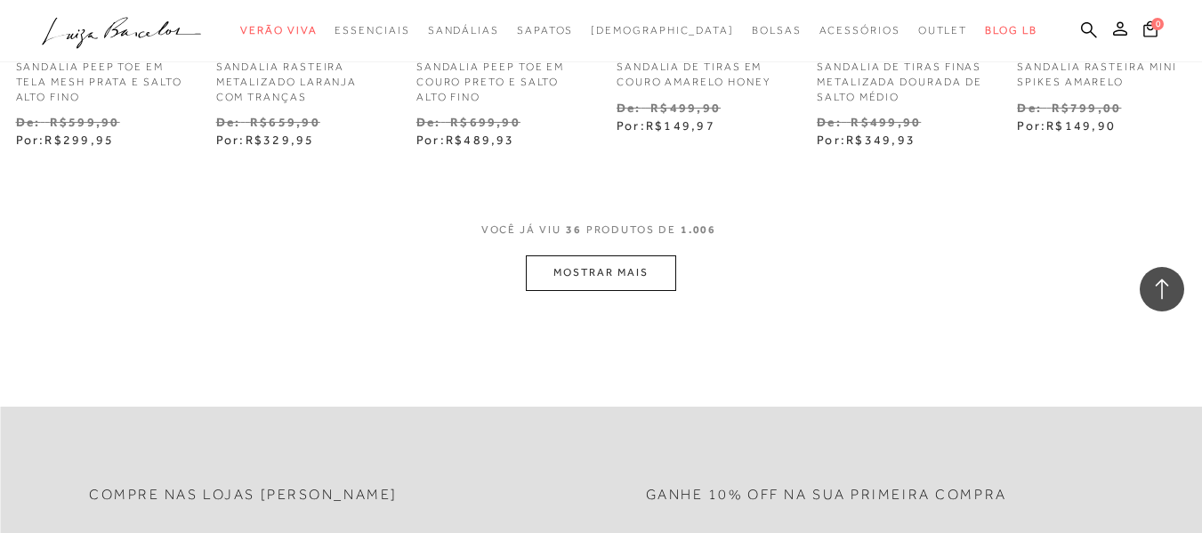
scroll to position [1789, 0]
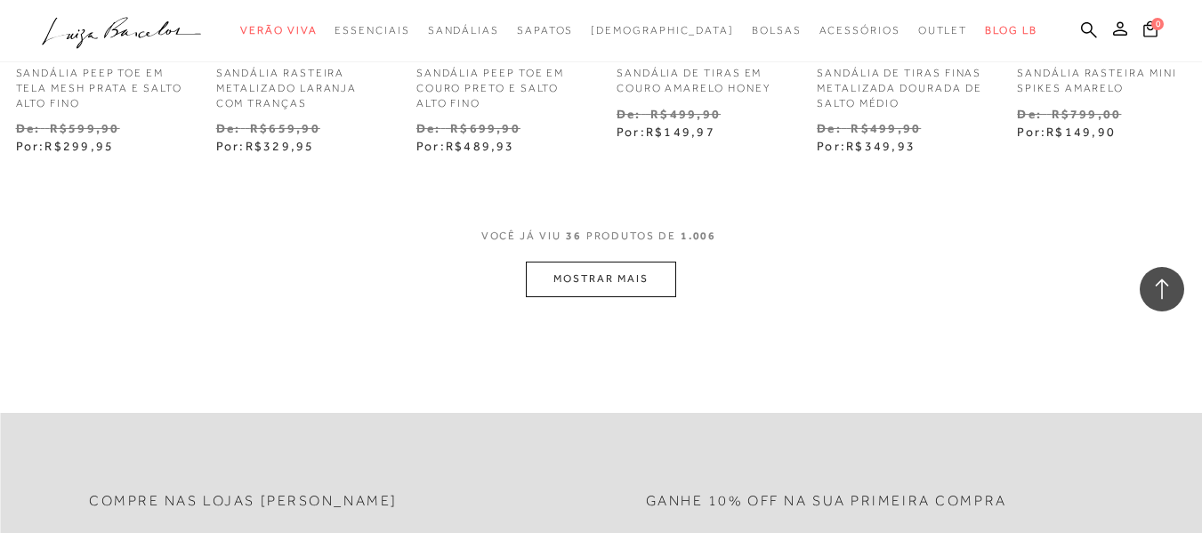
click at [600, 274] on button "MOSTRAR MAIS" at bounding box center [600, 279] width 149 height 35
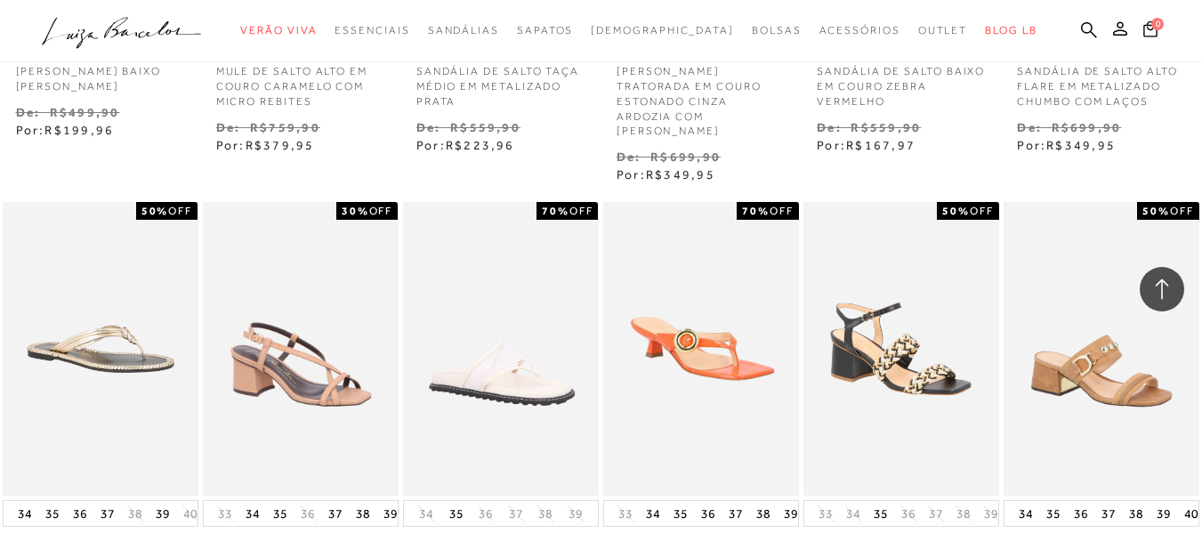
scroll to position [2679, 0]
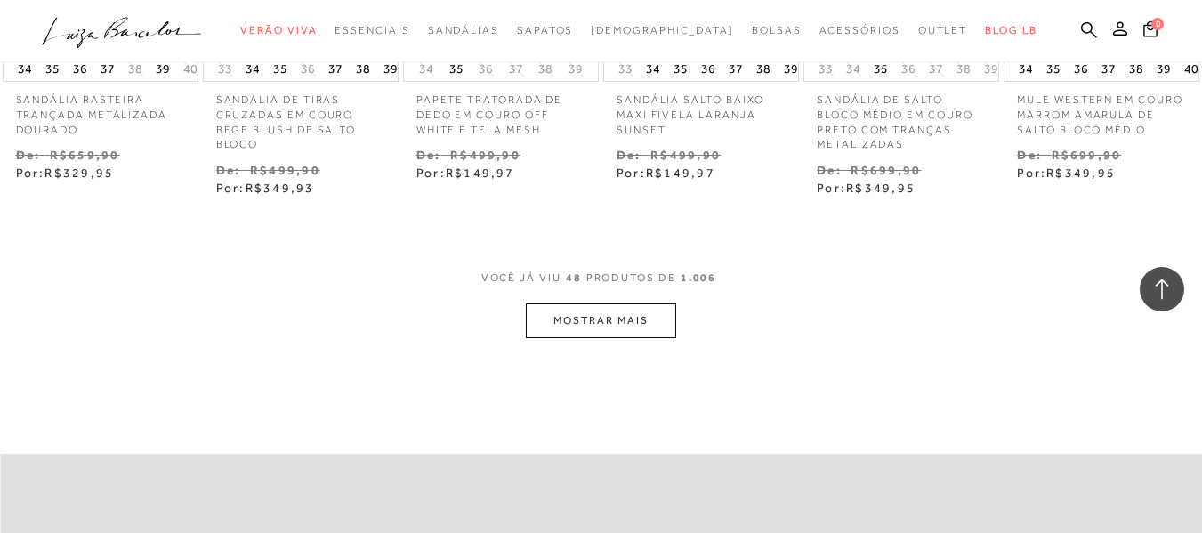
click at [600, 303] on button "MOSTRAR MAIS" at bounding box center [600, 320] width 149 height 35
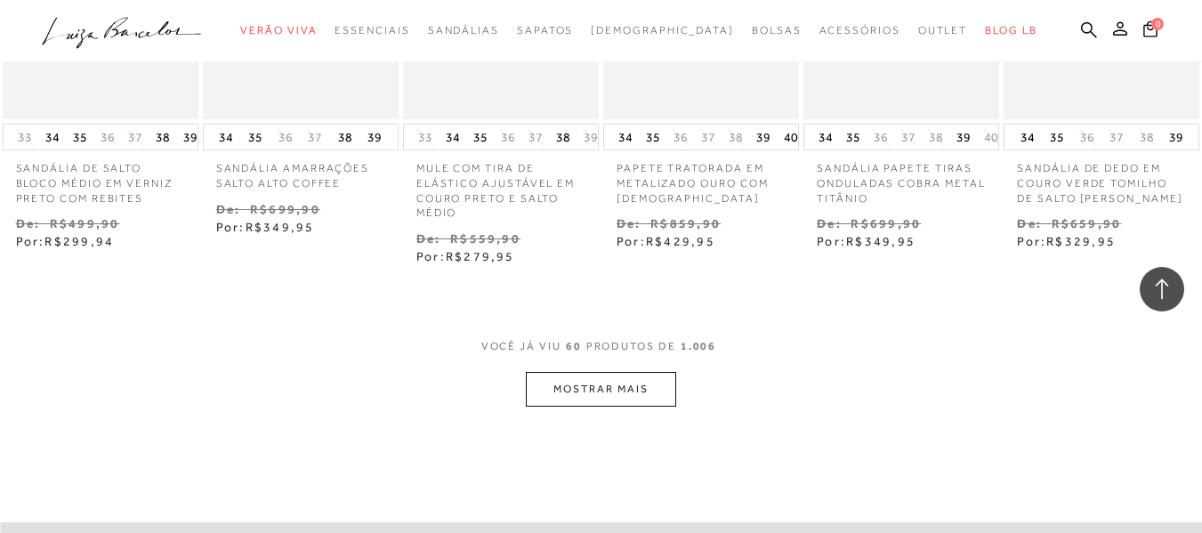
scroll to position [3657, 0]
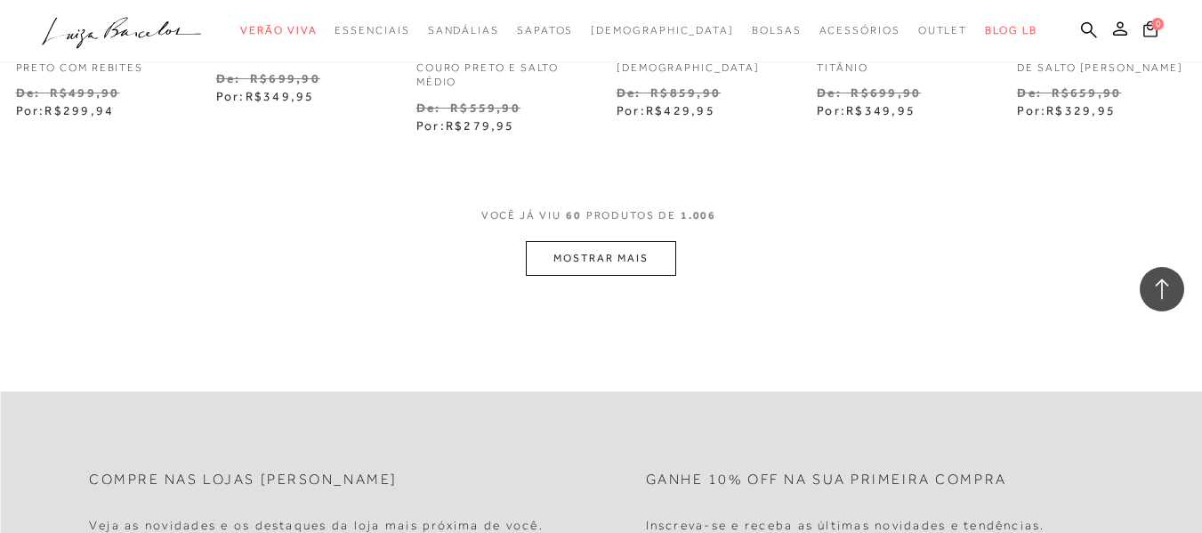
click at [645, 241] on button "MOSTRAR MAIS" at bounding box center [600, 258] width 149 height 35
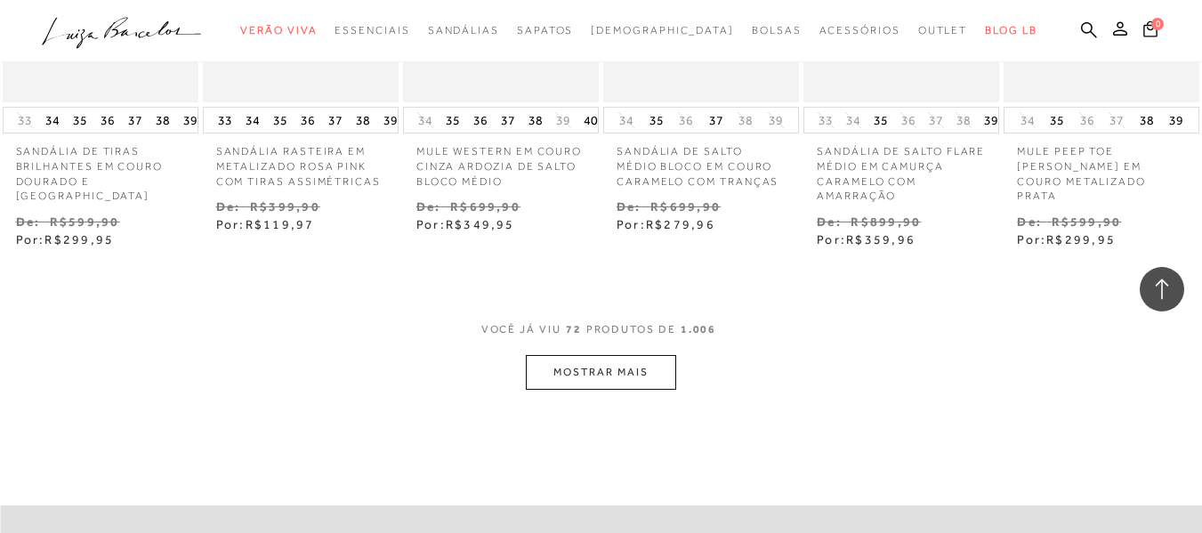
scroll to position [4636, 0]
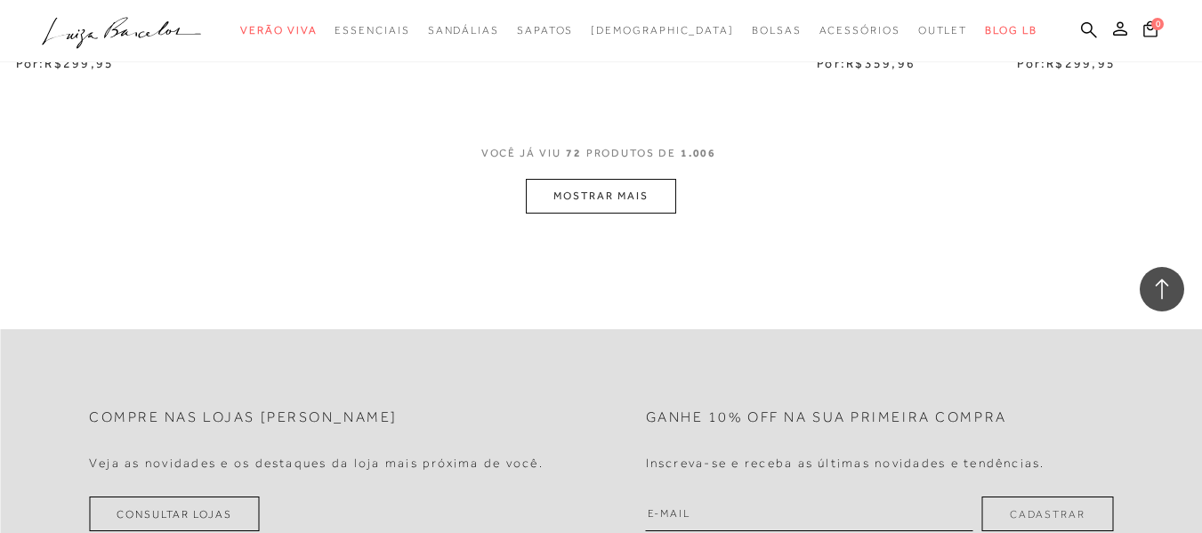
click at [645, 179] on button "MOSTRAR MAIS" at bounding box center [600, 196] width 149 height 35
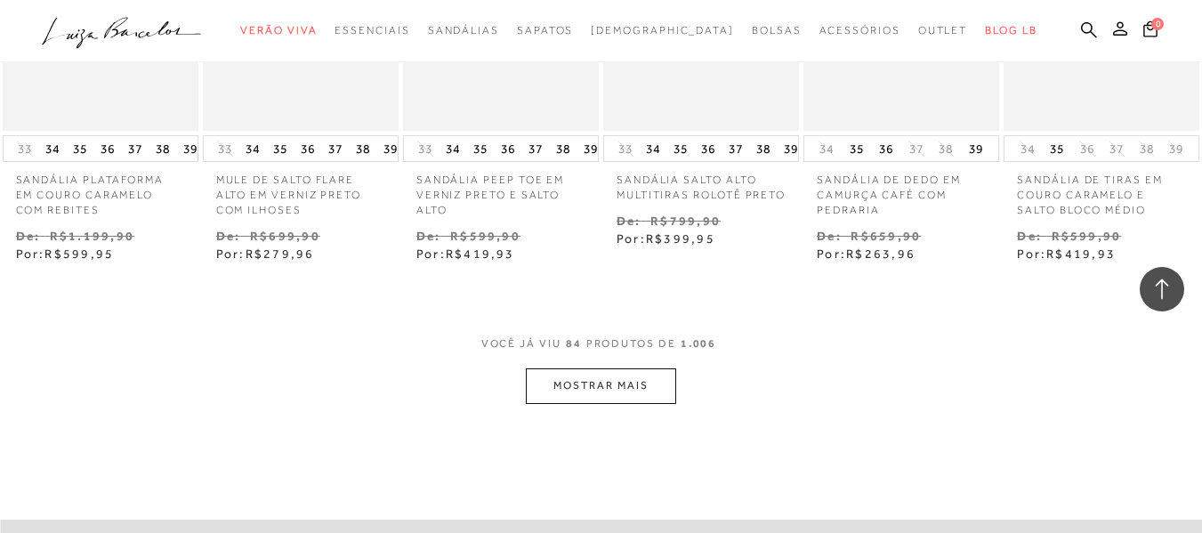
scroll to position [5436, 0]
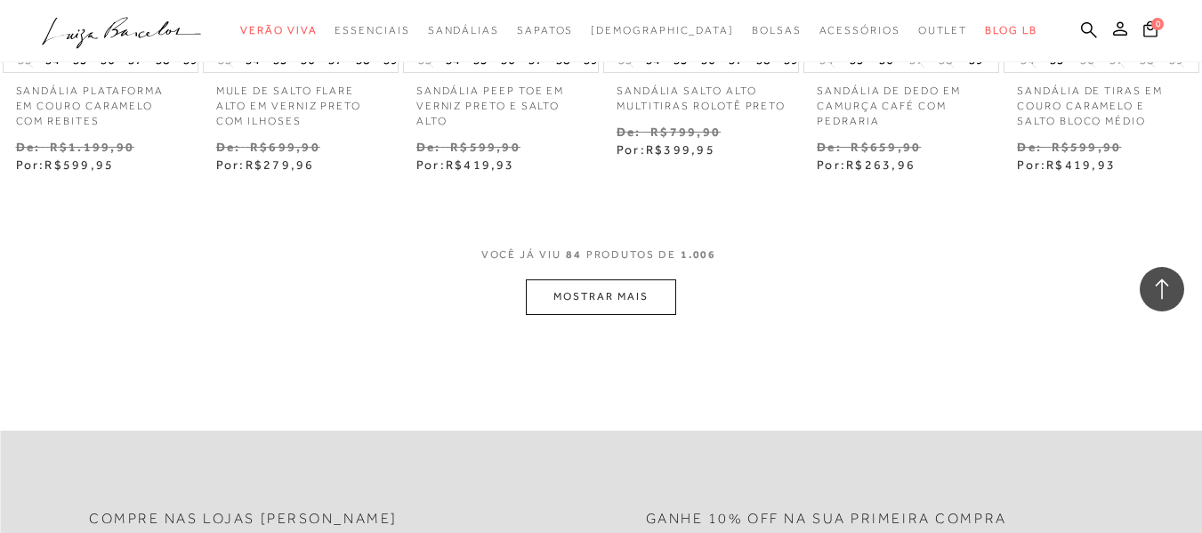
click at [603, 290] on button "MOSTRAR MAIS" at bounding box center [600, 296] width 149 height 35
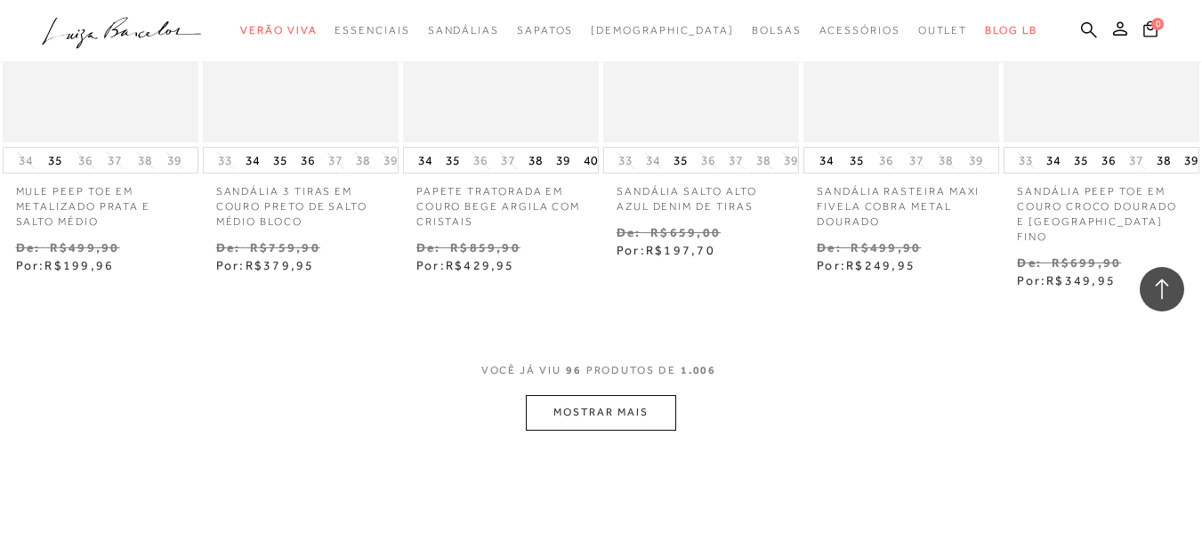
scroll to position [6415, 0]
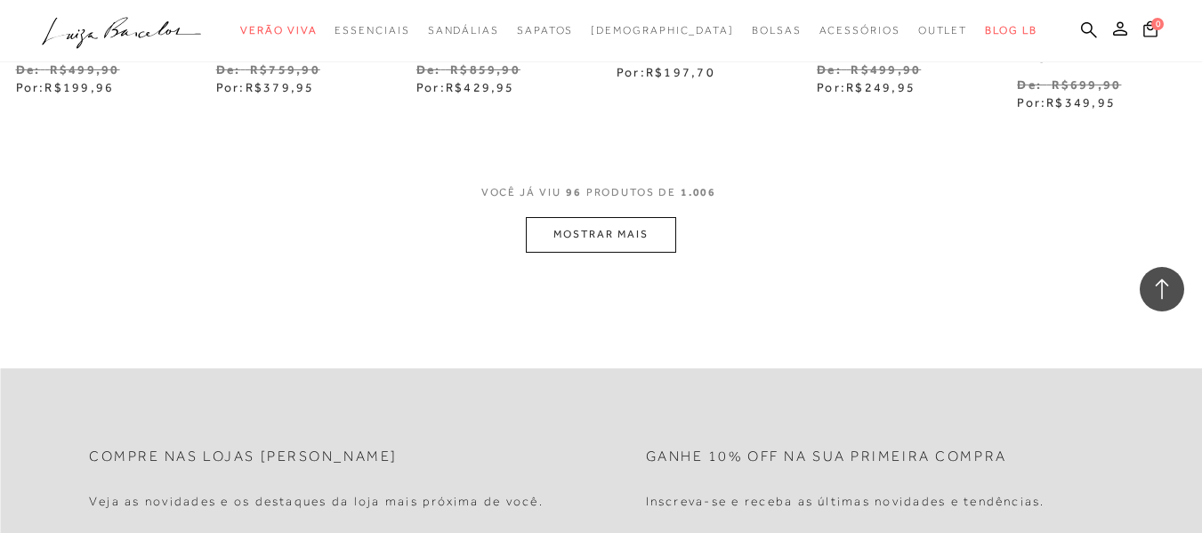
click at [566, 217] on button "MOSTRAR MAIS" at bounding box center [600, 234] width 149 height 35
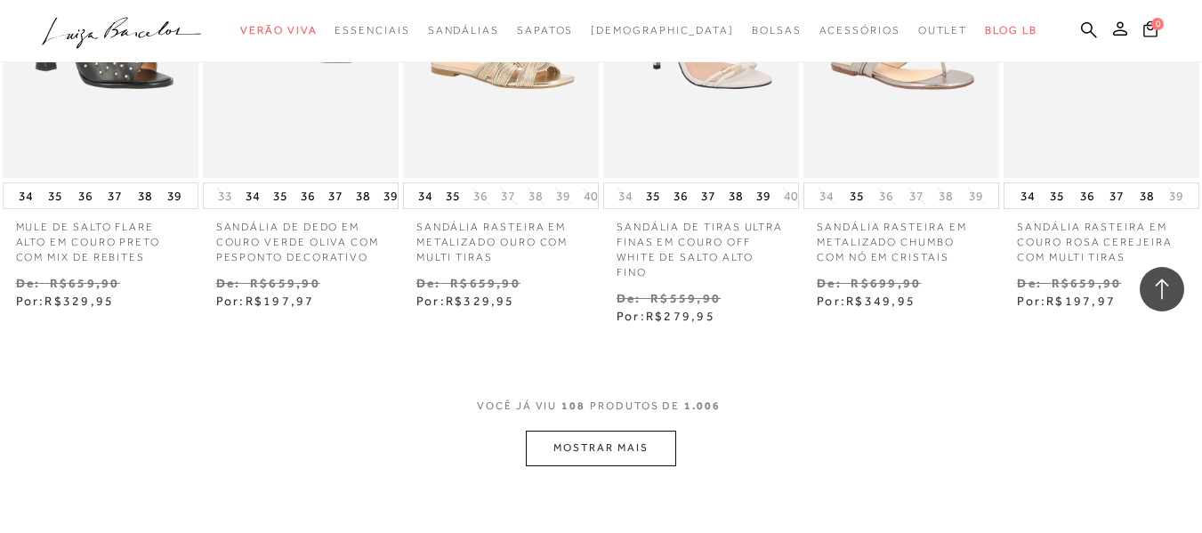
scroll to position [7127, 0]
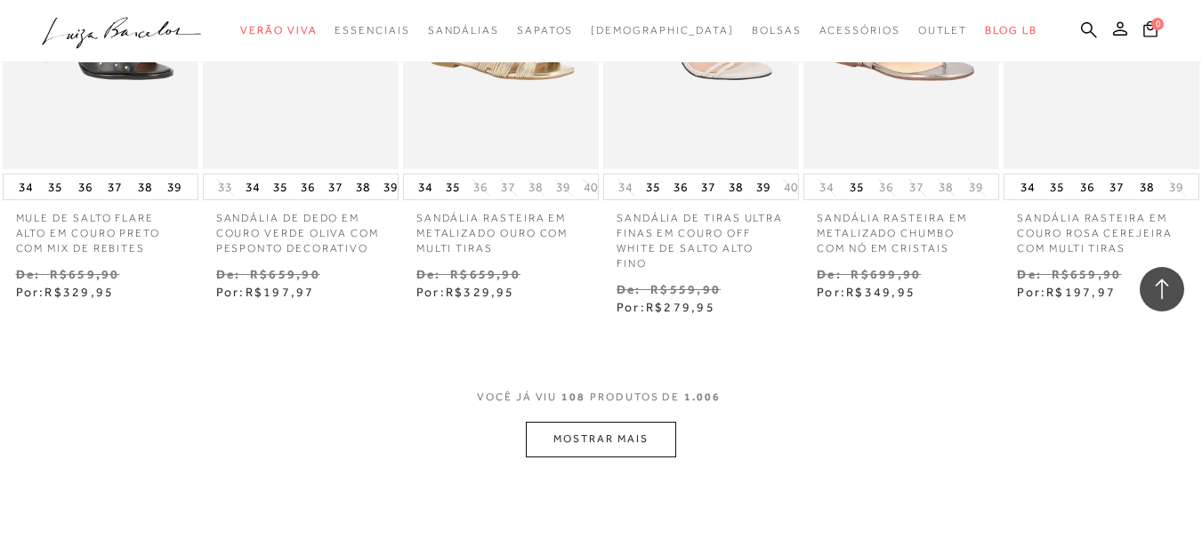
click at [606, 422] on button "MOSTRAR MAIS" at bounding box center [600, 439] width 149 height 35
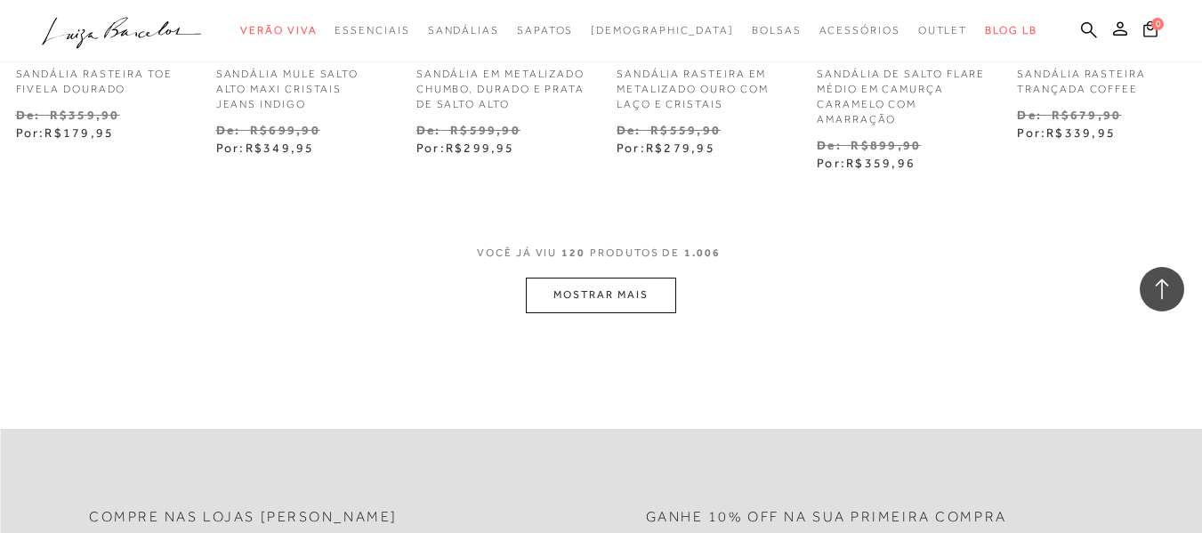
scroll to position [8194, 0]
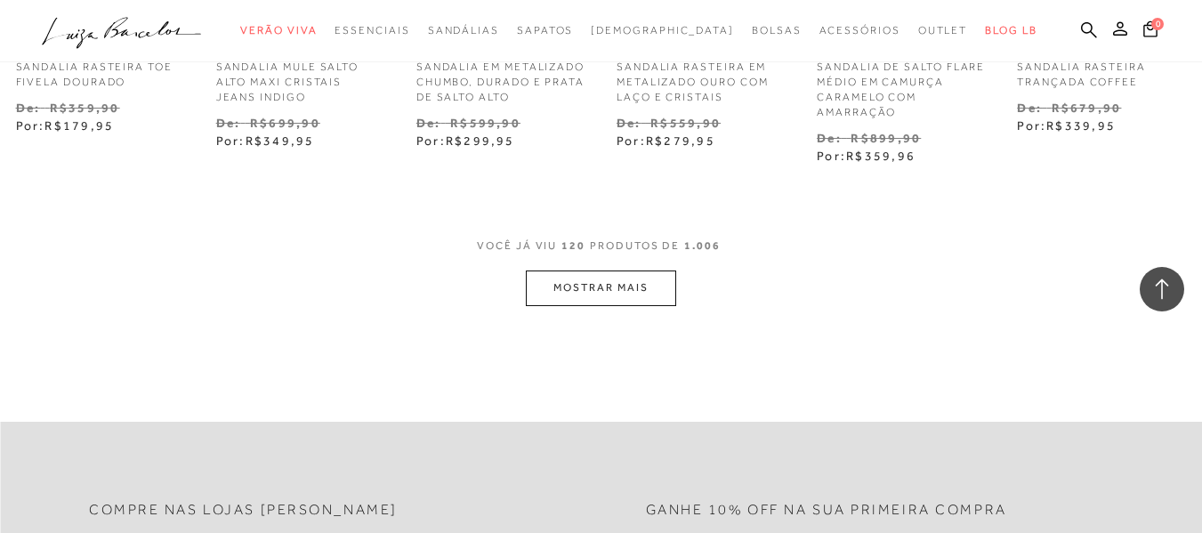
click at [611, 270] on button "MOSTRAR MAIS" at bounding box center [600, 287] width 149 height 35
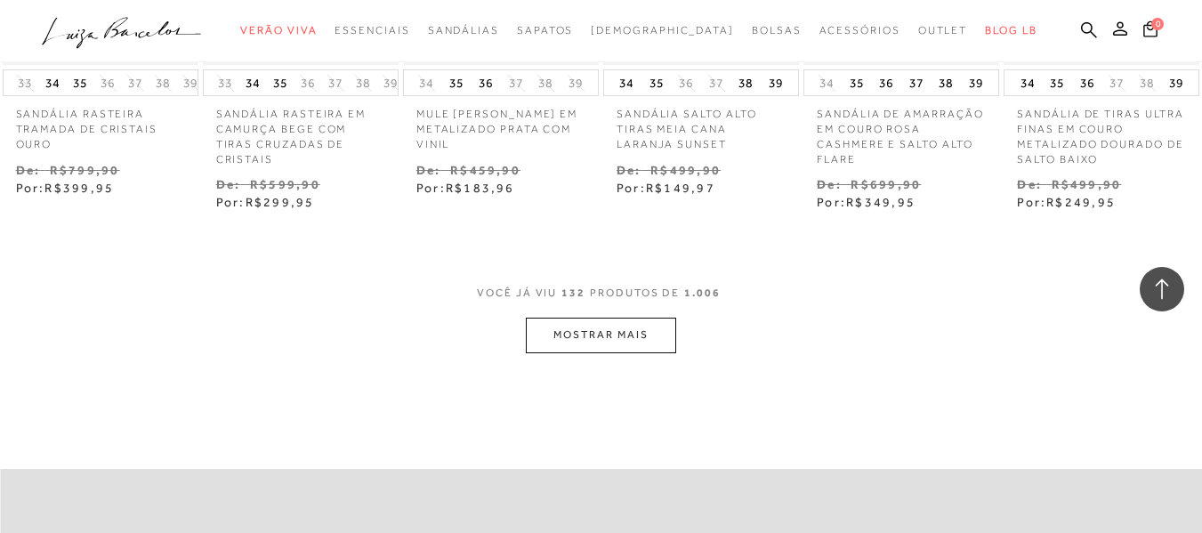
scroll to position [9084, 0]
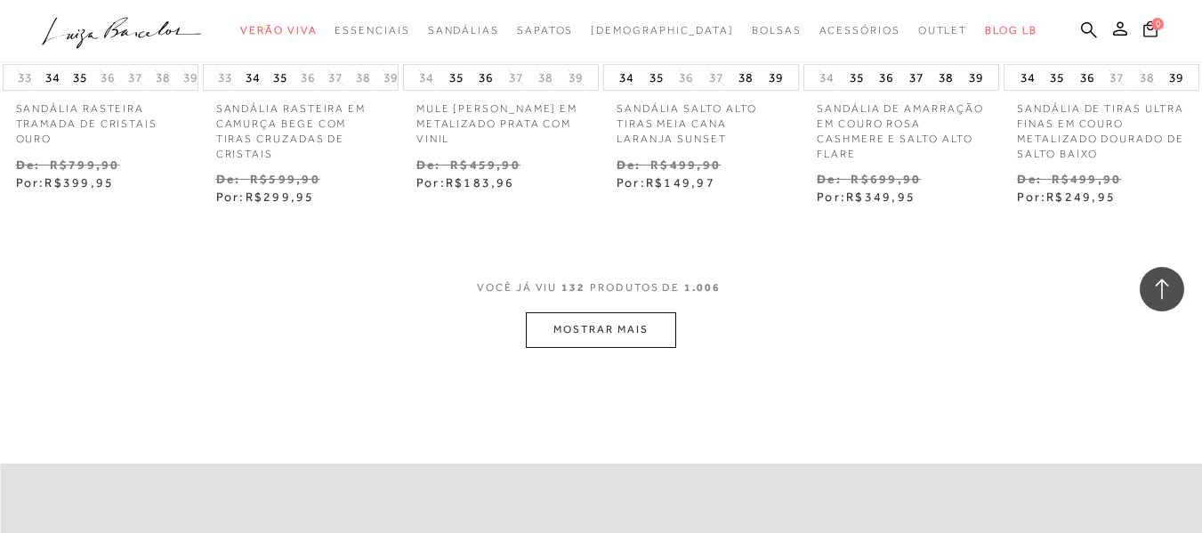
click at [576, 312] on button "MOSTRAR MAIS" at bounding box center [600, 329] width 149 height 35
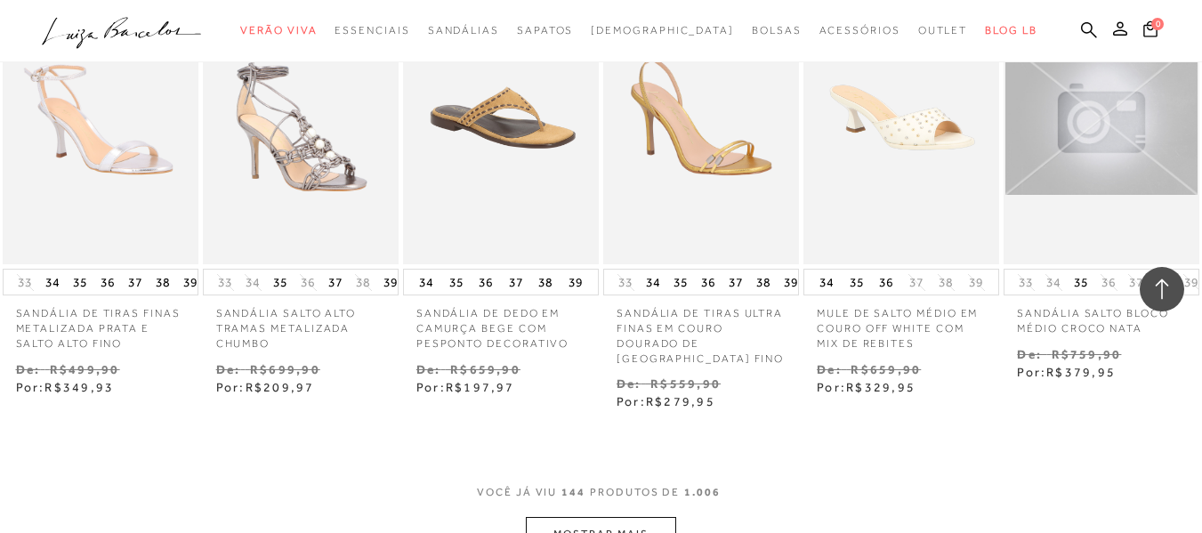
scroll to position [9884, 0]
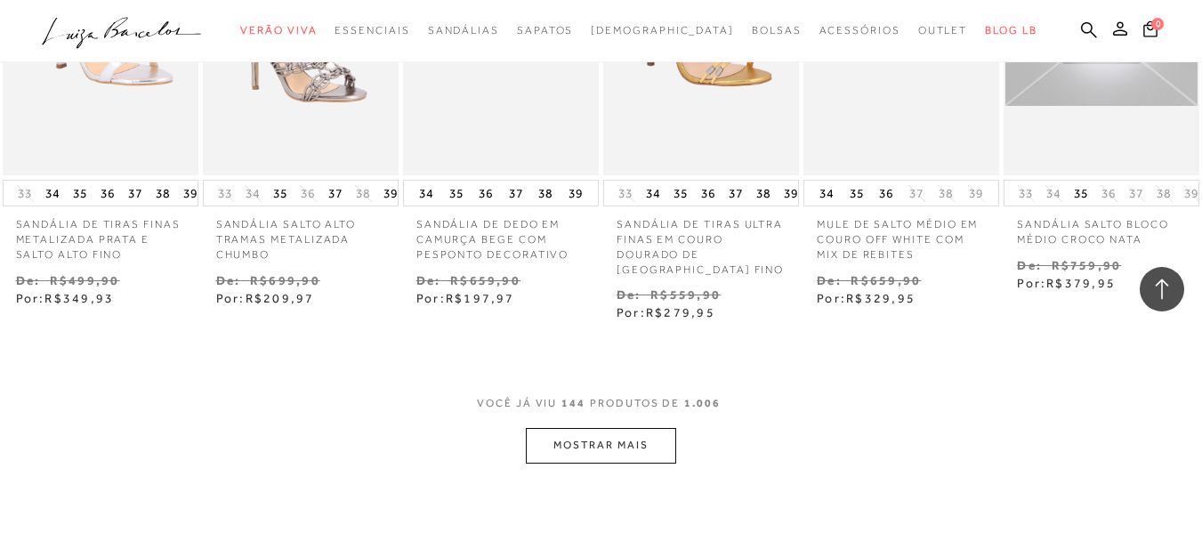
click at [600, 428] on button "MOSTRAR MAIS" at bounding box center [600, 445] width 149 height 35
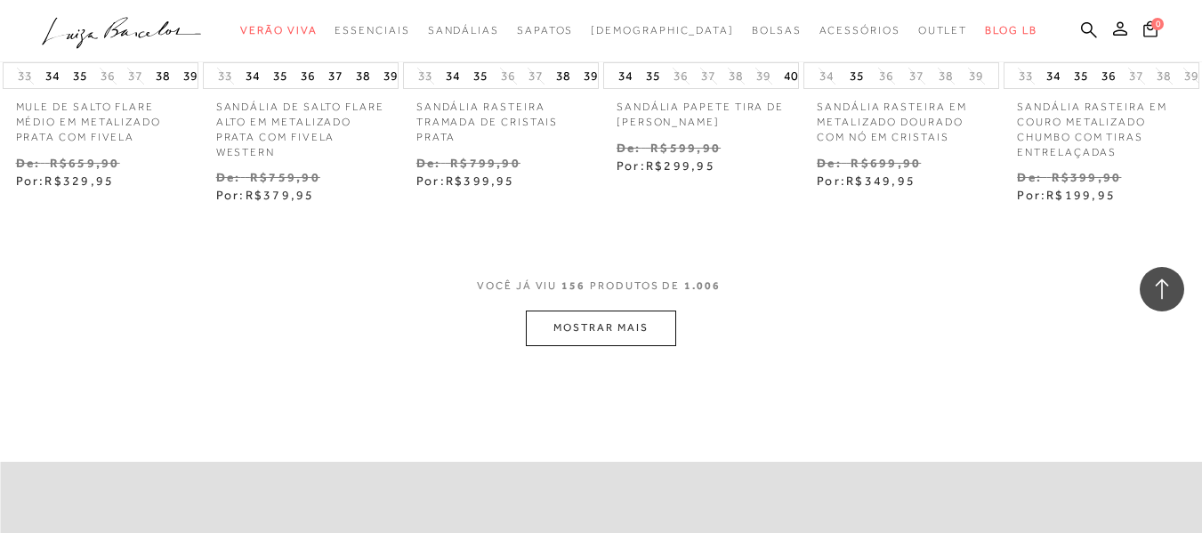
scroll to position [10952, 0]
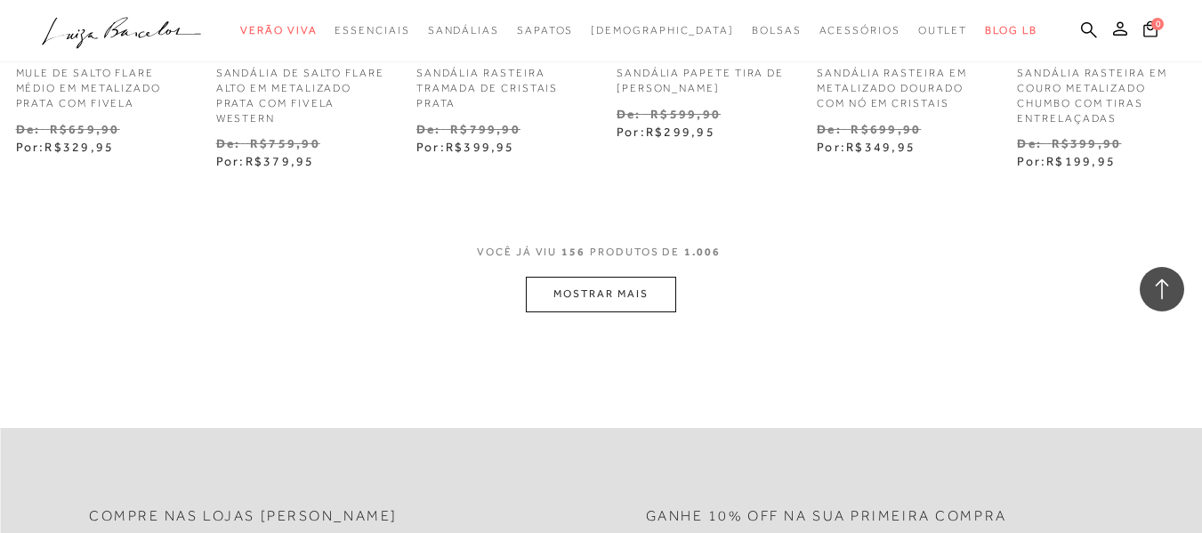
click at [574, 277] on button "MOSTRAR MAIS" at bounding box center [600, 294] width 149 height 35
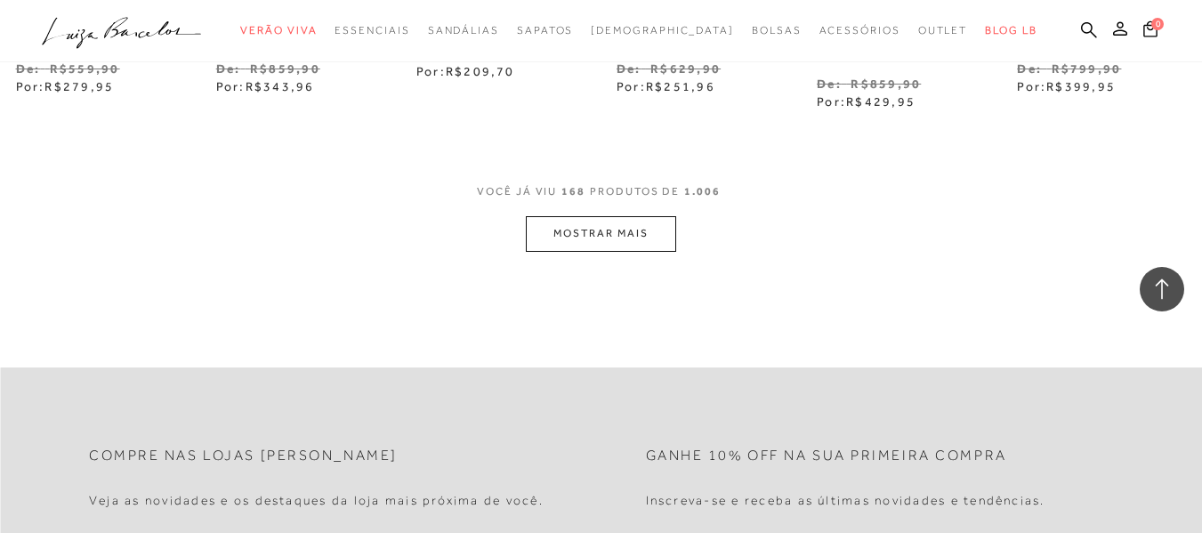
scroll to position [11931, 0]
click at [585, 214] on button "MOSTRAR MAIS" at bounding box center [600, 231] width 149 height 35
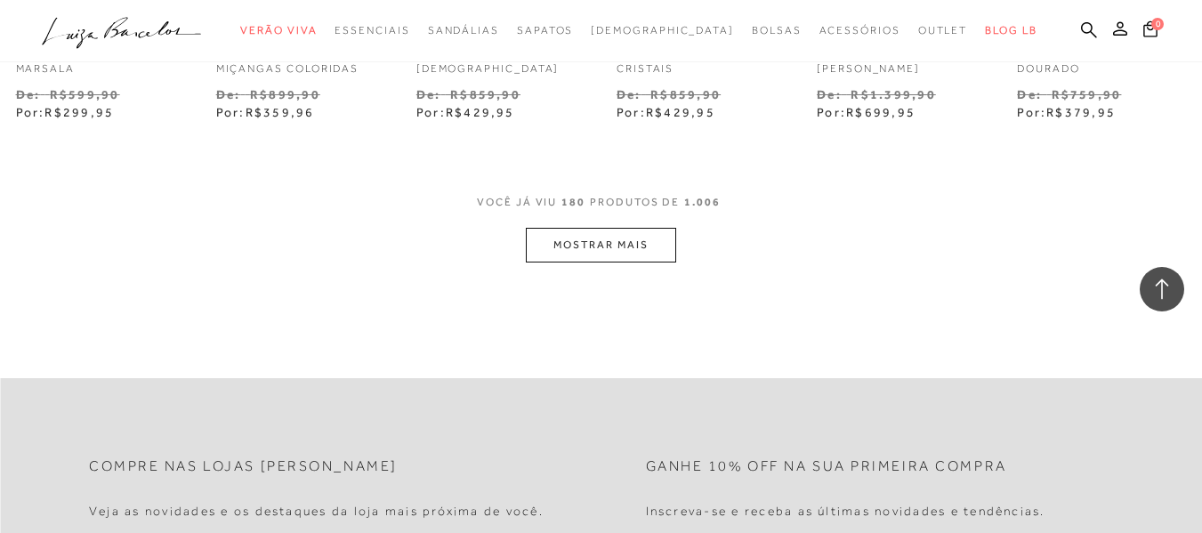
scroll to position [12820, 0]
click at [595, 227] on button "MOSTRAR MAIS" at bounding box center [600, 244] width 149 height 35
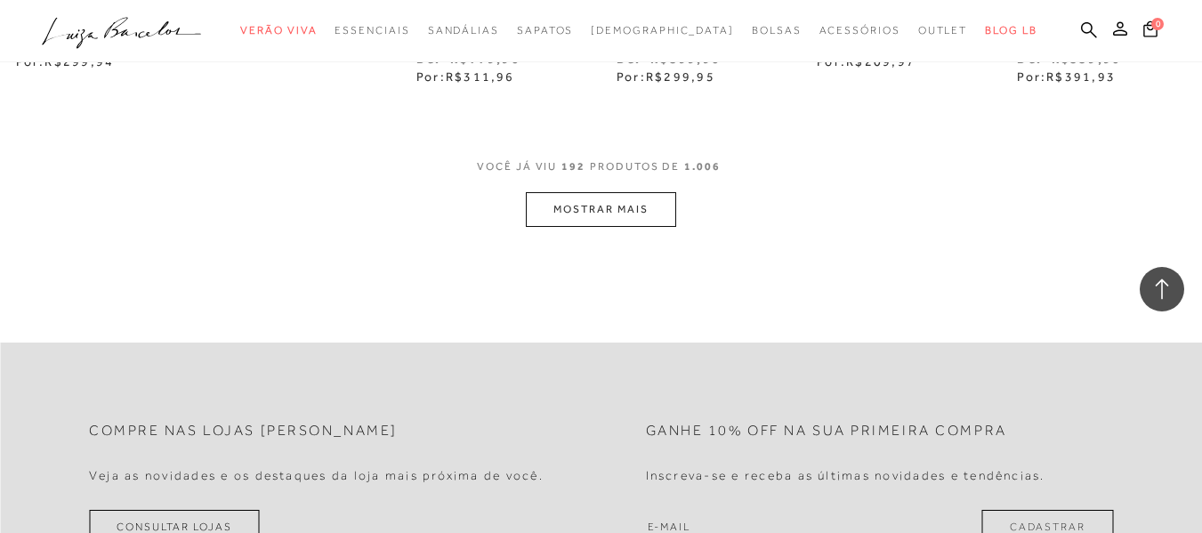
scroll to position [13799, 0]
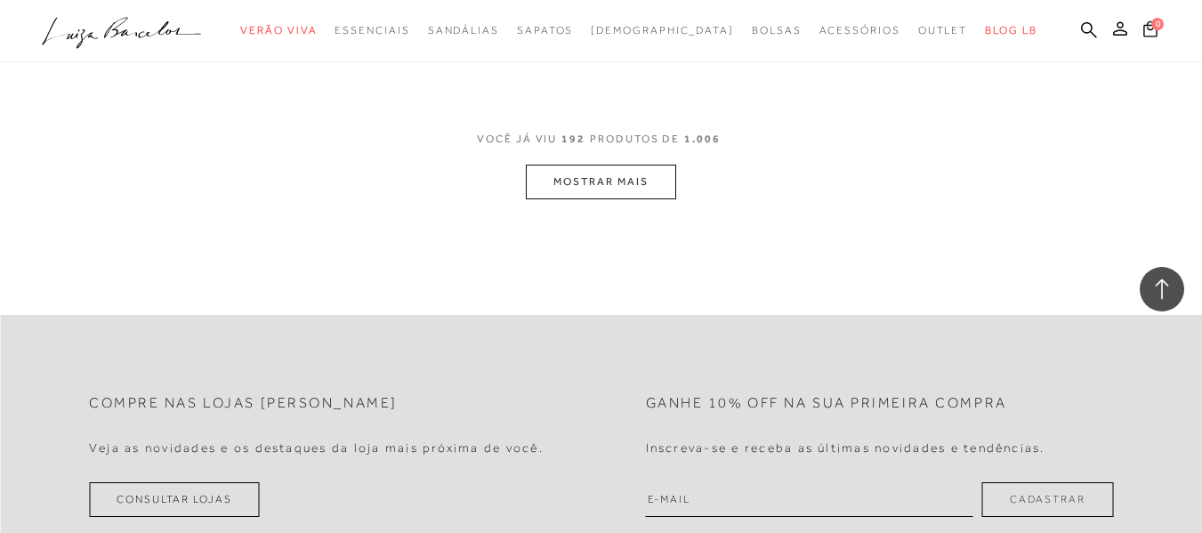
click at [579, 165] on button "MOSTRAR MAIS" at bounding box center [600, 182] width 149 height 35
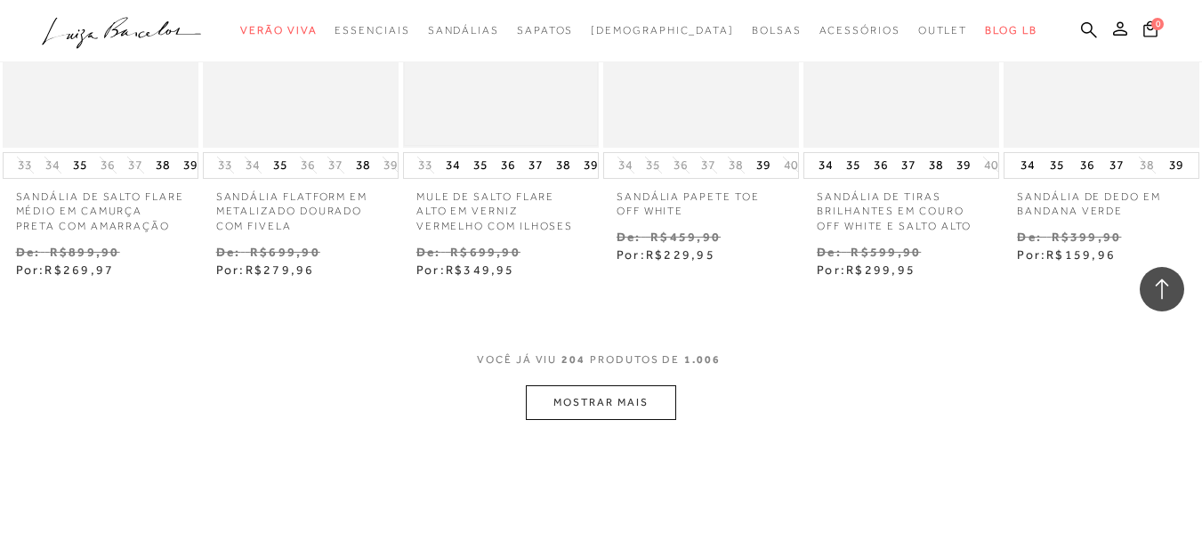
scroll to position [14510, 0]
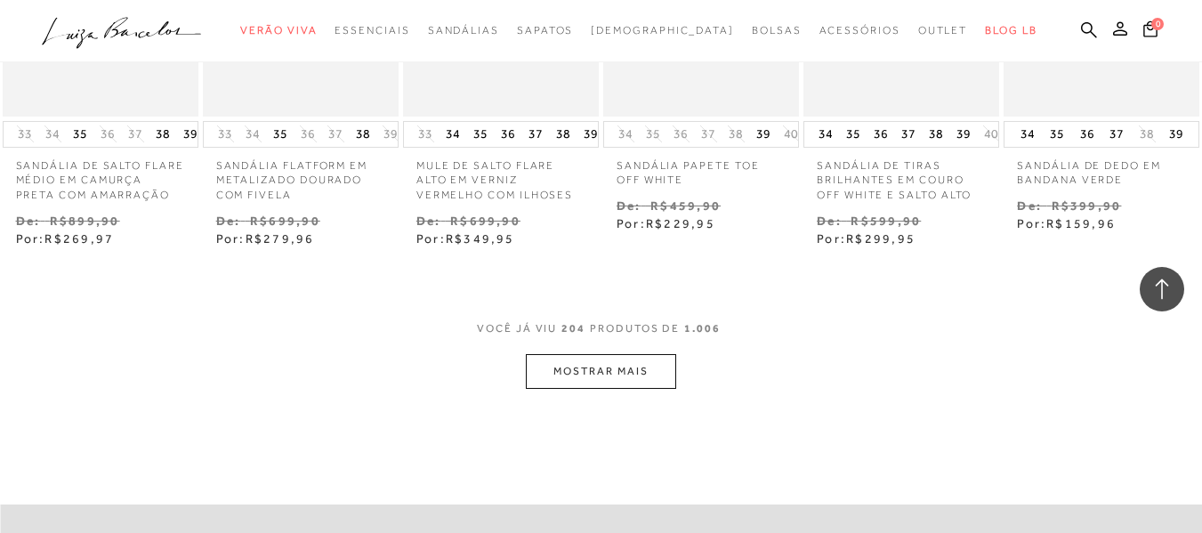
click at [631, 354] on button "MOSTRAR MAIS" at bounding box center [600, 371] width 149 height 35
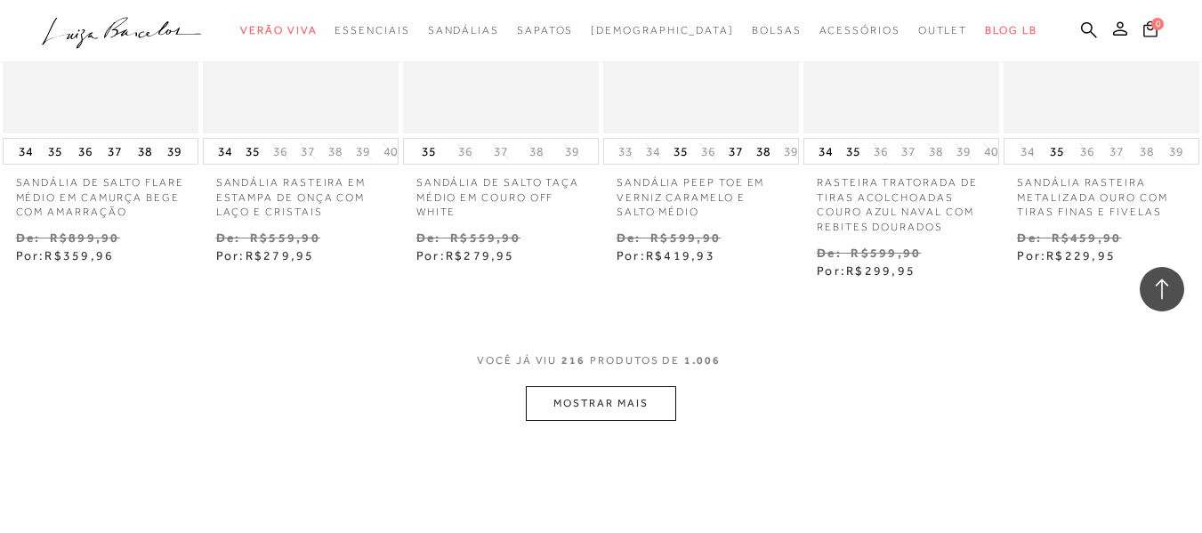
scroll to position [15400, 0]
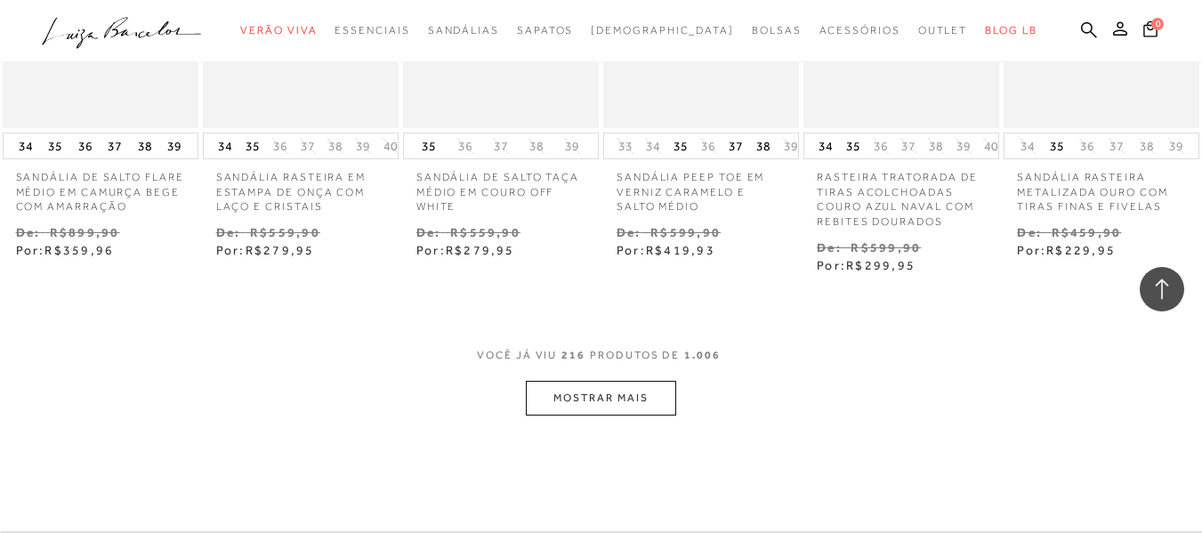
click at [619, 381] on button "MOSTRAR MAIS" at bounding box center [600, 398] width 149 height 35
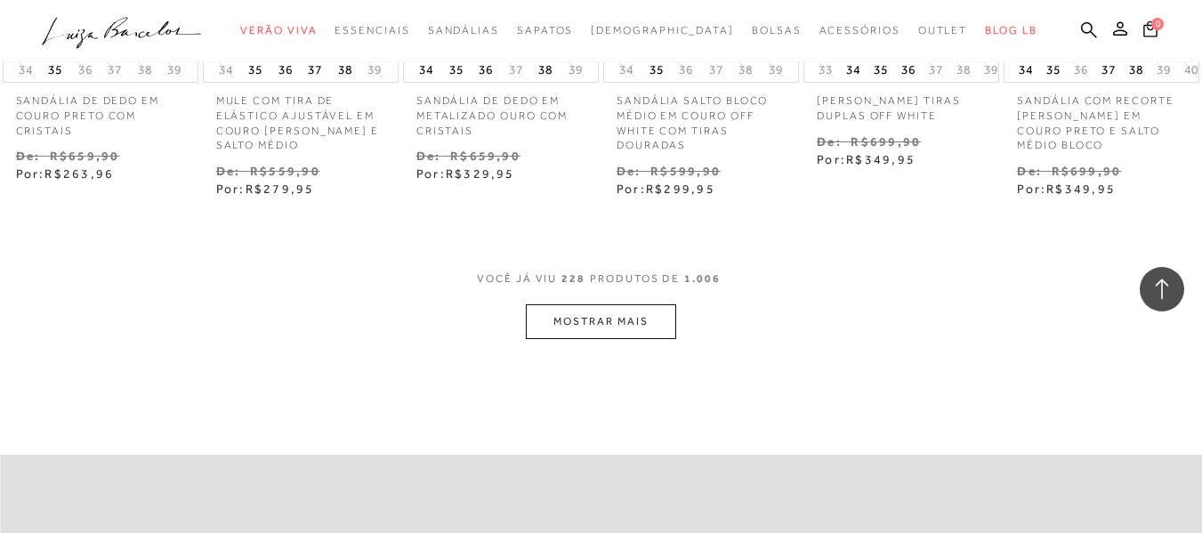
scroll to position [16379, 0]
click at [581, 303] on button "MOSTRAR MAIS" at bounding box center [600, 320] width 149 height 35
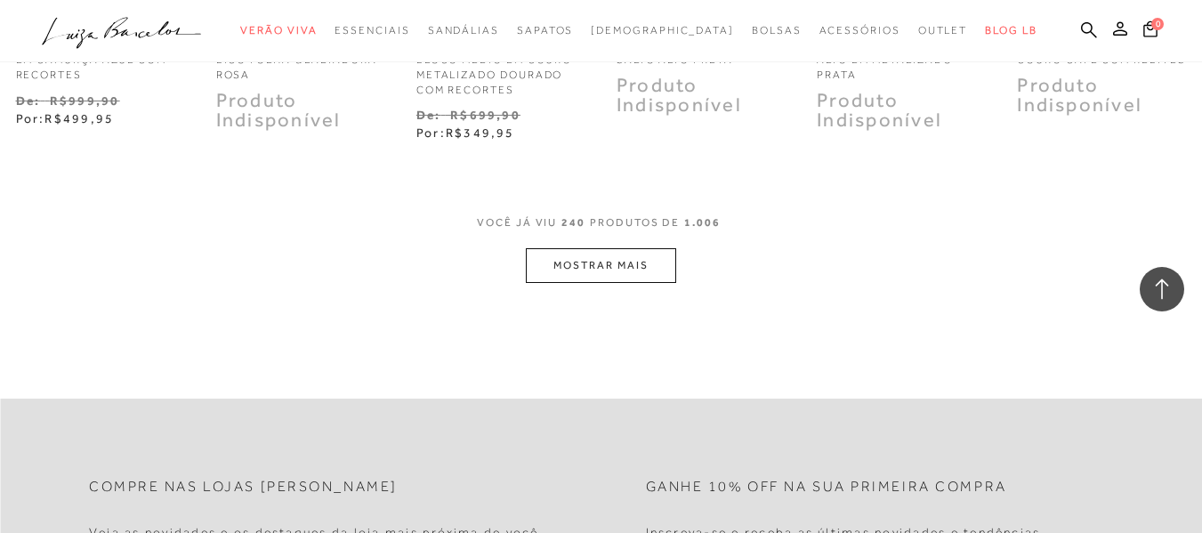
scroll to position [17357, 0]
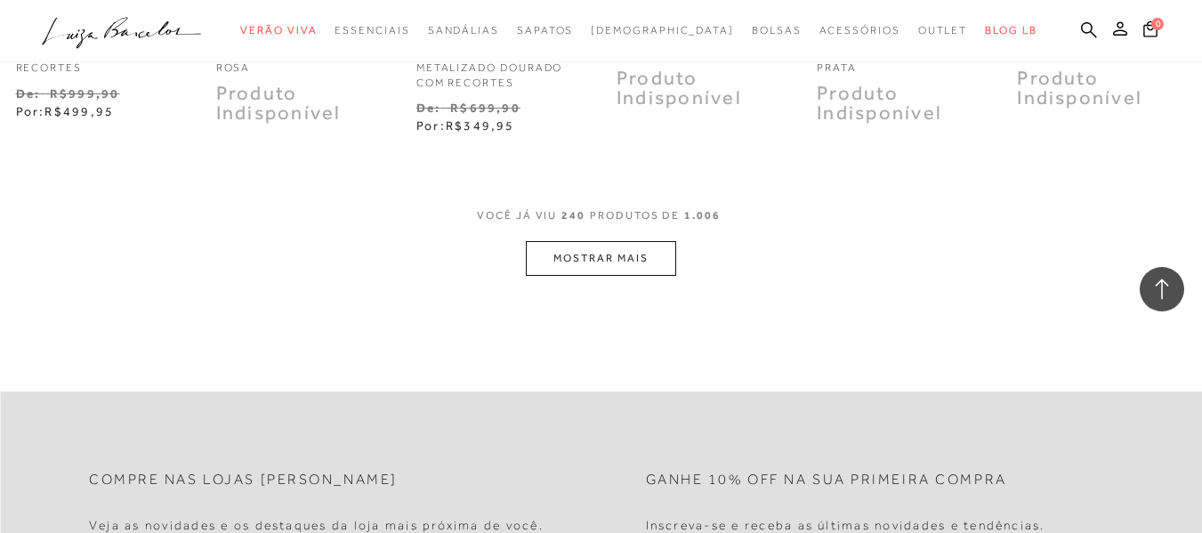
click at [602, 241] on button "MOSTRAR MAIS" at bounding box center [600, 258] width 149 height 35
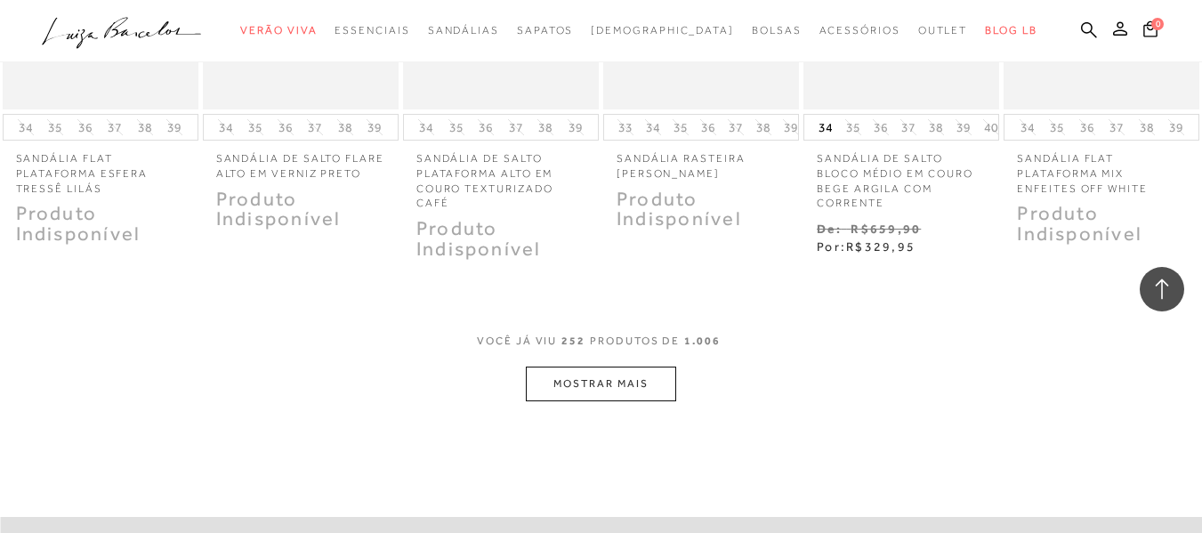
scroll to position [18158, 0]
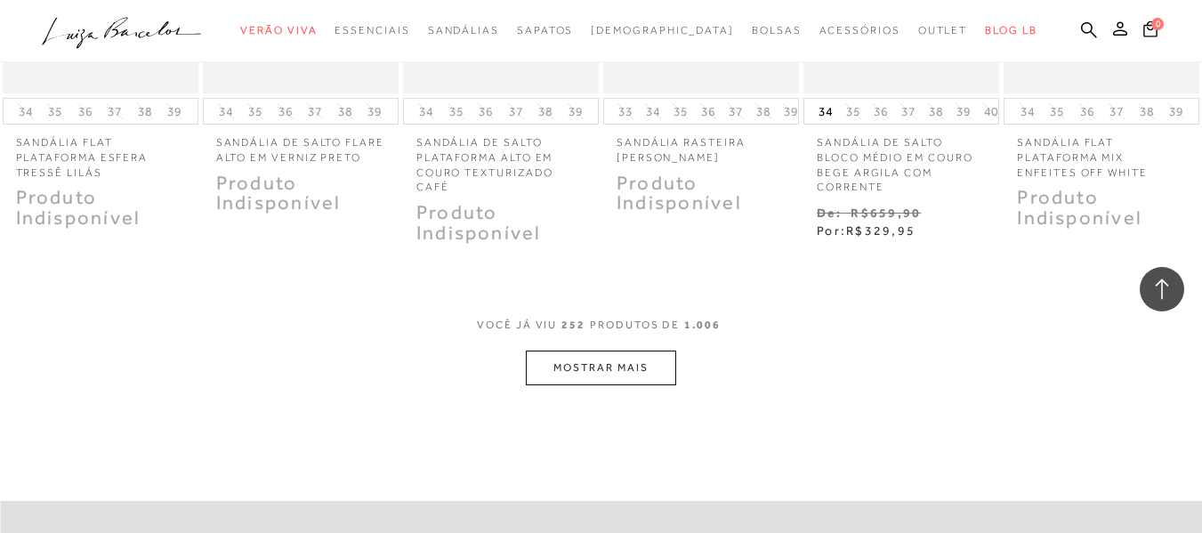
click at [617, 351] on button "MOSTRAR MAIS" at bounding box center [600, 368] width 149 height 35
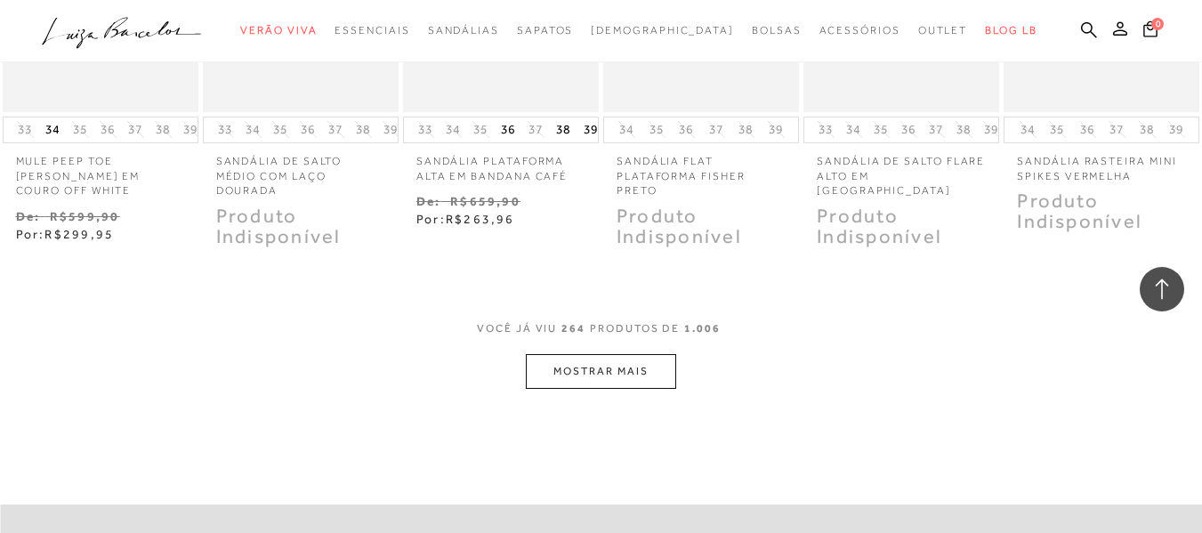
scroll to position [19047, 0]
click at [642, 351] on button "MOSTRAR MAIS" at bounding box center [600, 368] width 149 height 35
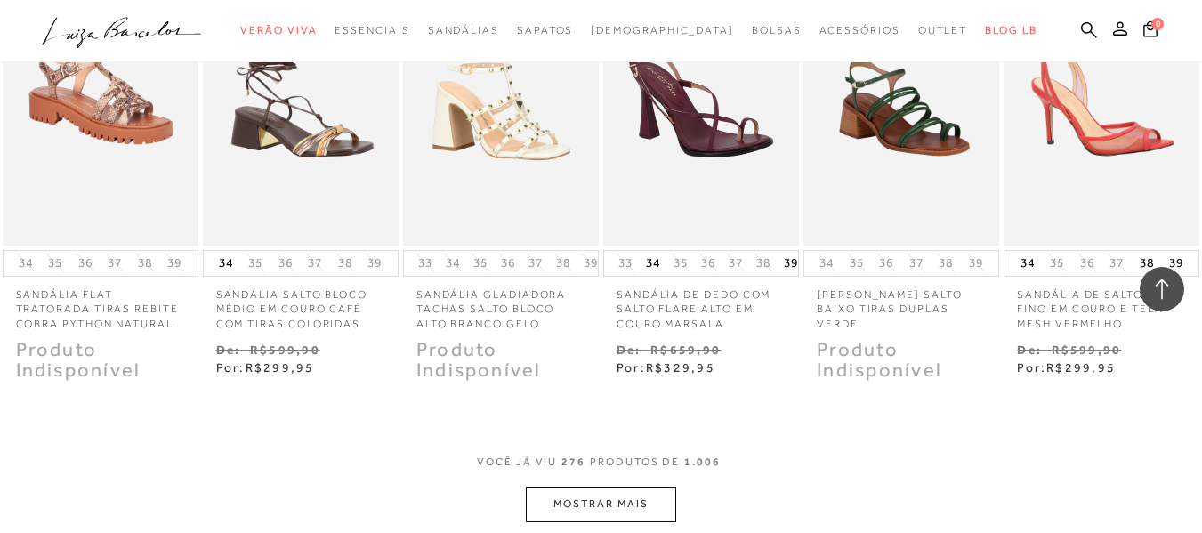
scroll to position [19848, 0]
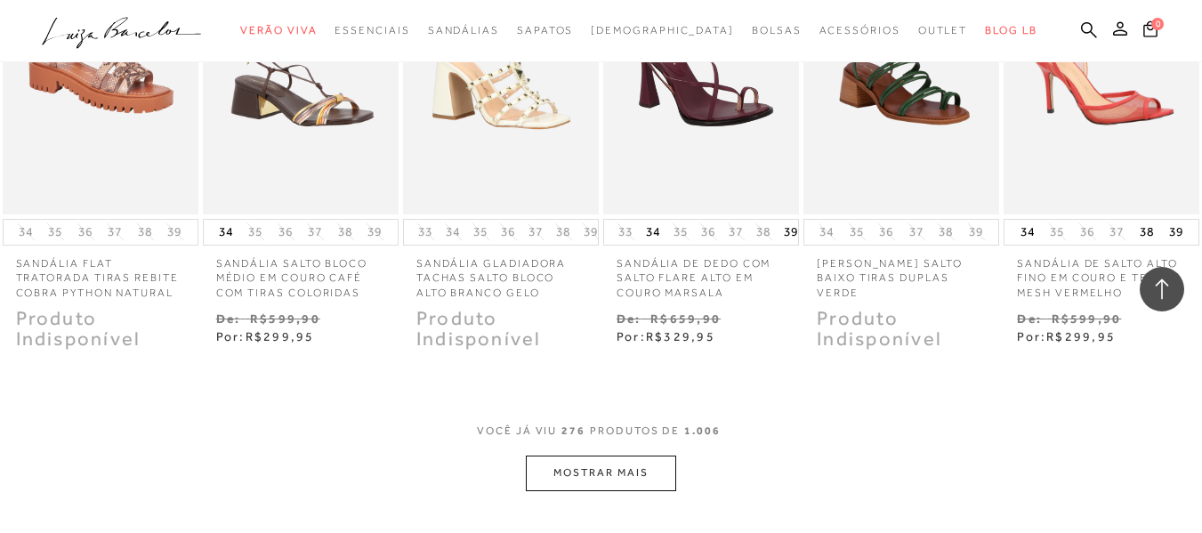
click at [616, 455] on button "MOSTRAR MAIS" at bounding box center [600, 472] width 149 height 35
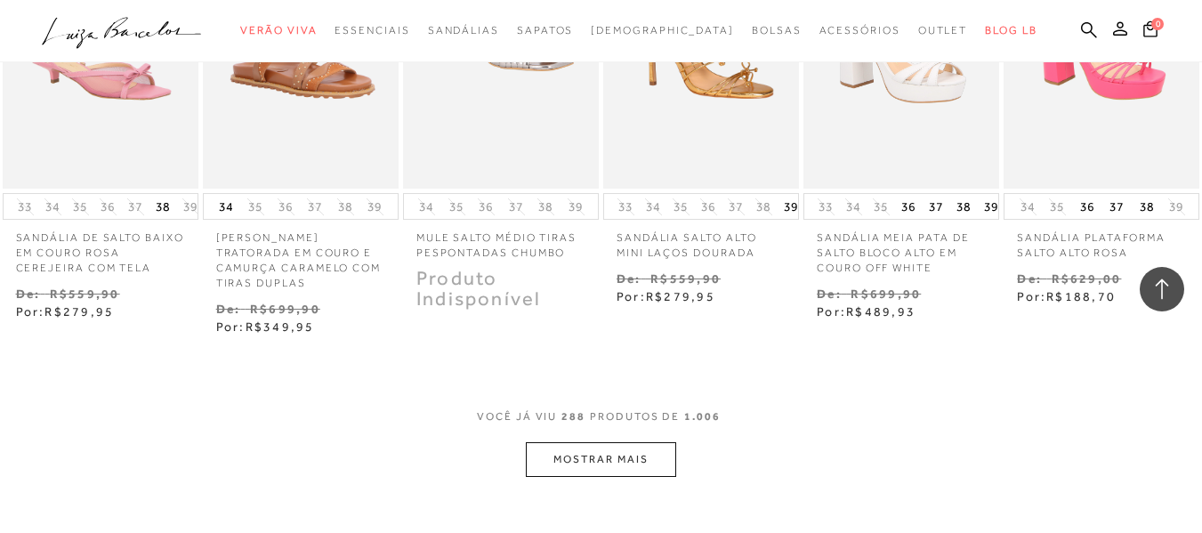
scroll to position [21005, 0]
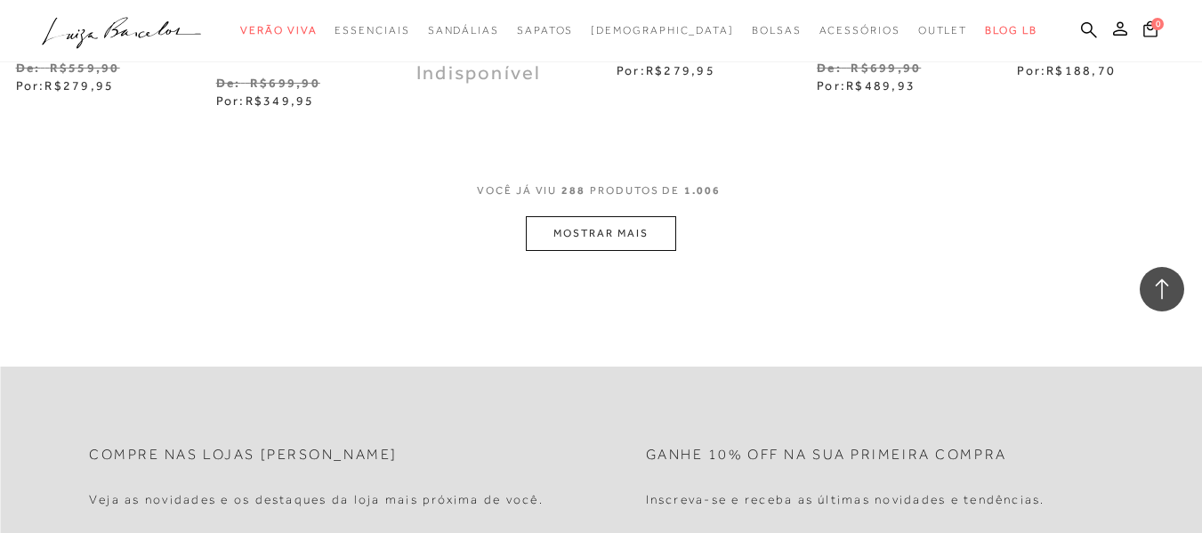
click at [593, 216] on button "MOSTRAR MAIS" at bounding box center [600, 233] width 149 height 35
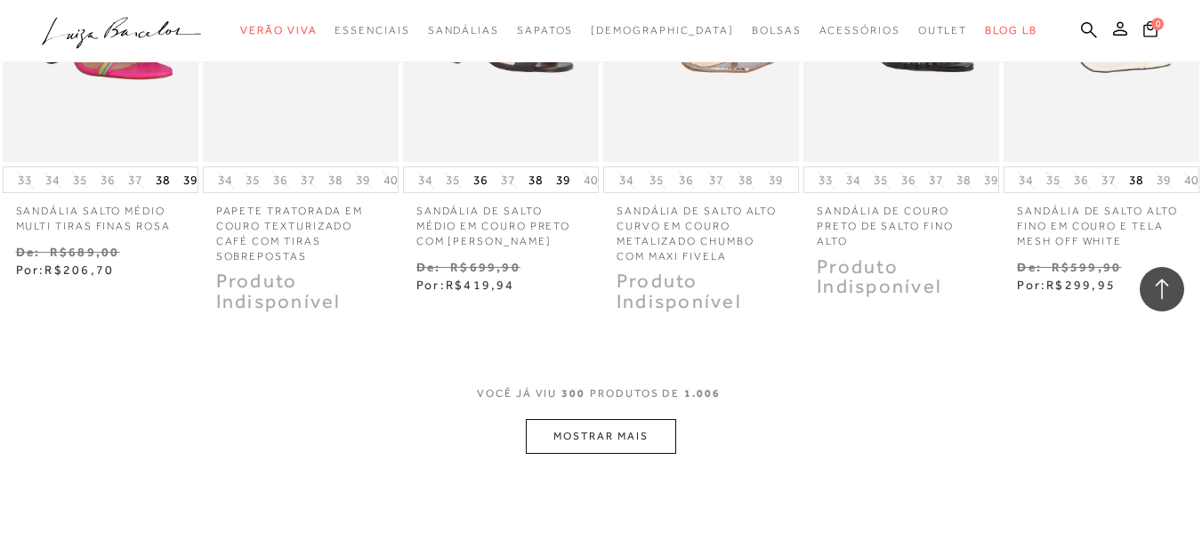
scroll to position [21716, 0]
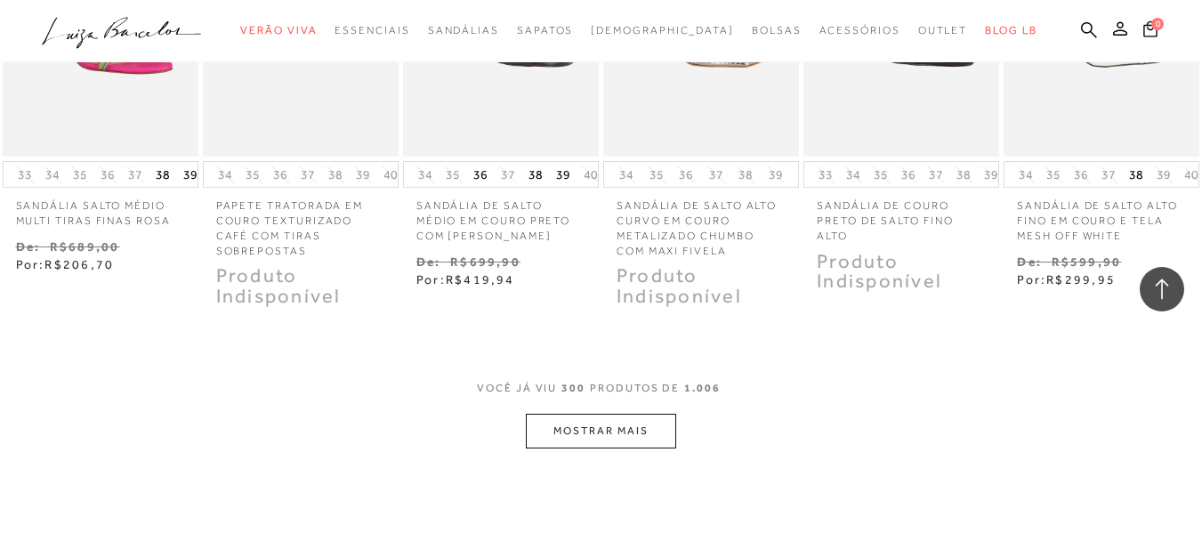
click at [652, 414] on button "MOSTRAR MAIS" at bounding box center [600, 431] width 149 height 35
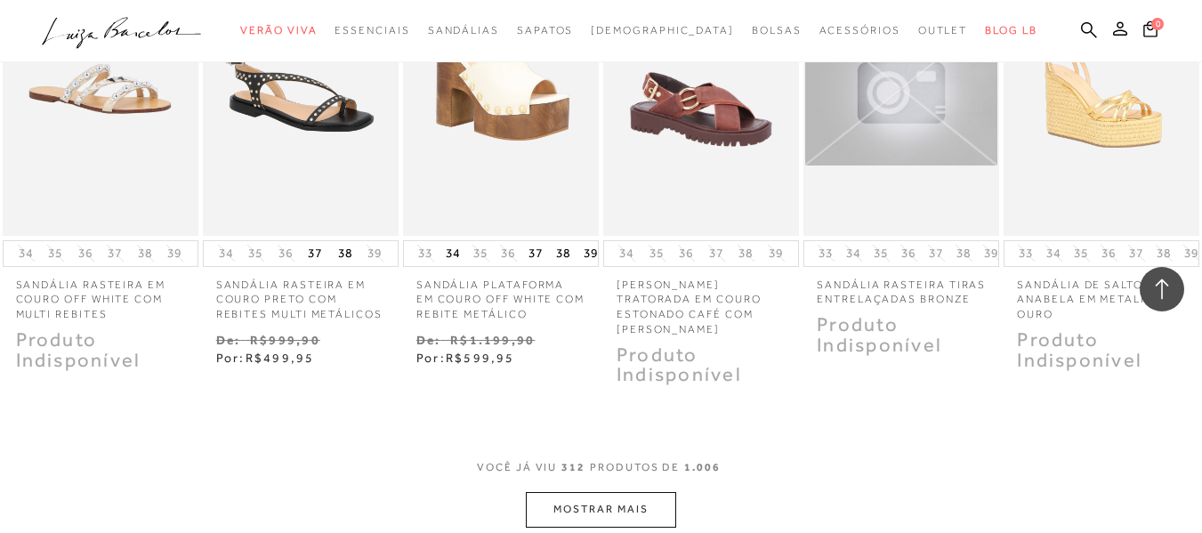
scroll to position [22606, 0]
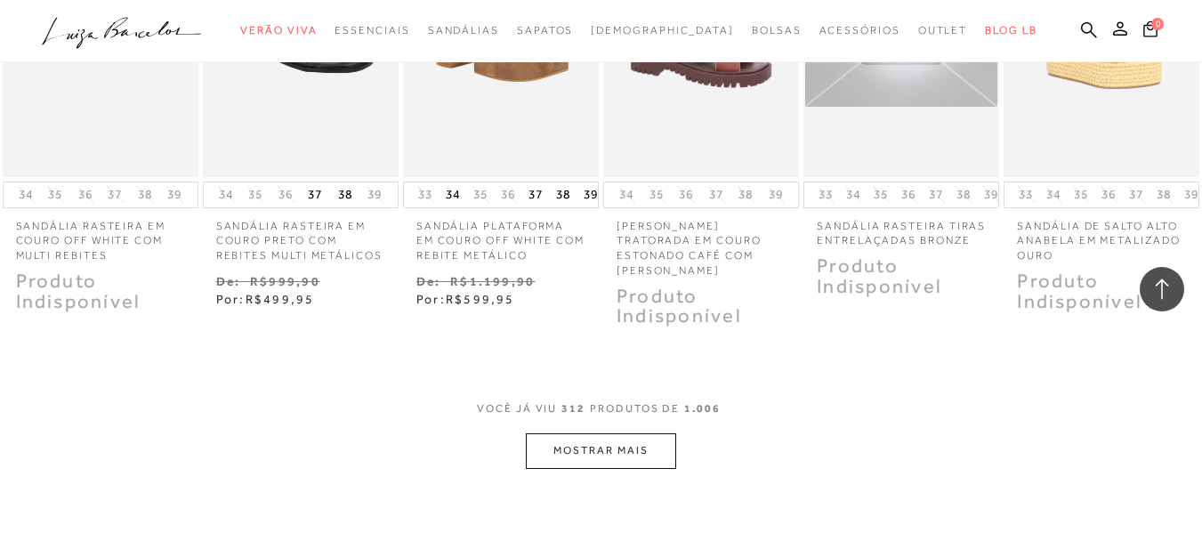
click at [656, 433] on button "MOSTRAR MAIS" at bounding box center [600, 450] width 149 height 35
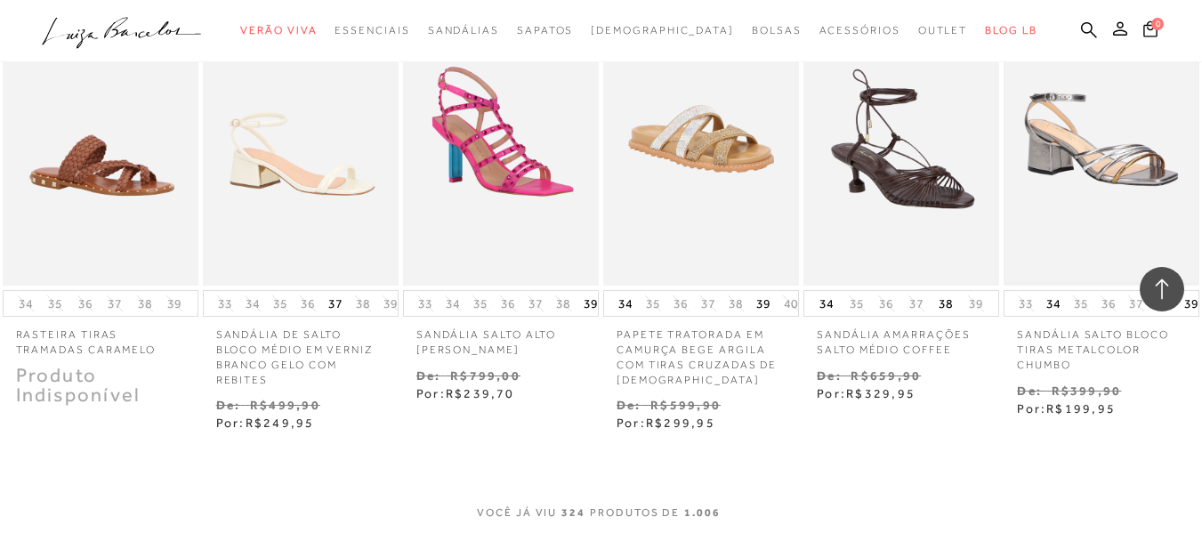
scroll to position [23673, 0]
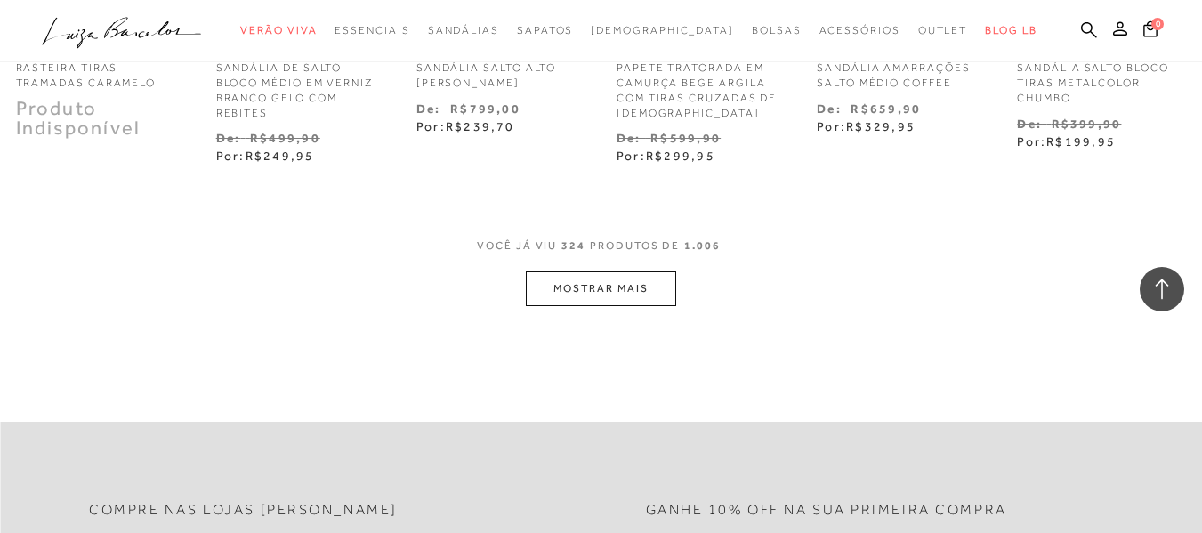
click at [633, 271] on button "MOSTRAR MAIS" at bounding box center [600, 288] width 149 height 35
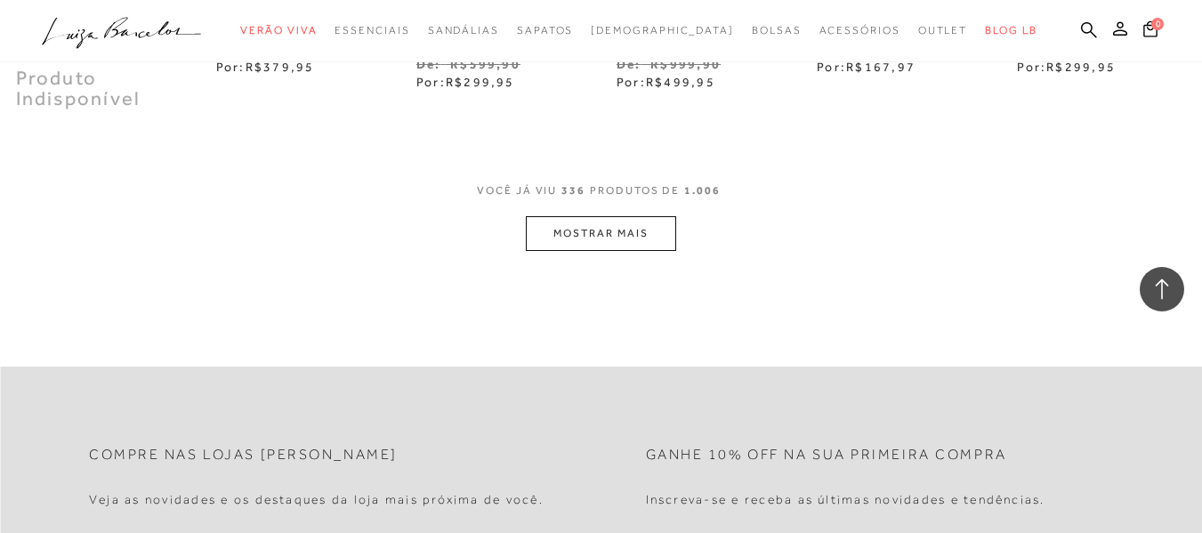
scroll to position [24652, 0]
click at [629, 214] on button "MOSTRAR MAIS" at bounding box center [600, 231] width 149 height 35
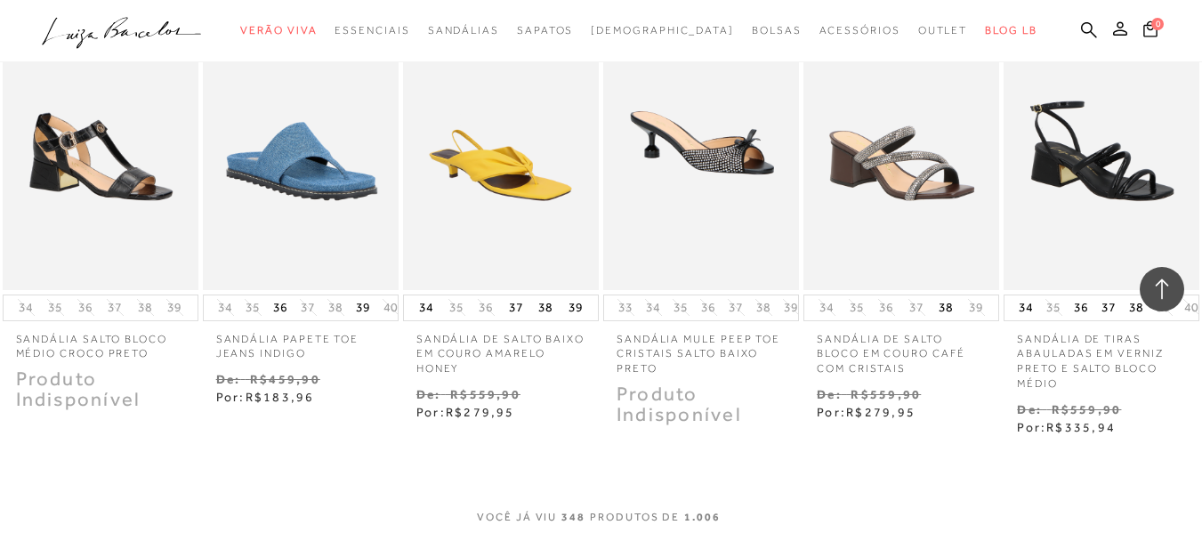
scroll to position [25364, 0]
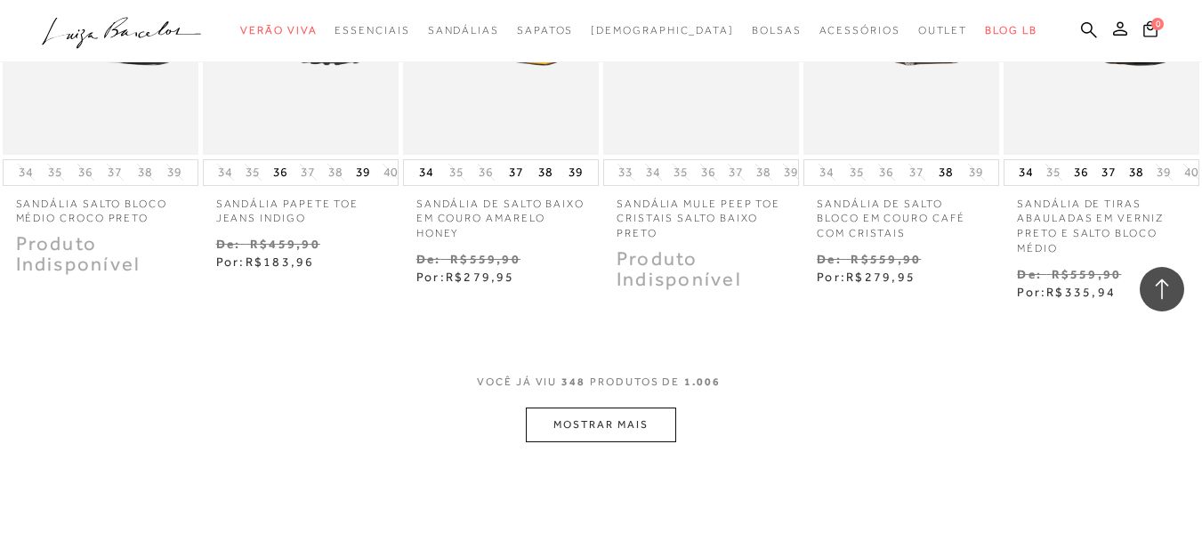
click at [623, 407] on button "MOSTRAR MAIS" at bounding box center [600, 424] width 149 height 35
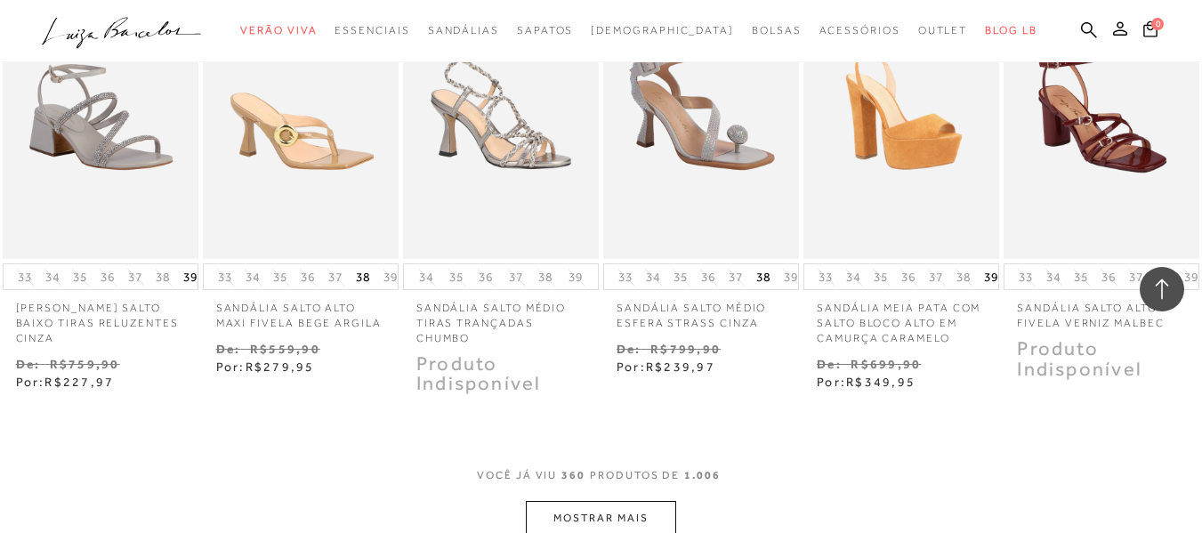
scroll to position [26253, 0]
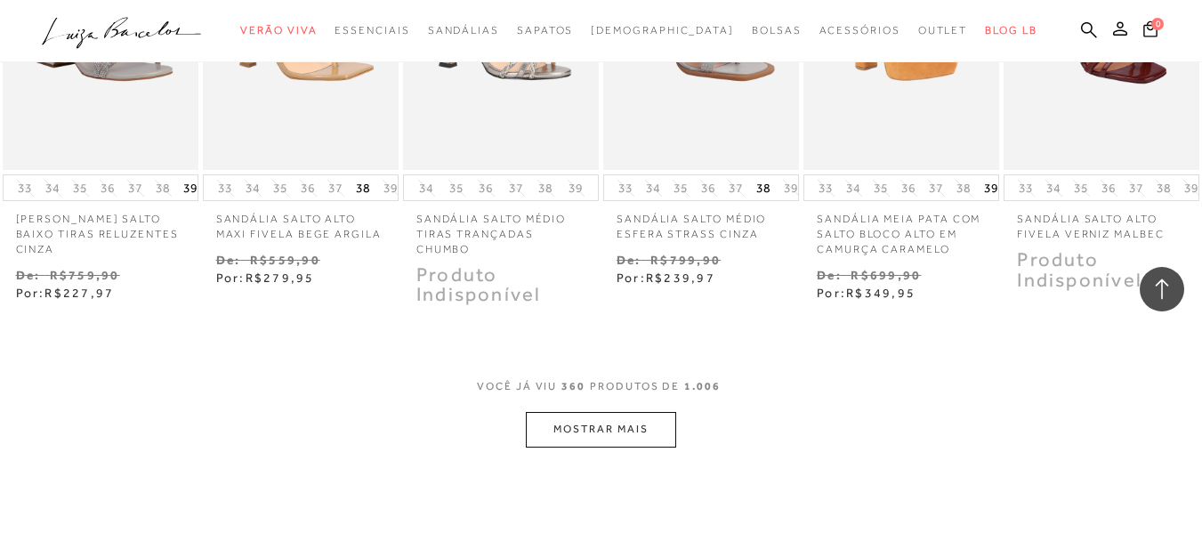
click at [624, 412] on button "MOSTRAR MAIS" at bounding box center [600, 429] width 149 height 35
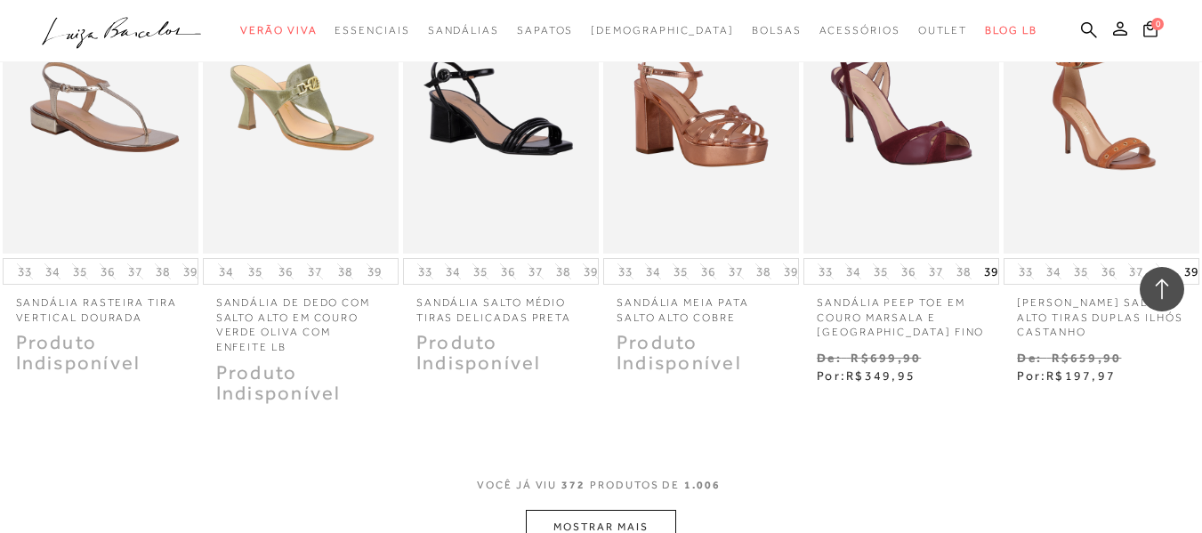
scroll to position [27143, 0]
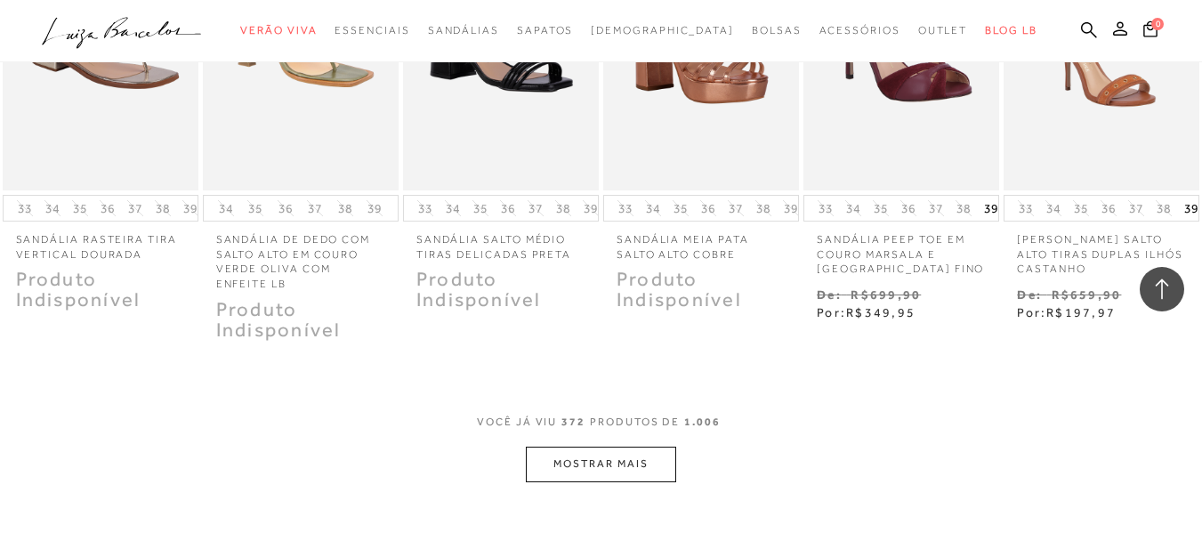
click at [598, 415] on div "VOCê JÁ VIU 372 PRODUTOS DE 1.006" at bounding box center [601, 431] width 248 height 33
click at [612, 447] on button "MOSTRAR MAIS" at bounding box center [600, 464] width 149 height 35
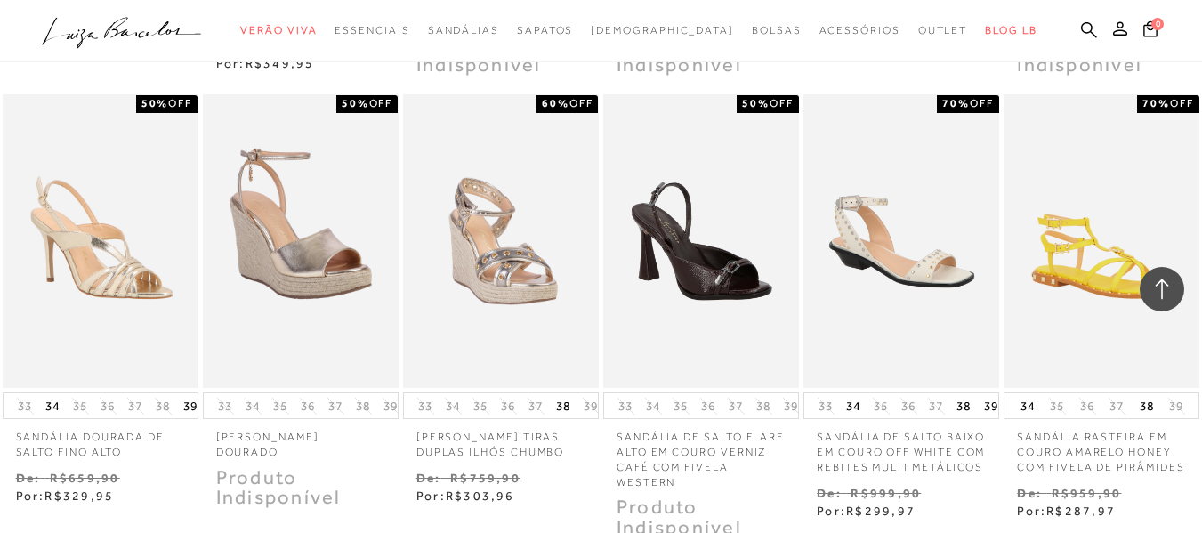
scroll to position [28121, 0]
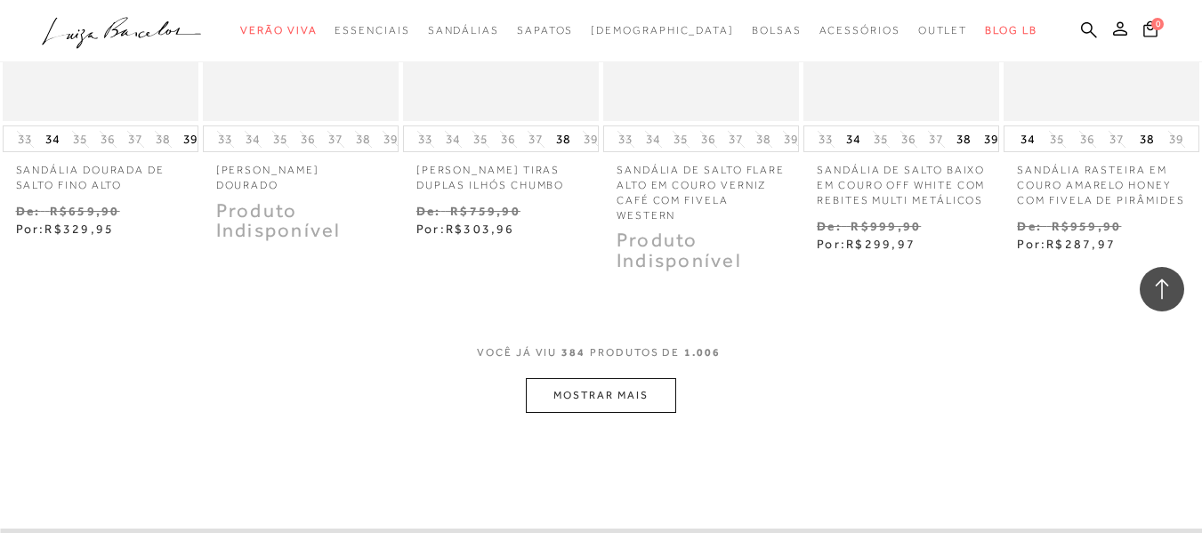
click at [622, 378] on button "MOSTRAR MAIS" at bounding box center [600, 395] width 149 height 35
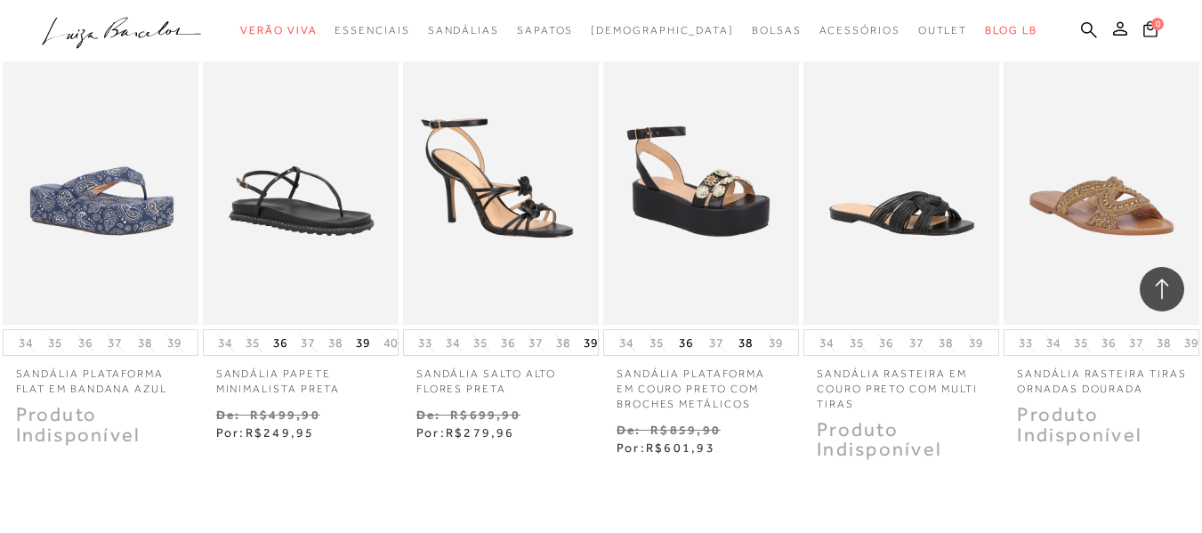
scroll to position [29100, 0]
